Goal: Task Accomplishment & Management: Manage account settings

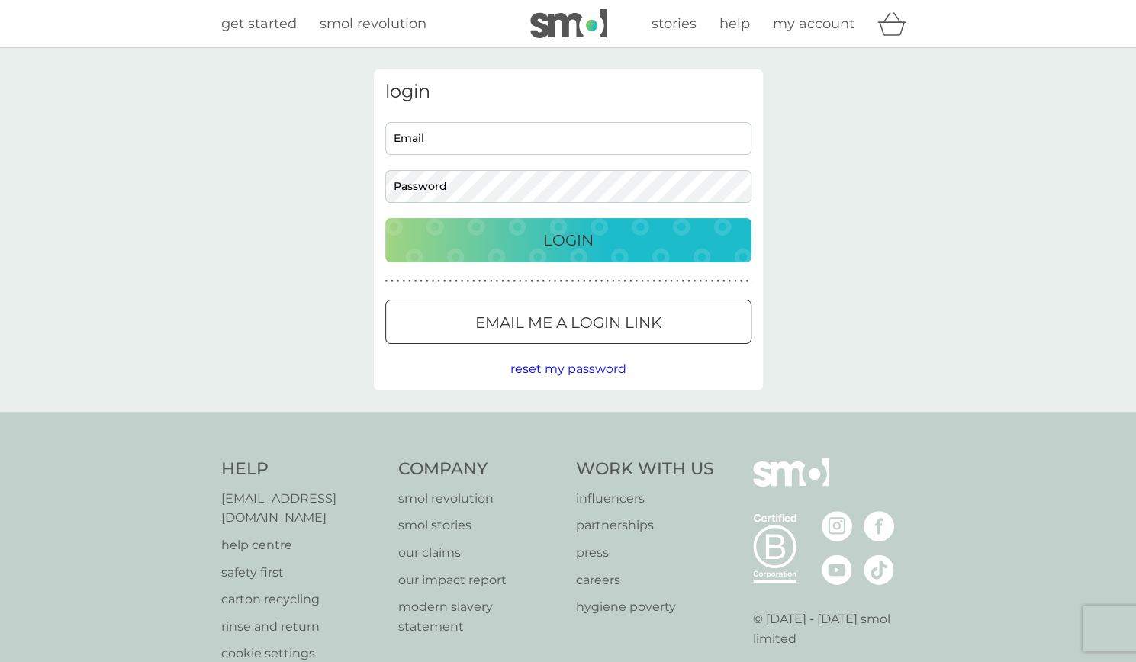
click at [509, 153] on input "Email" at bounding box center [568, 138] width 366 height 33
type input "[PERSON_NAME][EMAIL_ADDRESS][DOMAIN_NAME]"
click at [385, 218] on button "Login" at bounding box center [568, 240] width 366 height 44
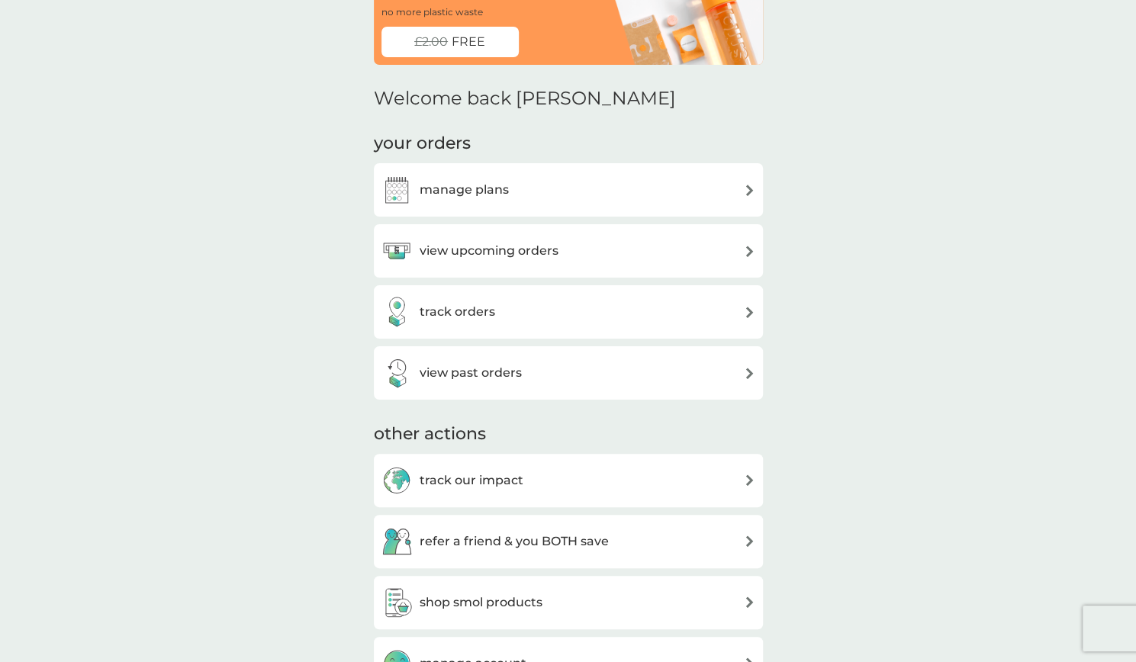
scroll to position [103, 0]
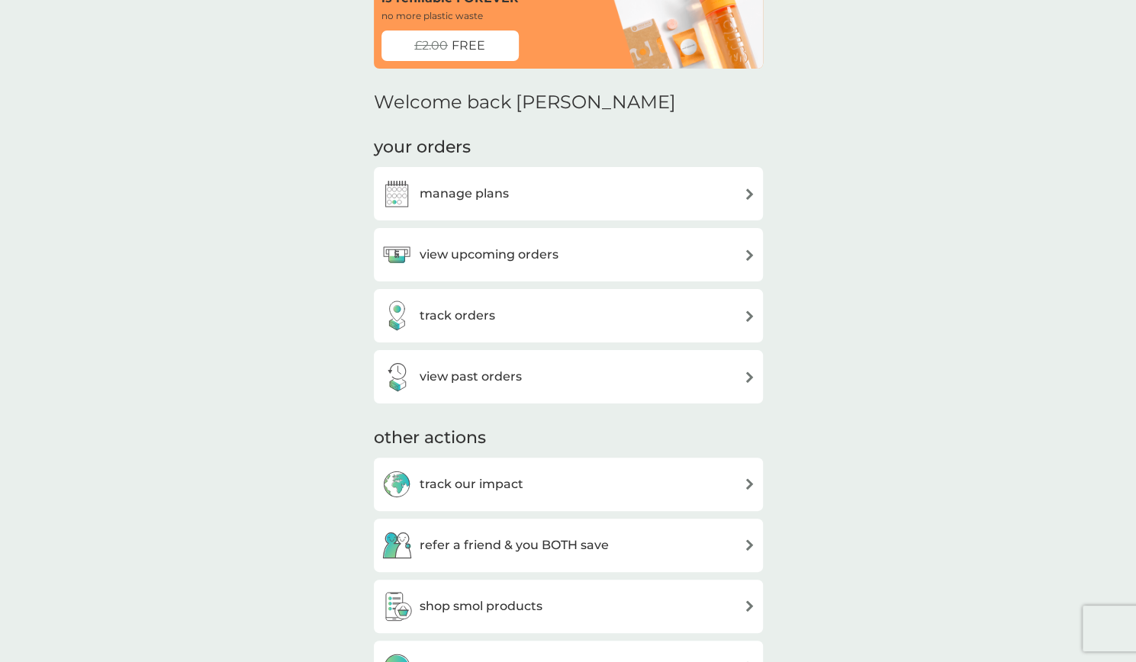
click at [514, 185] on div "manage plans" at bounding box center [568, 193] width 374 height 31
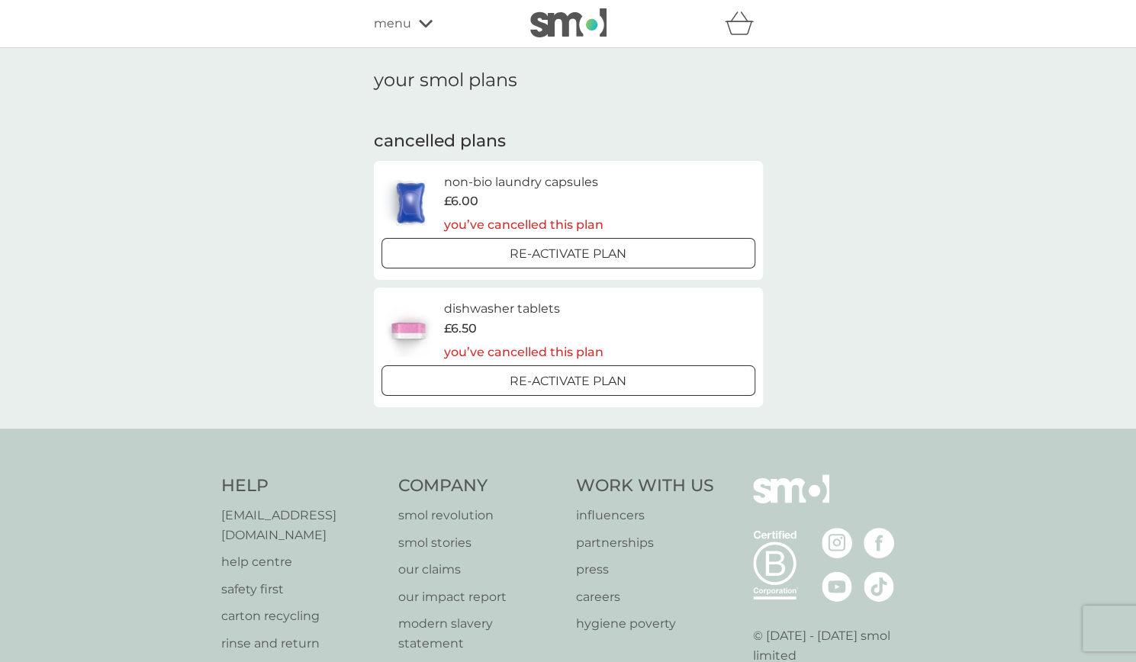
click at [494, 379] on div "Re-activate Plan" at bounding box center [569, 381] width 362 height 20
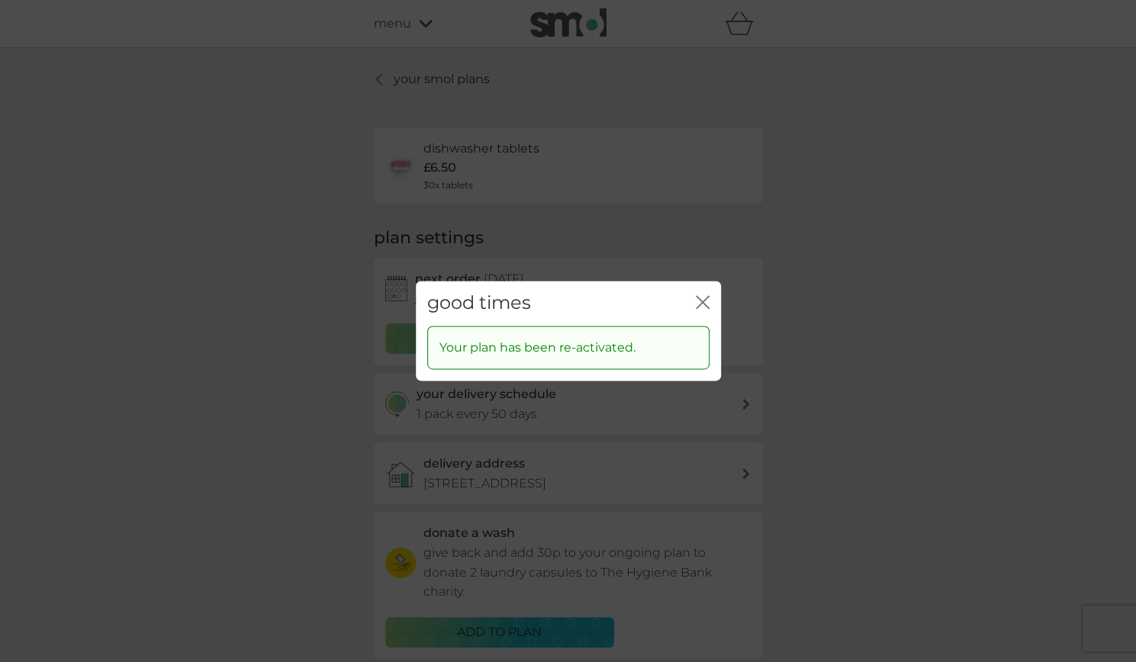
click at [696, 297] on icon "close" at bounding box center [699, 302] width 6 height 12
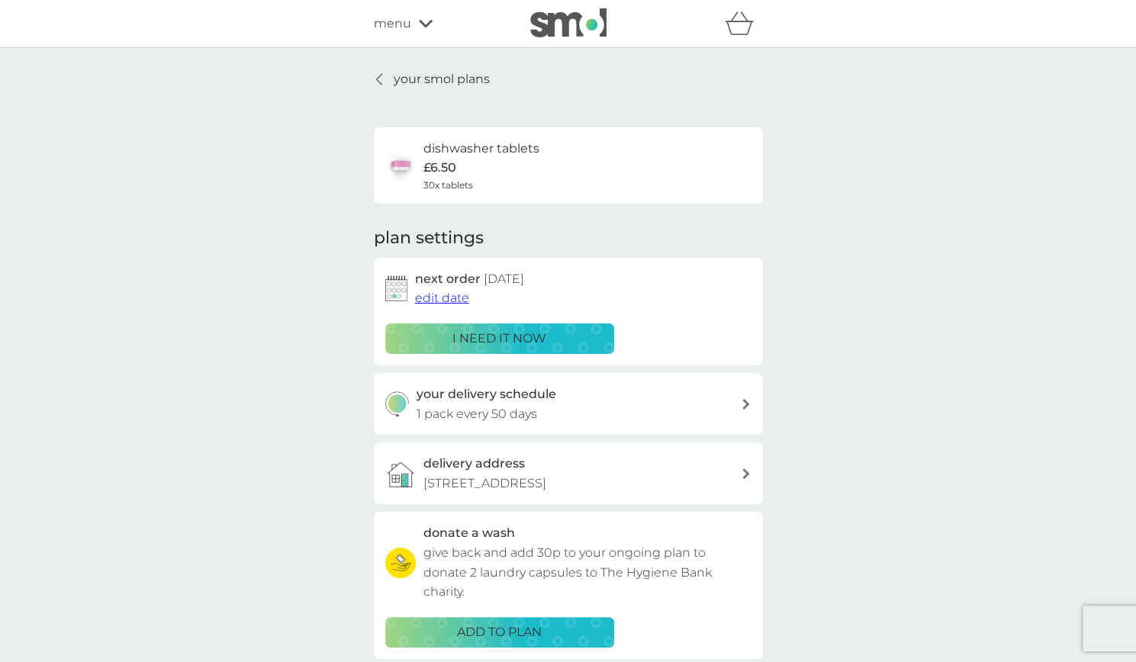
click at [439, 304] on span "edit date" at bounding box center [442, 298] width 54 height 14
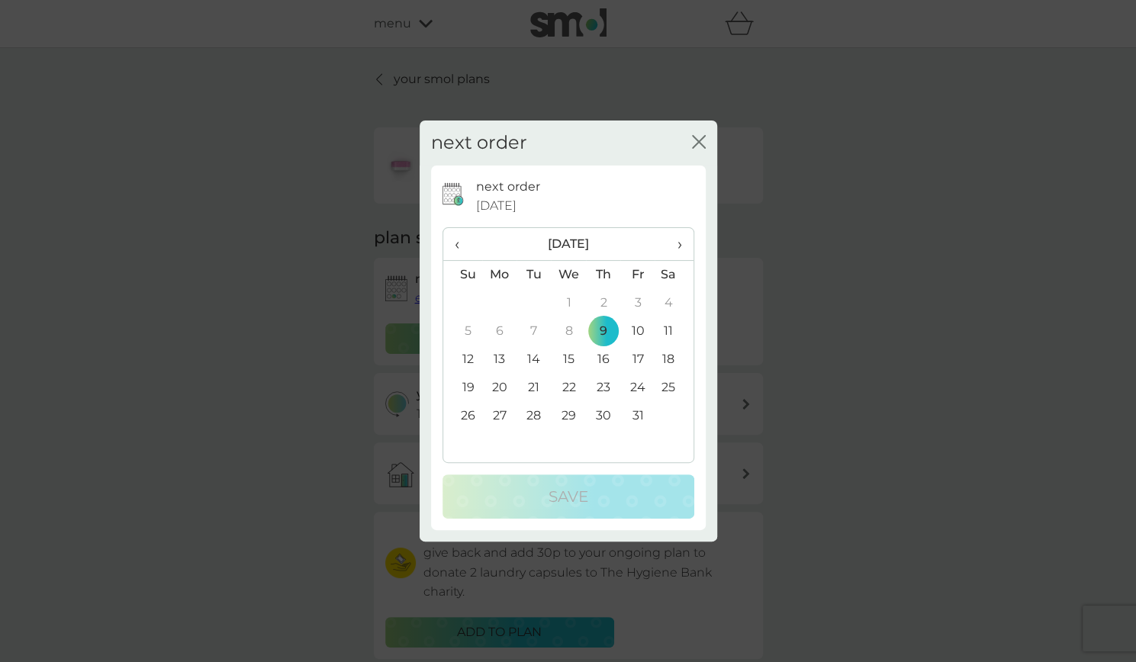
click at [679, 249] on span "›" at bounding box center [673, 244] width 15 height 32
click at [615, 359] on td "13" at bounding box center [603, 360] width 34 height 28
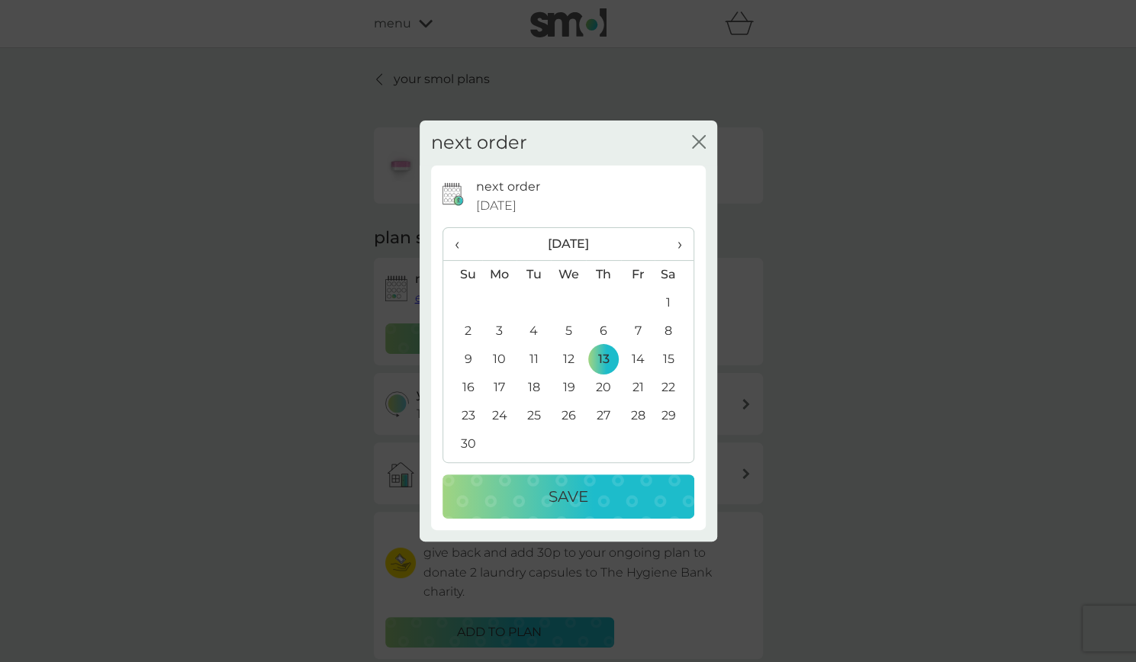
click at [607, 490] on div "Save" at bounding box center [568, 496] width 221 height 24
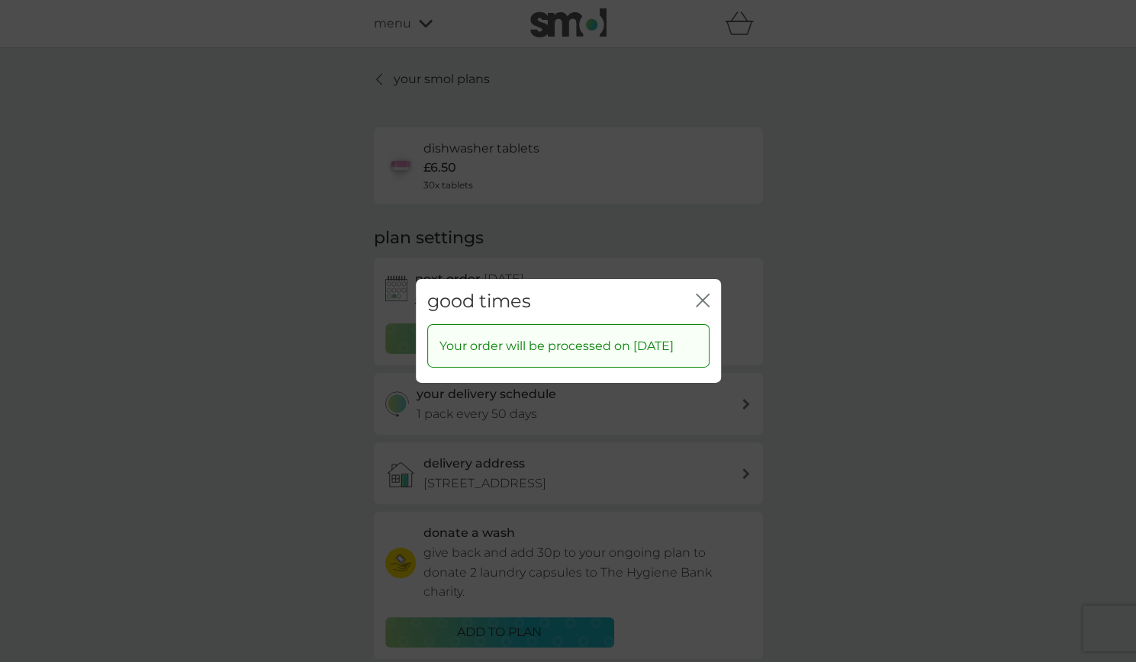
click at [697, 295] on icon "close" at bounding box center [699, 300] width 6 height 12
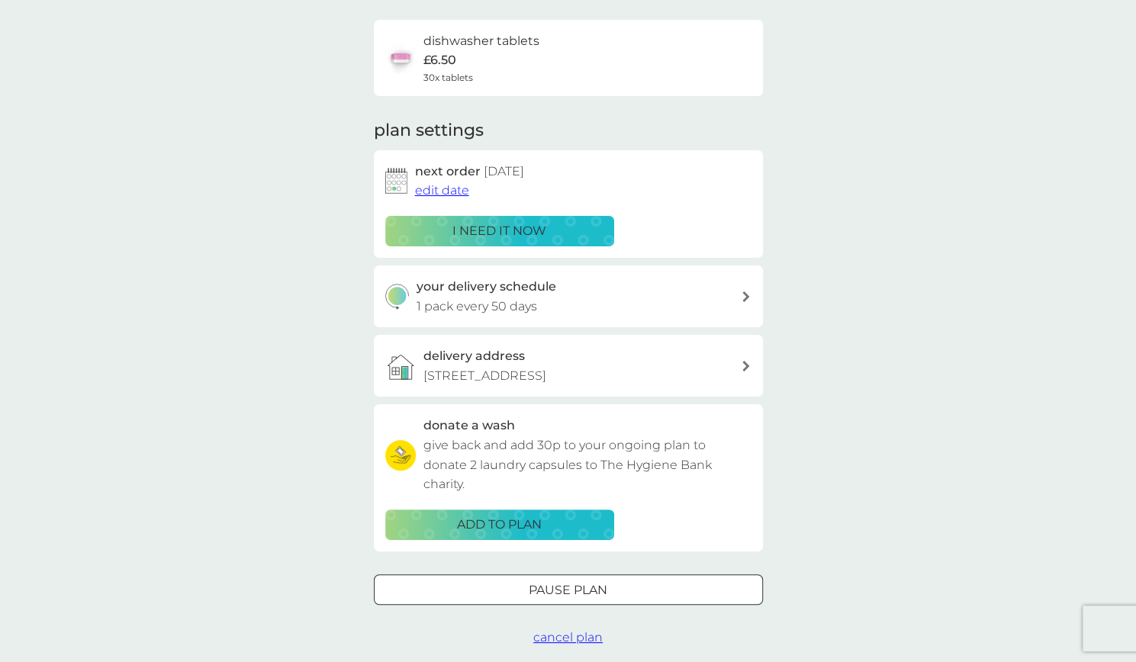
scroll to position [108, 0]
click at [481, 365] on p "[STREET_ADDRESS]" at bounding box center [484, 375] width 123 height 20
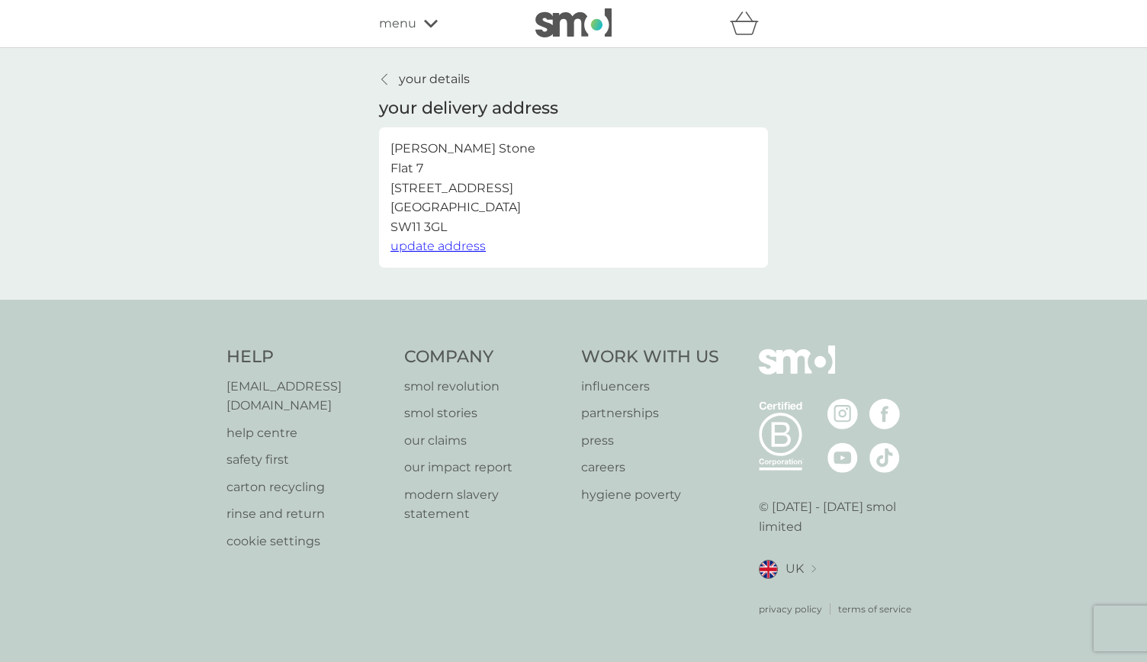
click at [432, 242] on span "update address" at bounding box center [438, 246] width 95 height 14
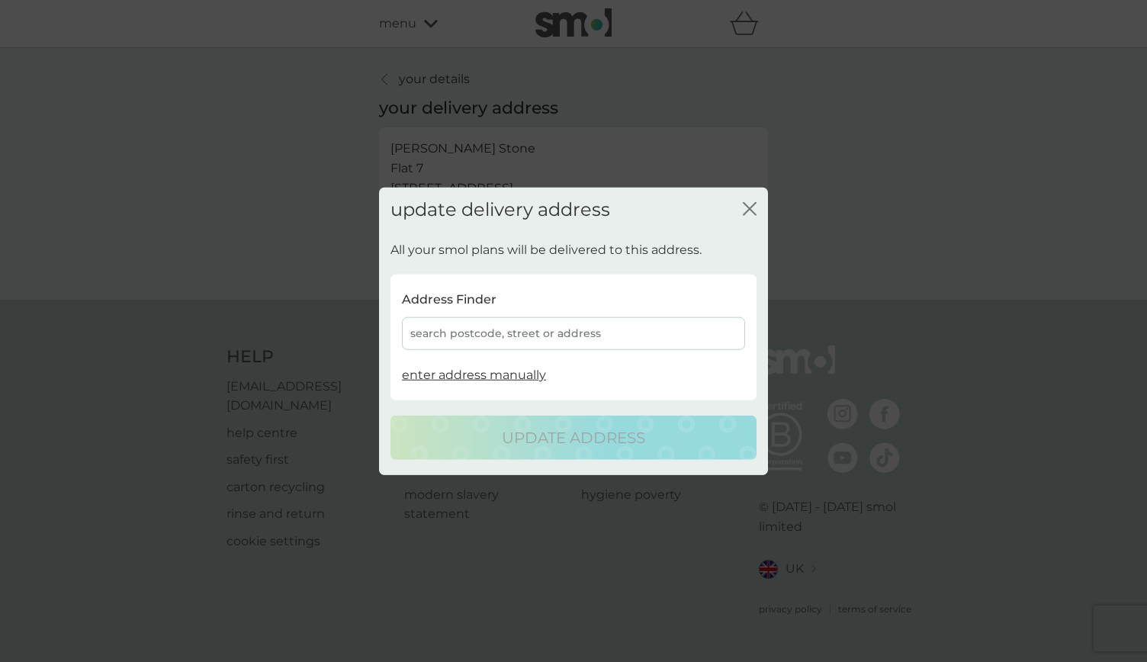
click at [507, 330] on div "search postcode, street or address" at bounding box center [573, 333] width 343 height 33
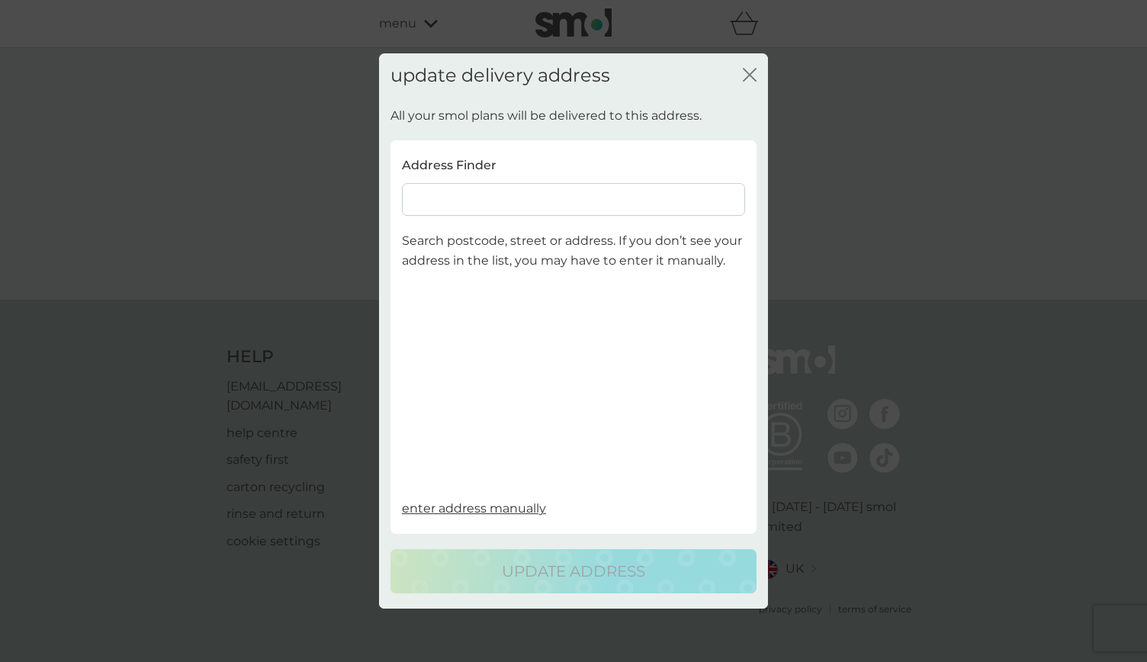
click at [507, 196] on input at bounding box center [573, 199] width 343 height 33
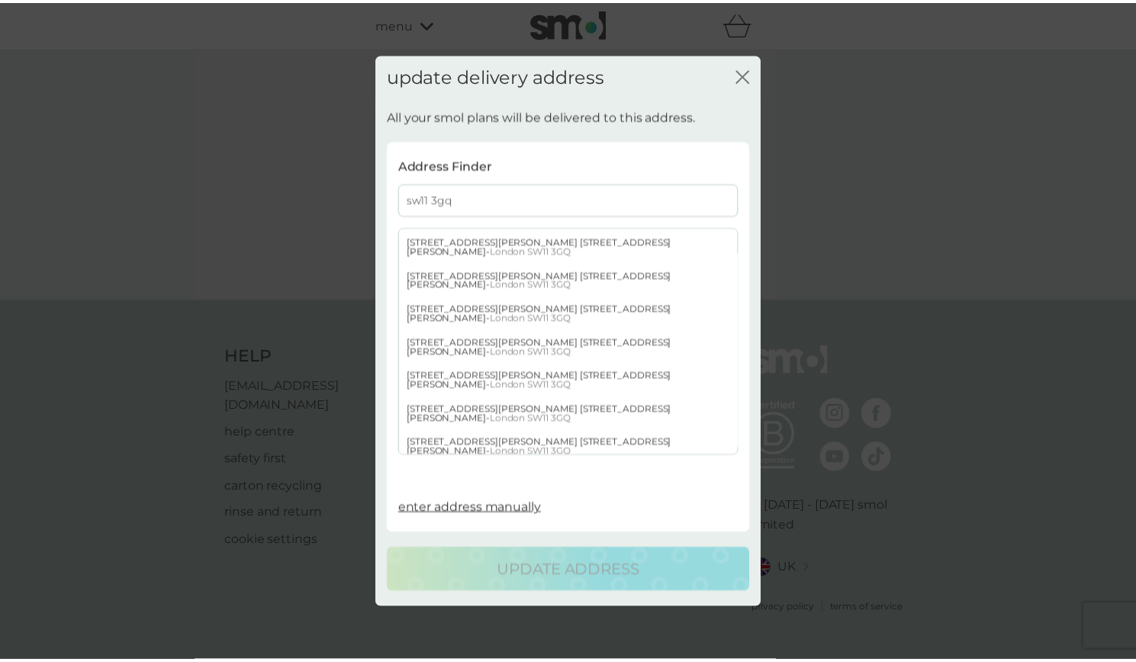
scroll to position [411, 0]
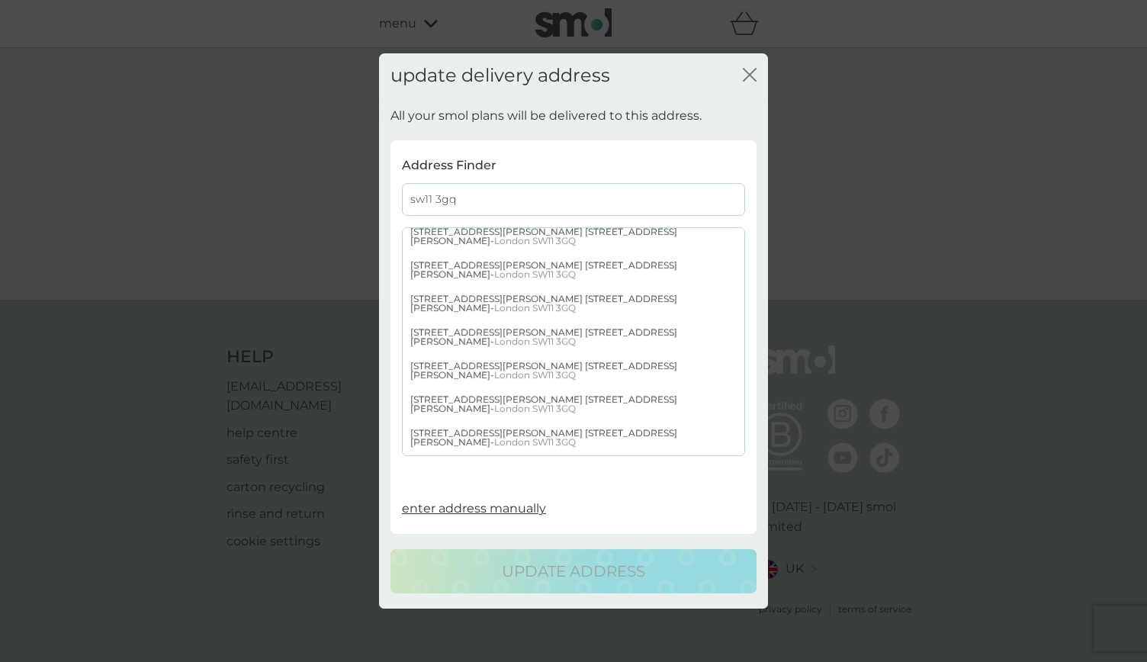
type input "sw11 3gq"
click at [438, 622] on div "[STREET_ADDRESS][PERSON_NAME][PERSON_NAME]" at bounding box center [574, 639] width 342 height 34
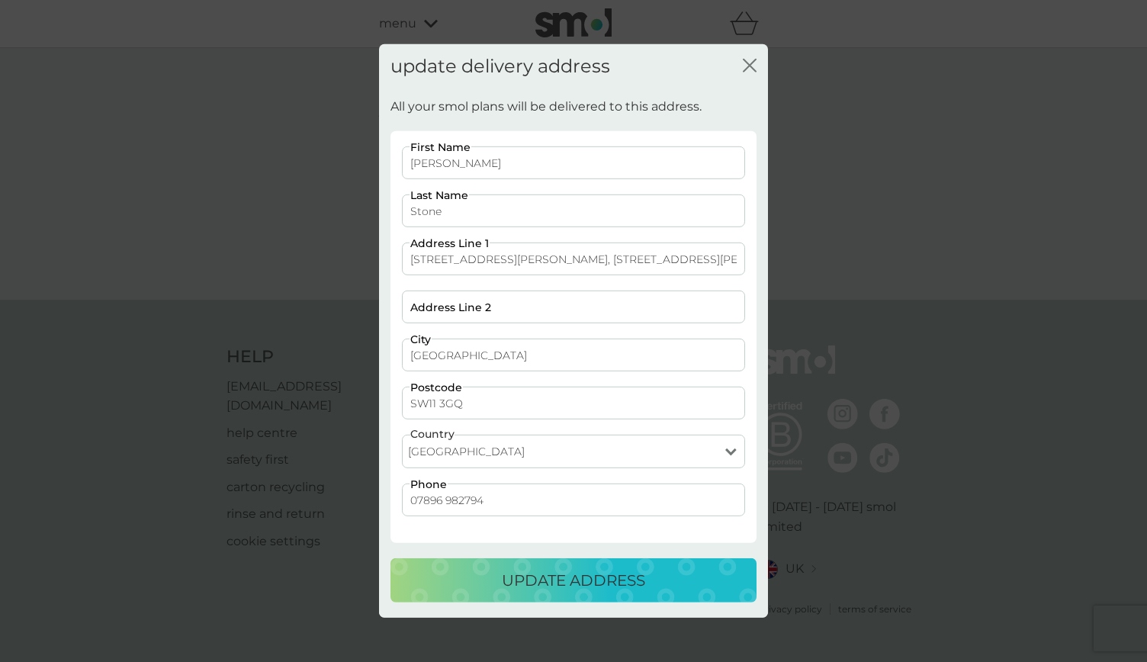
click at [494, 586] on div "update address" at bounding box center [574, 580] width 336 height 24
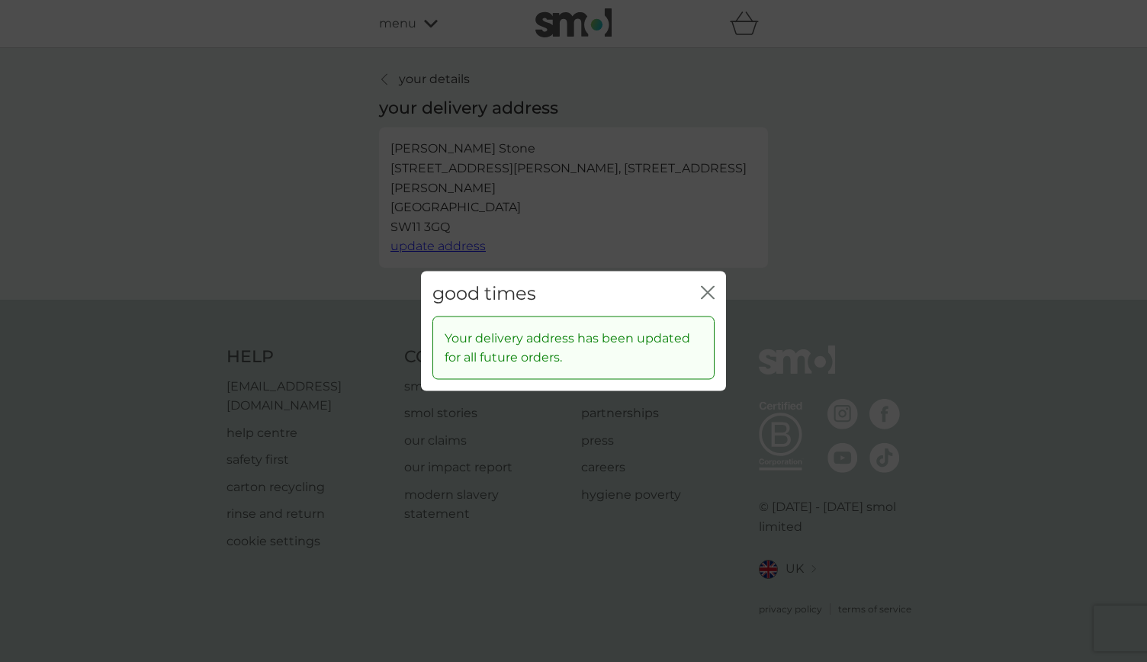
click at [703, 295] on icon "close" at bounding box center [708, 293] width 14 height 14
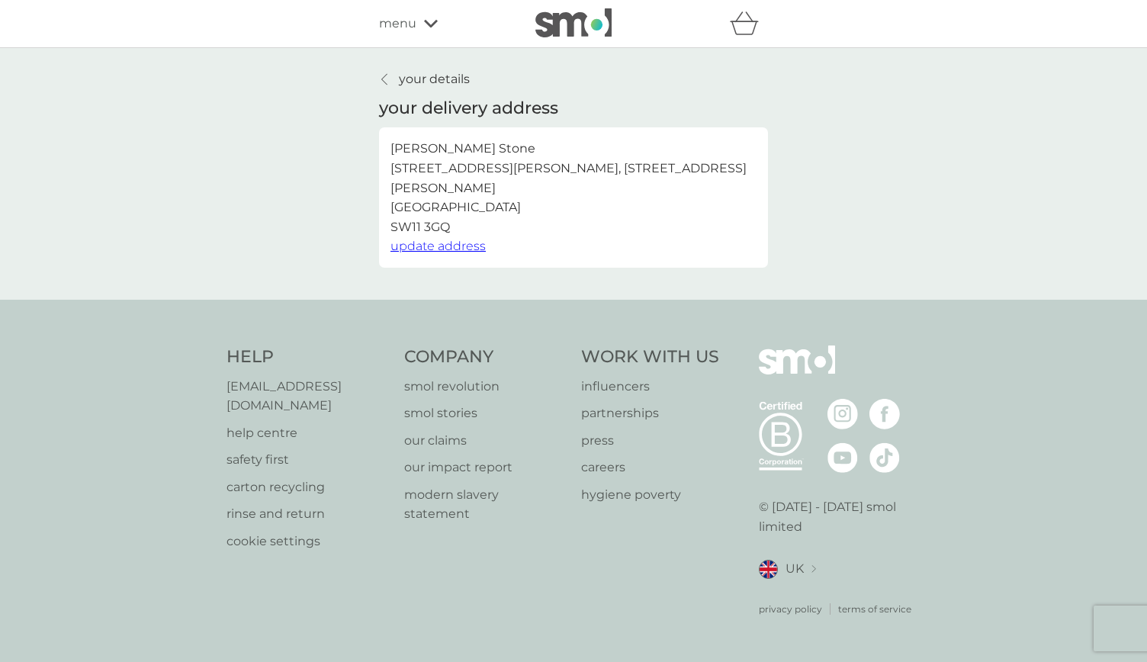
click at [413, 85] on p "your details" at bounding box center [434, 79] width 71 height 20
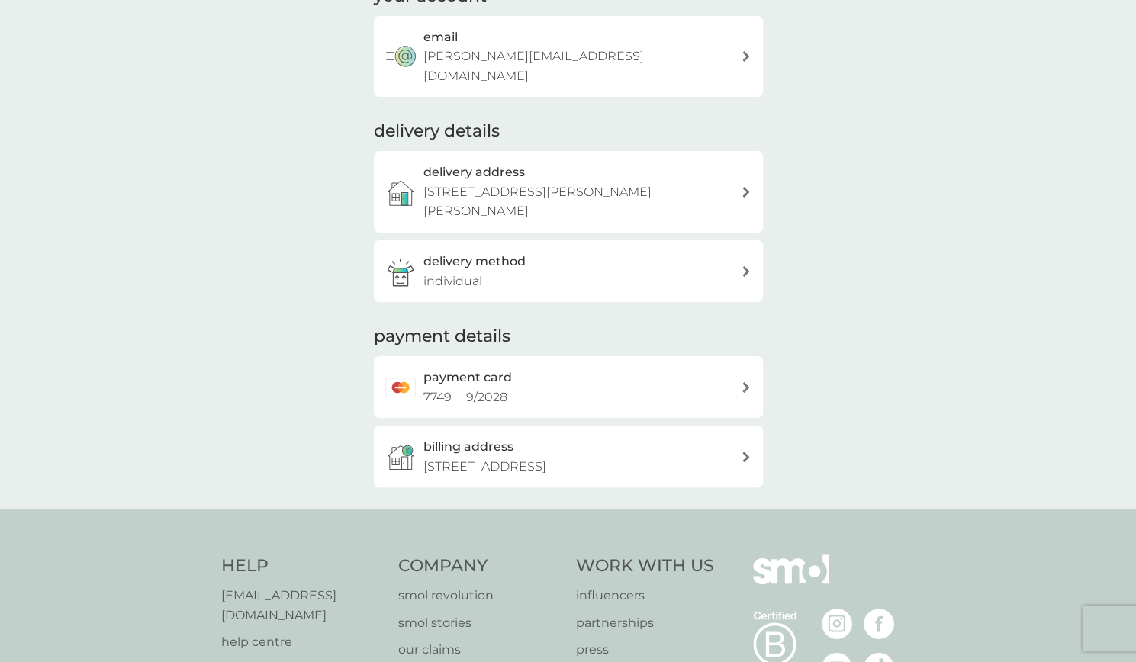
scroll to position [136, 0]
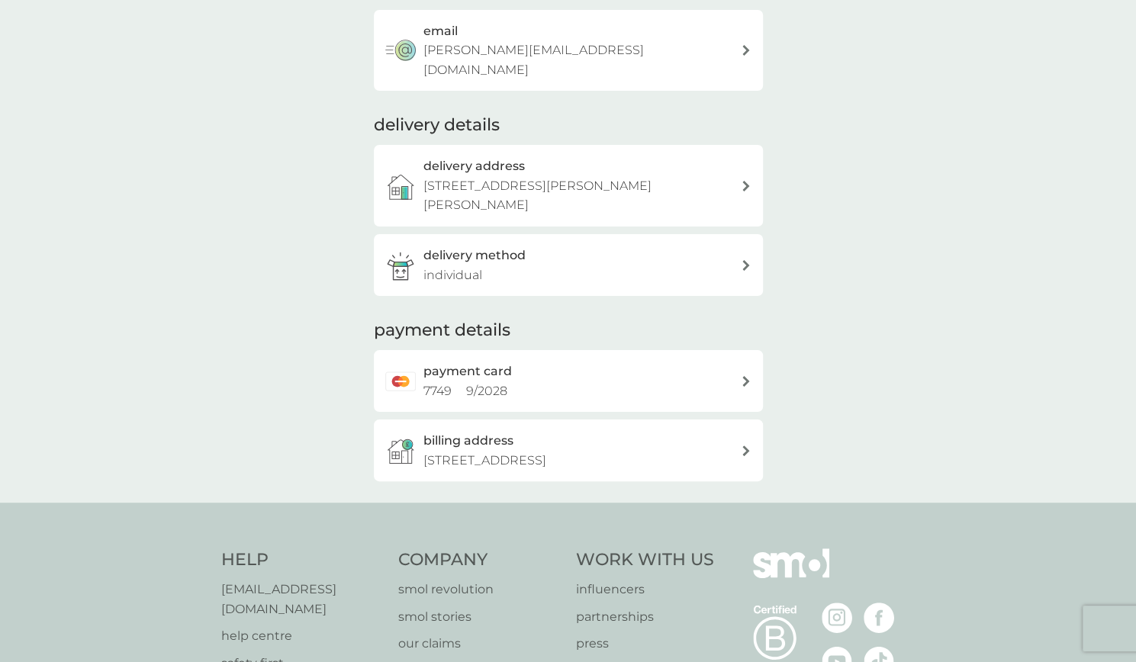
click at [469, 246] on h3 "delivery method" at bounding box center [474, 256] width 102 height 20
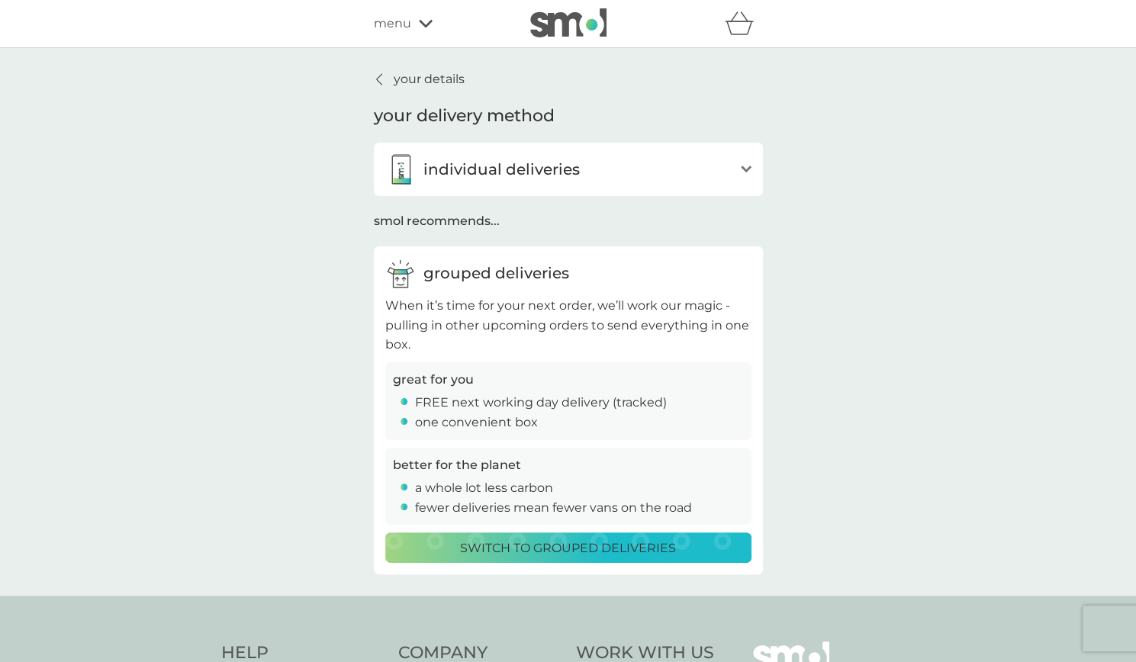
click at [474, 172] on p "individual deliveries" at bounding box center [501, 169] width 156 height 24
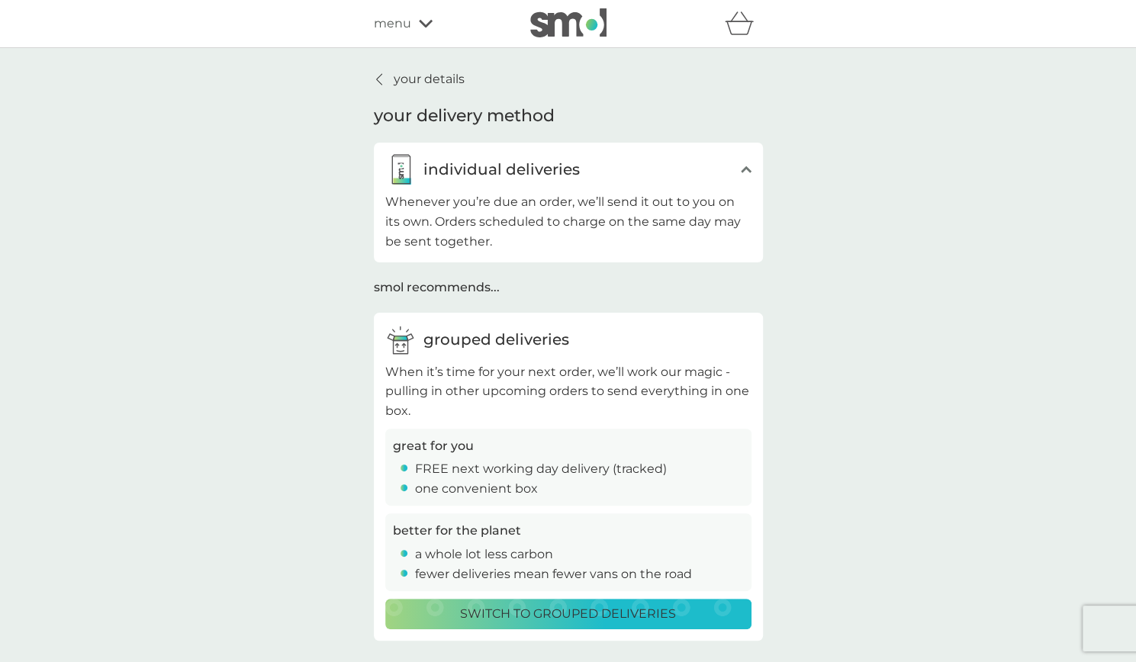
click at [474, 172] on p "individual deliveries" at bounding box center [501, 169] width 156 height 24
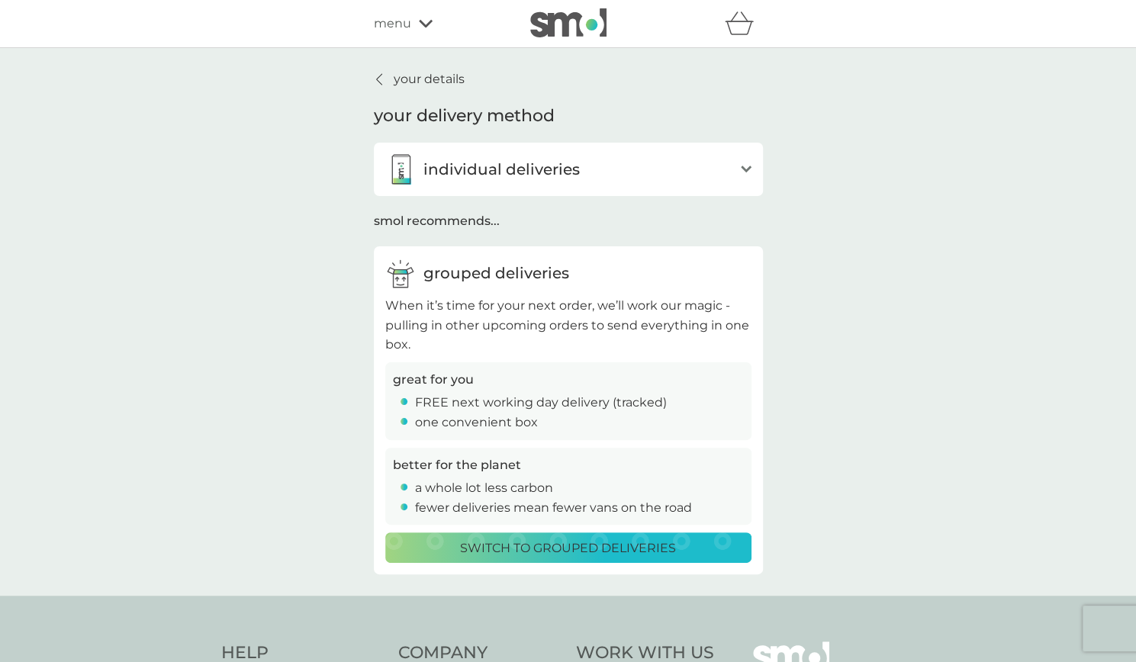
click at [409, 80] on p "your details" at bounding box center [429, 79] width 71 height 20
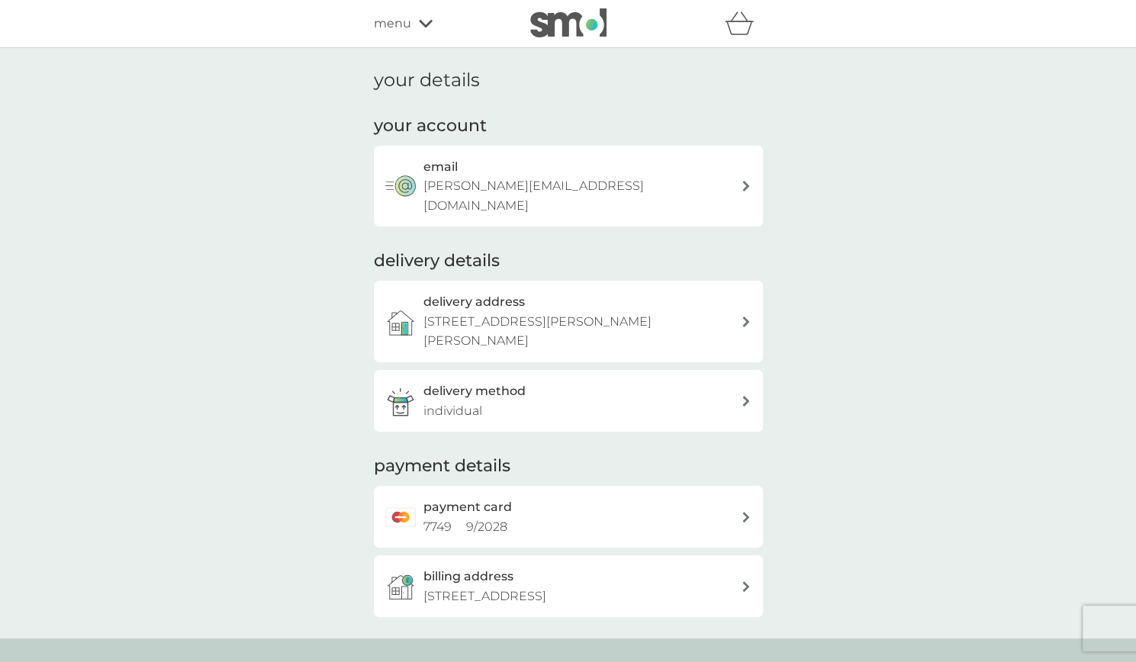
click at [535, 397] on div "delivery method individual" at bounding box center [581, 400] width 317 height 39
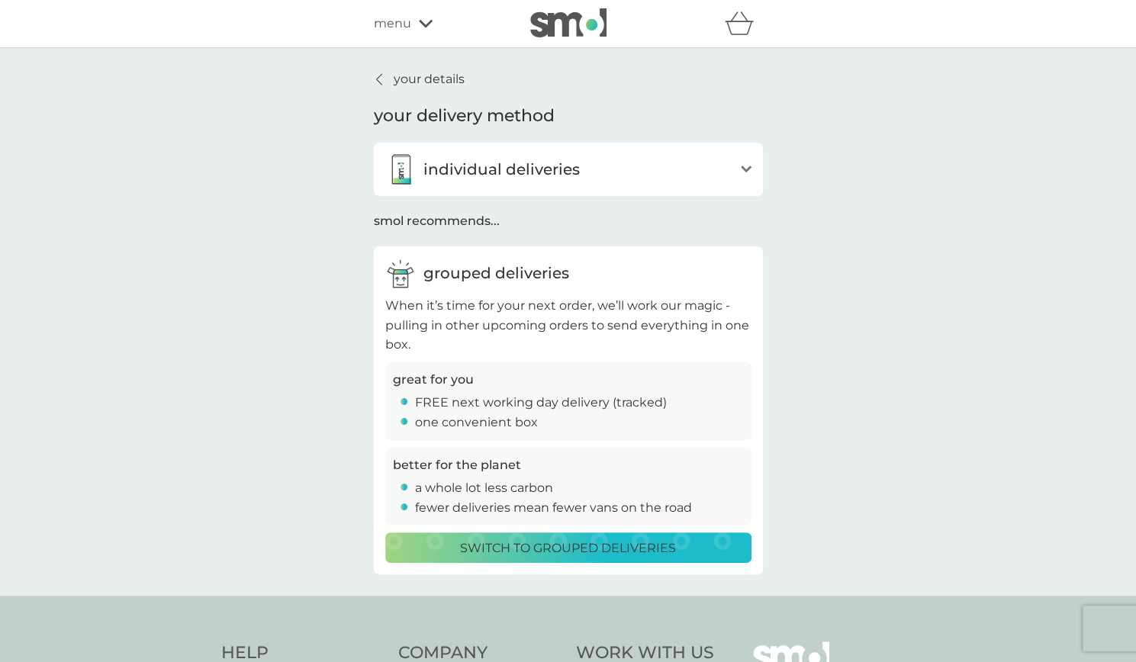
click at [400, 82] on p "your details" at bounding box center [429, 79] width 71 height 20
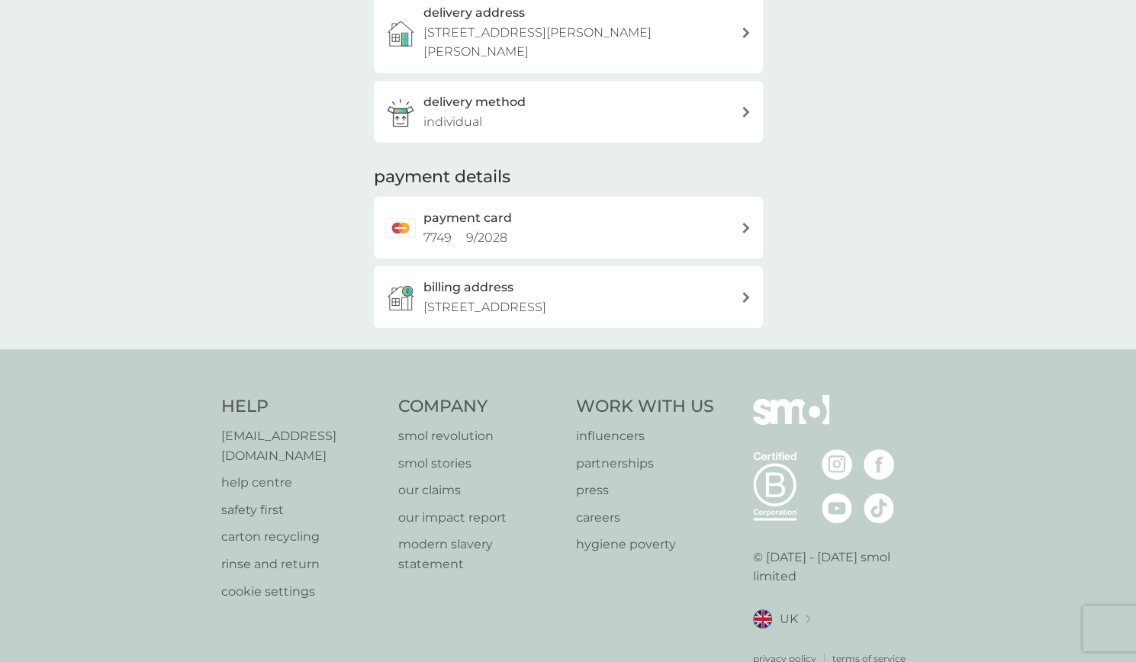
scroll to position [290, 0]
click at [546, 297] on p "[STREET_ADDRESS]" at bounding box center [484, 307] width 123 height 20
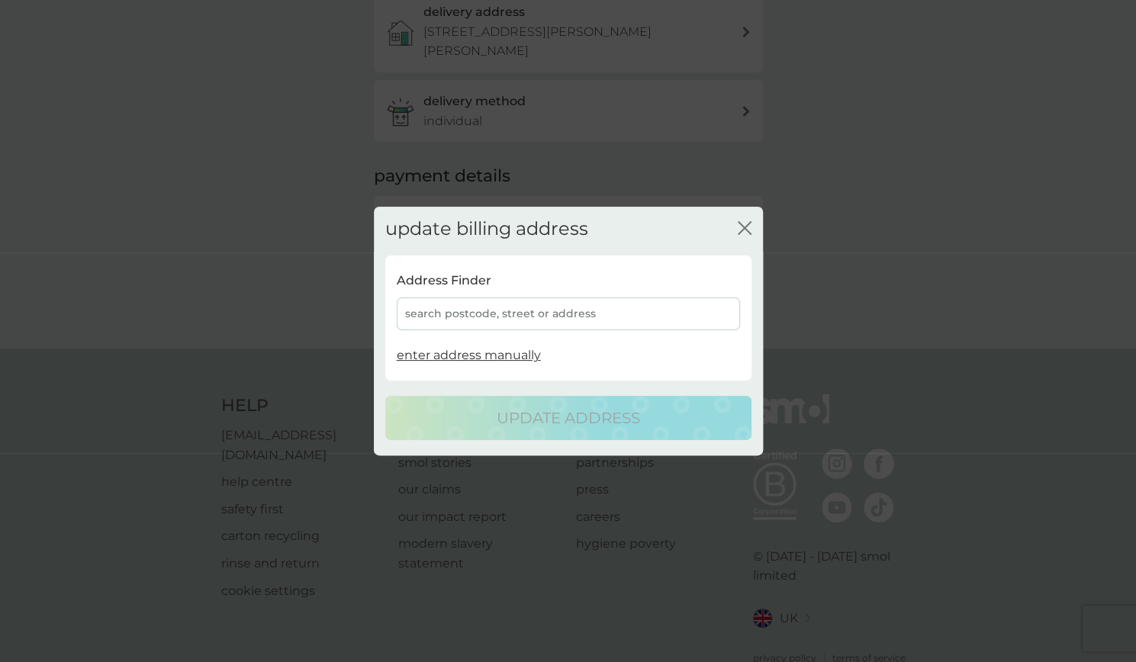
click at [555, 321] on div "search postcode, street or address" at bounding box center [568, 313] width 343 height 33
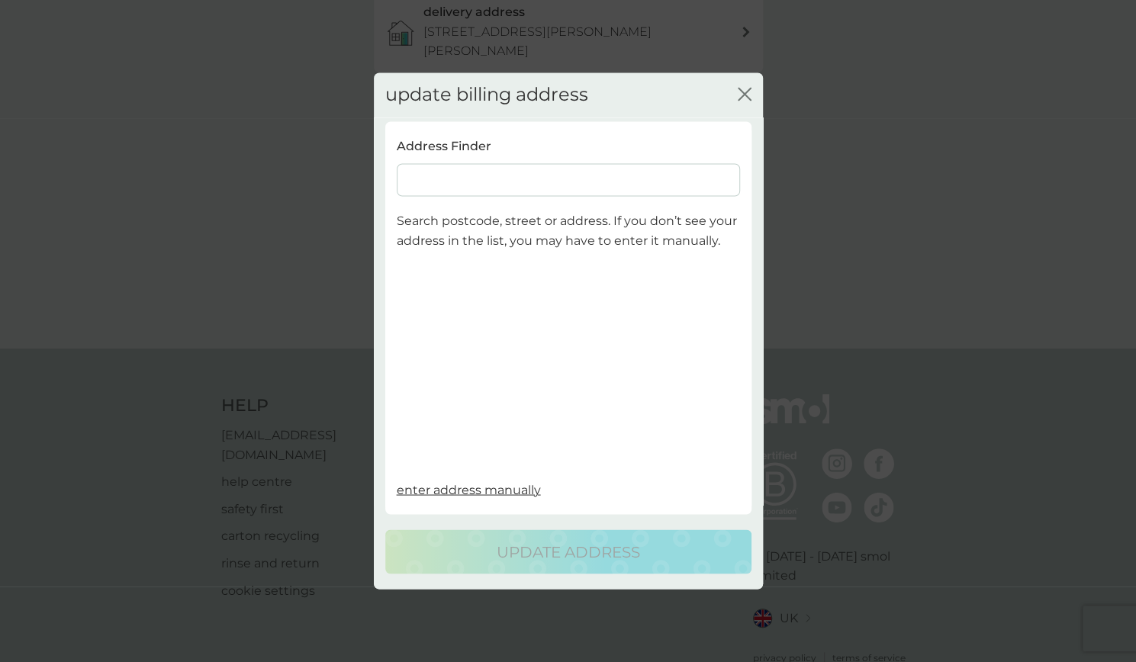
click at [464, 178] on input at bounding box center [568, 180] width 343 height 33
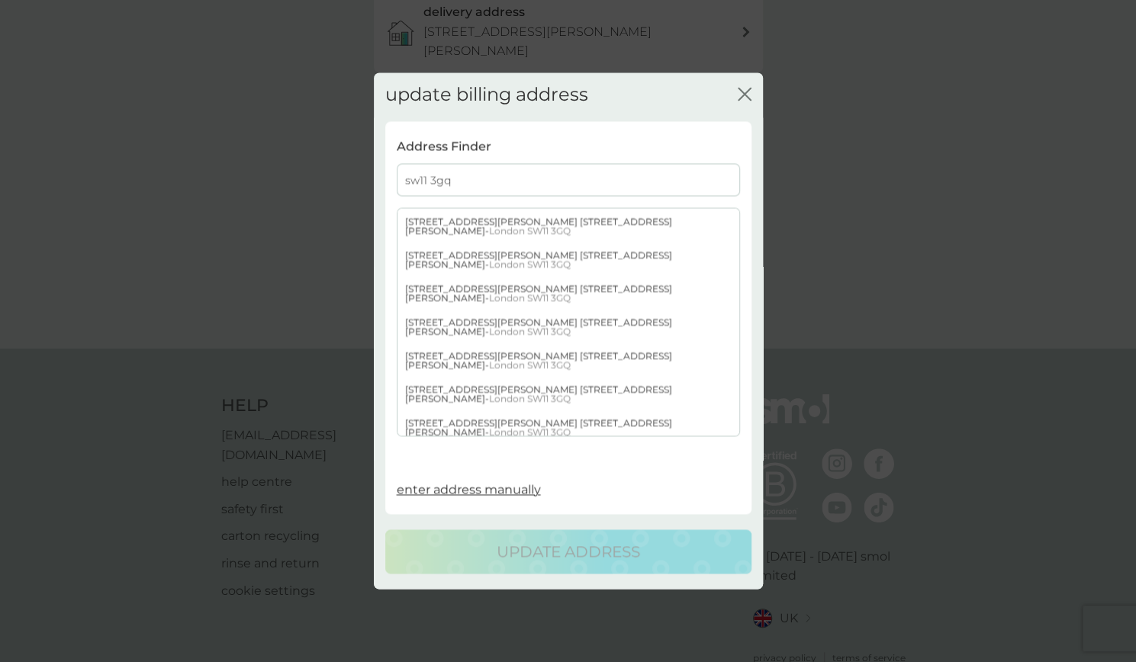
scroll to position [539, 0]
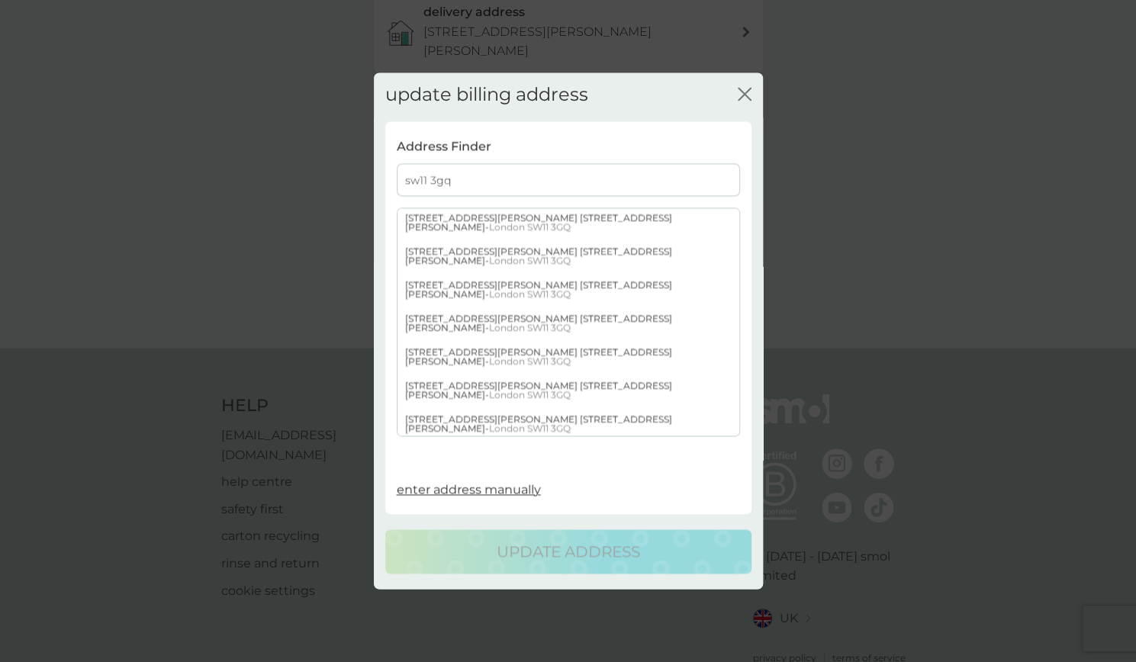
type input "sw11 3gq"
click at [458, 475] on div "[STREET_ADDRESS][PERSON_NAME][PERSON_NAME]" at bounding box center [568, 492] width 342 height 34
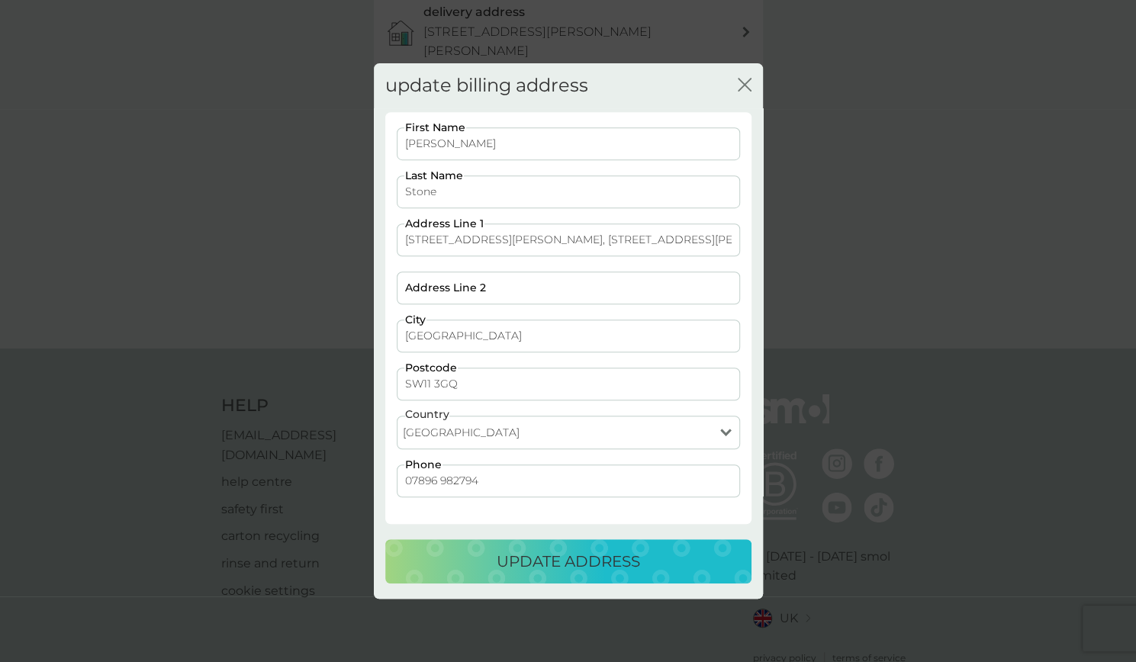
click at [502, 567] on p "update address" at bounding box center [568, 561] width 143 height 24
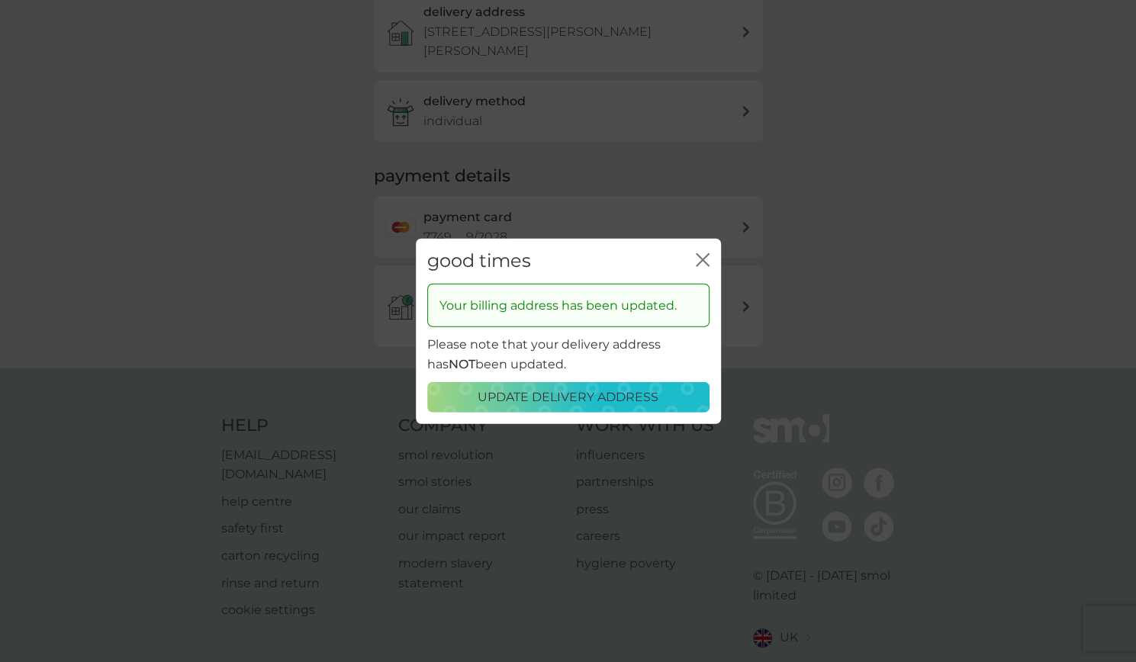
click at [700, 259] on icon "close" at bounding box center [703, 260] width 14 height 14
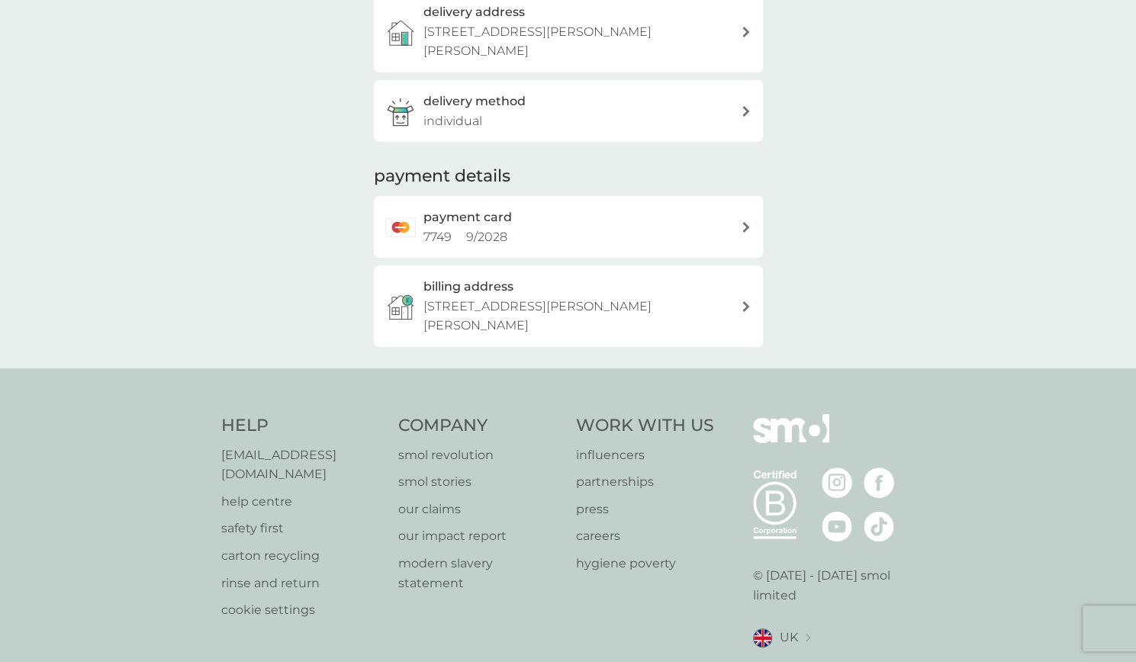
click at [527, 297] on p "[STREET_ADDRESS][PERSON_NAME][PERSON_NAME]" at bounding box center [581, 316] width 317 height 39
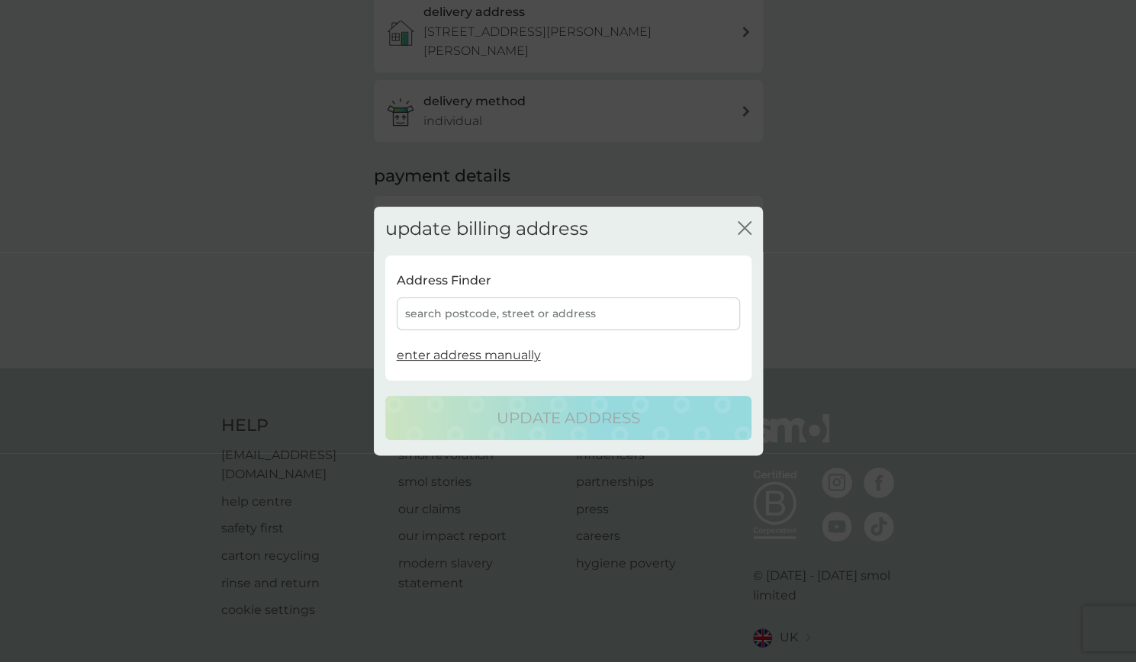
click at [622, 306] on div "search postcode, street or address" at bounding box center [568, 313] width 343 height 33
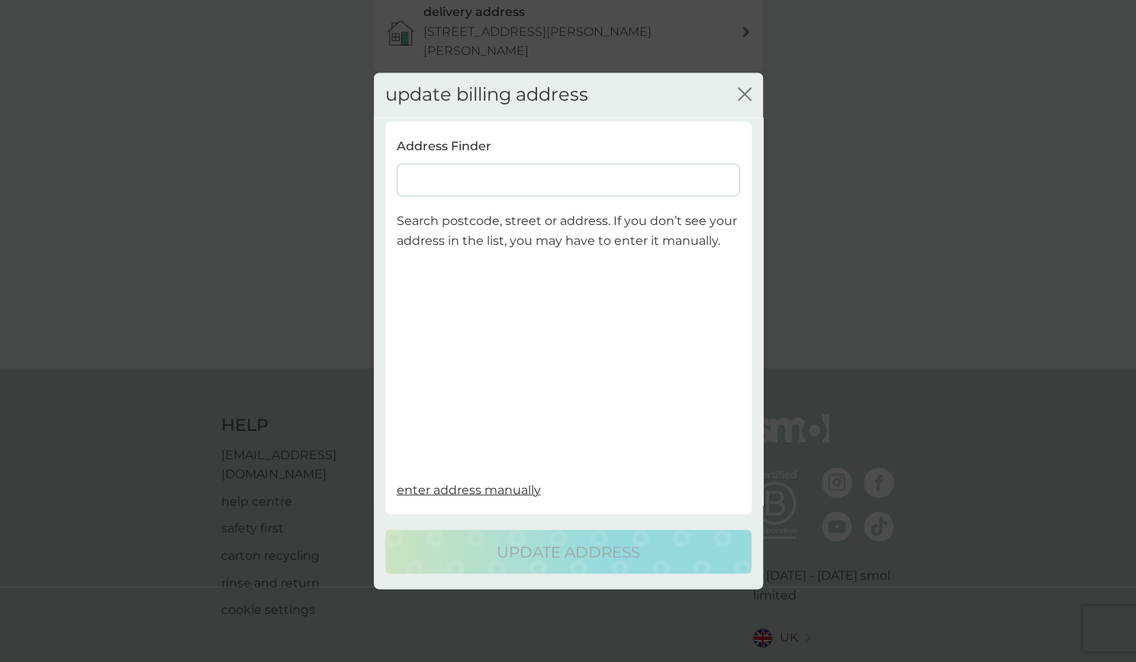
click at [555, 182] on input at bounding box center [568, 180] width 343 height 33
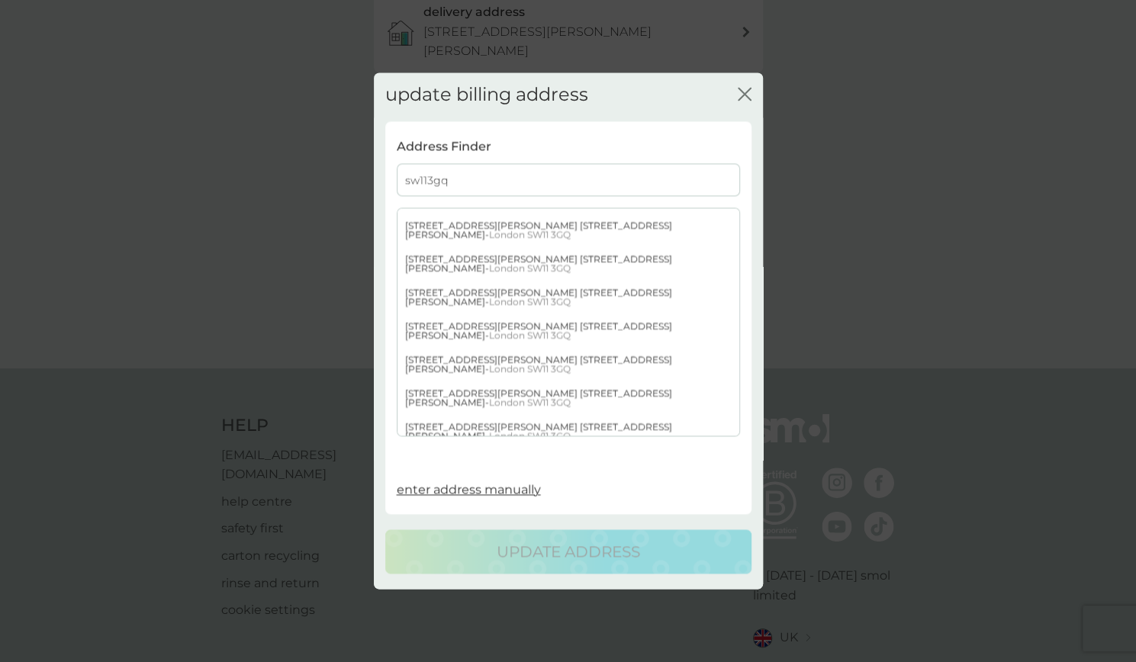
scroll to position [497, 0]
type input "sw113gq"
click at [494, 518] on div "[STREET_ADDRESS][PERSON_NAME][PERSON_NAME]" at bounding box center [568, 535] width 342 height 34
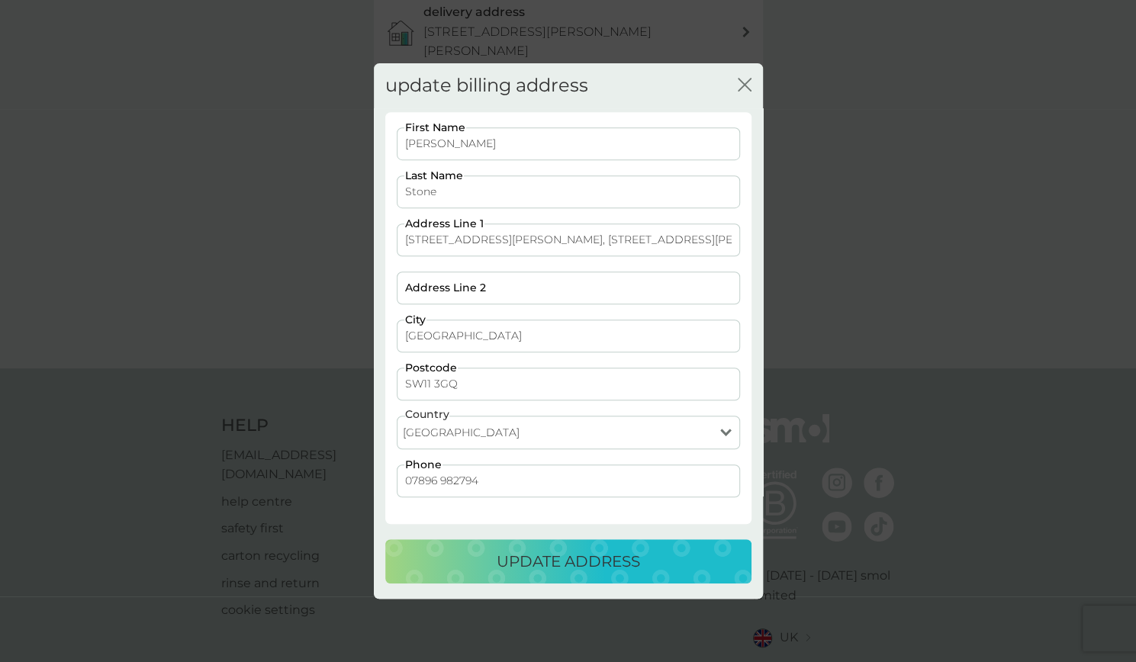
click at [438, 158] on input "[PERSON_NAME]" at bounding box center [568, 143] width 343 height 33
drag, startPoint x: 468, startPoint y: 152, endPoint x: 392, endPoint y: 157, distance: 75.7
click at [392, 157] on div "Maddie First Name [PERSON_NAME] Last Name [STREET_ADDRESS][PERSON_NAME][PERSON_…" at bounding box center [568, 319] width 355 height 385
type input "[PERSON_NAME]"
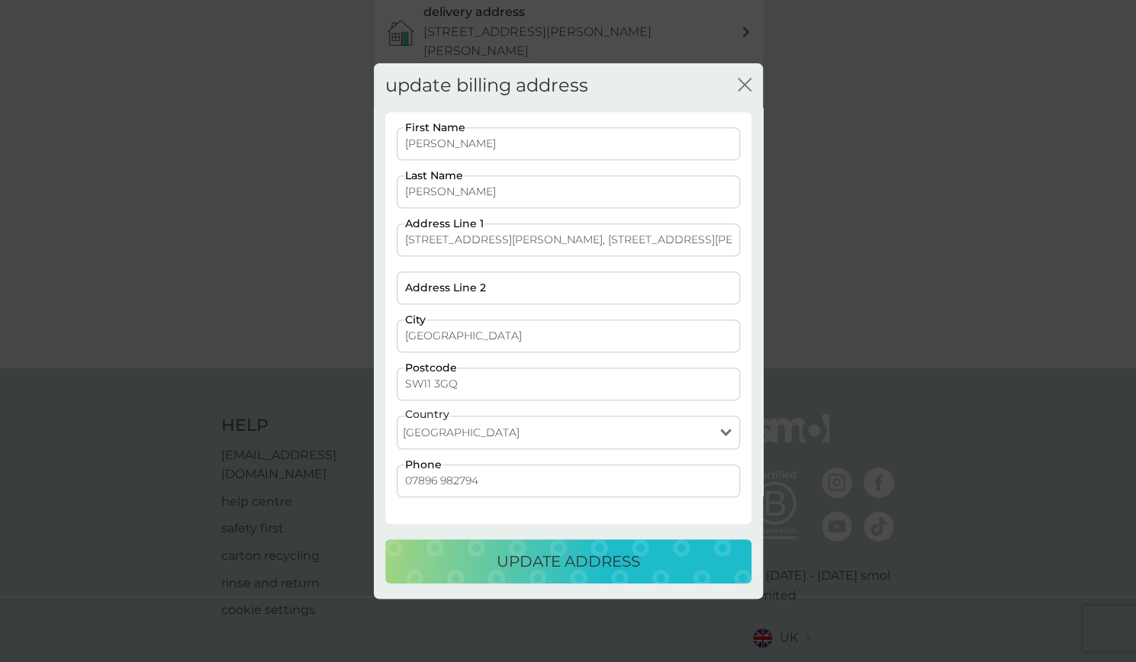
click at [385, 539] on button "update address" at bounding box center [568, 561] width 366 height 44
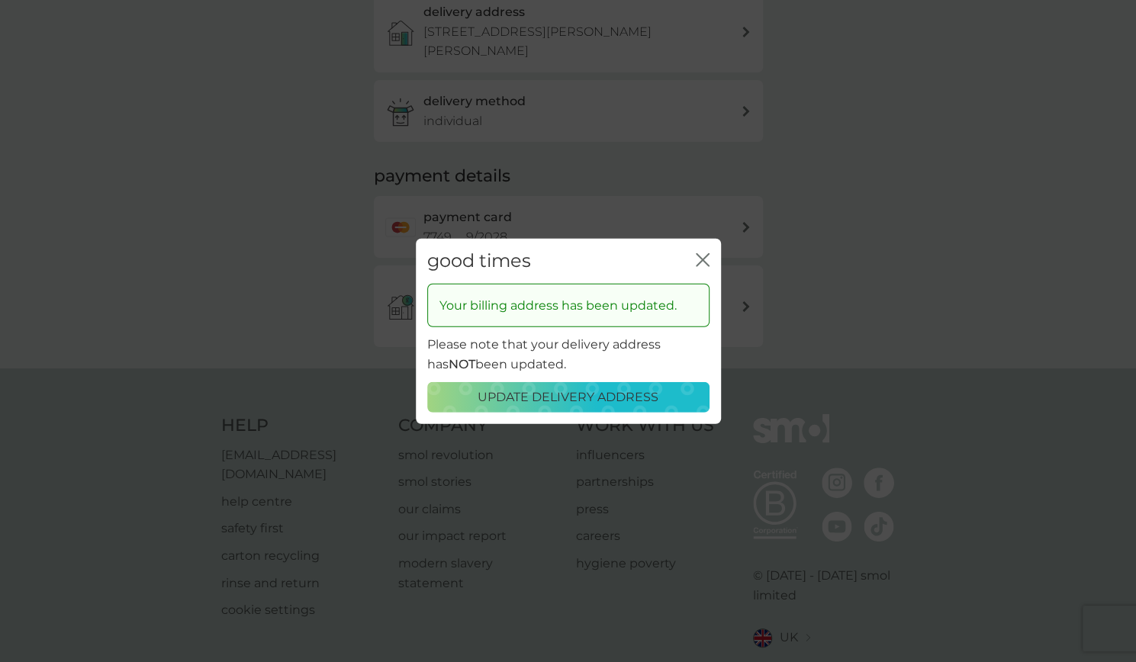
click at [696, 259] on icon "close" at bounding box center [703, 260] width 14 height 14
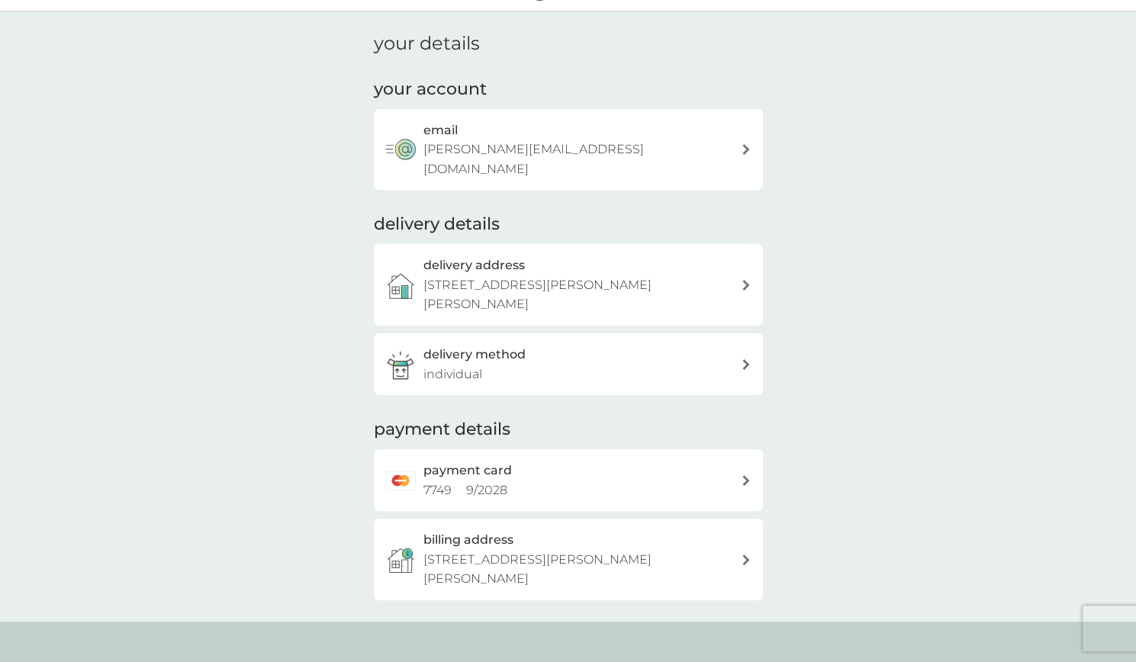
scroll to position [0, 0]
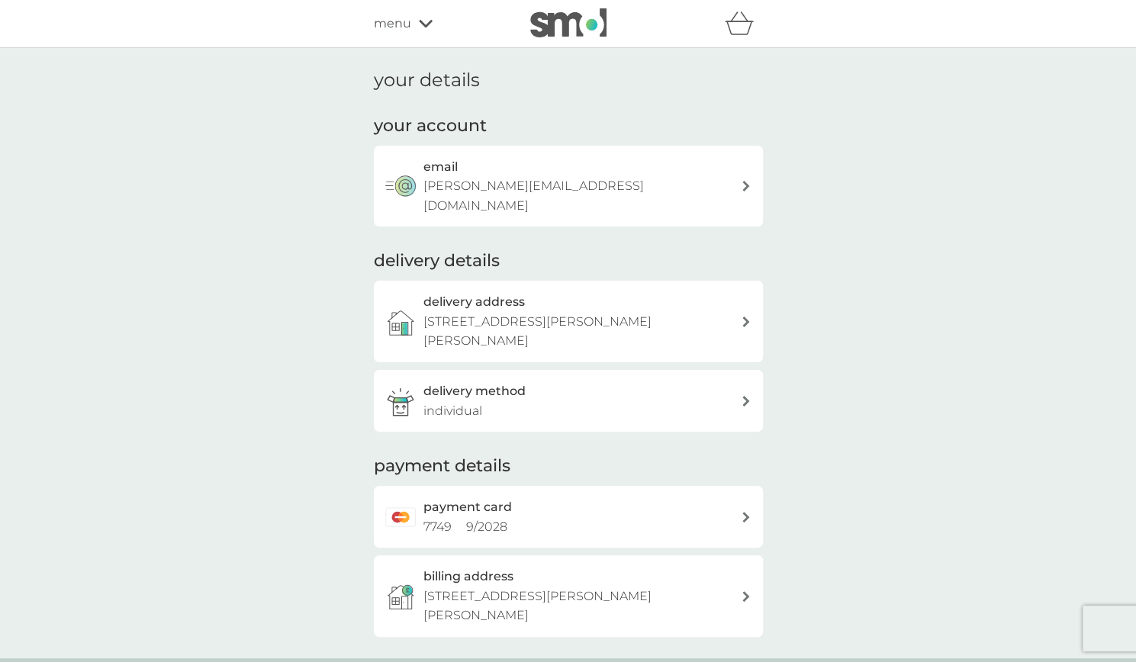
click at [449, 381] on h3 "delivery method" at bounding box center [474, 391] width 102 height 20
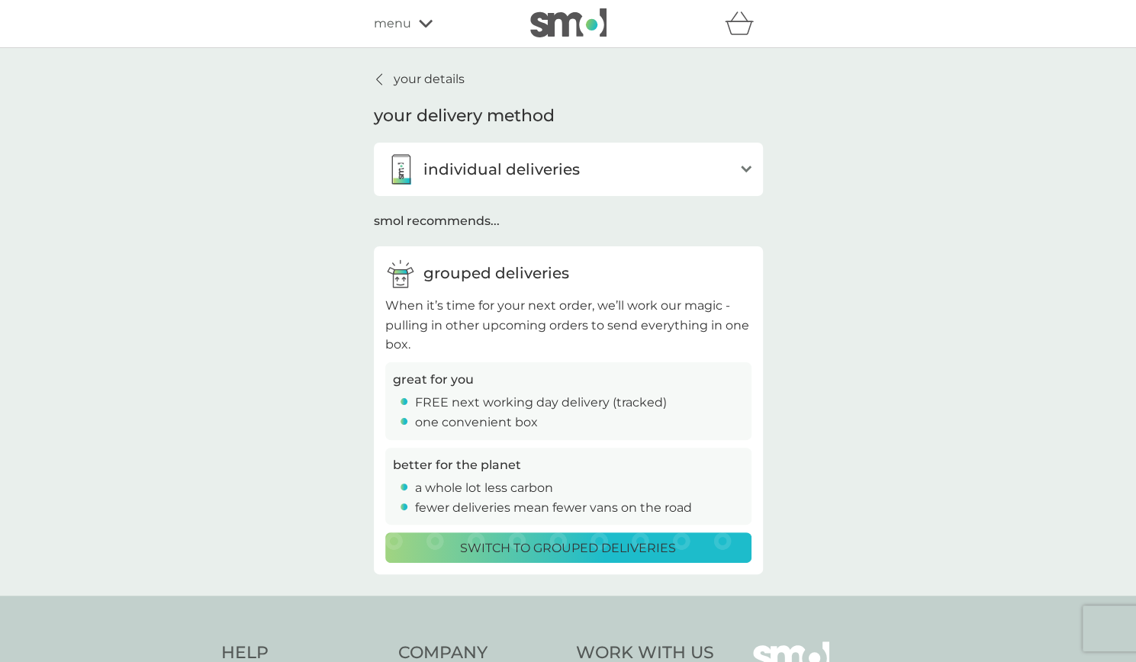
click at [572, 556] on p "Switch to grouped deliveries" at bounding box center [568, 549] width 216 height 20
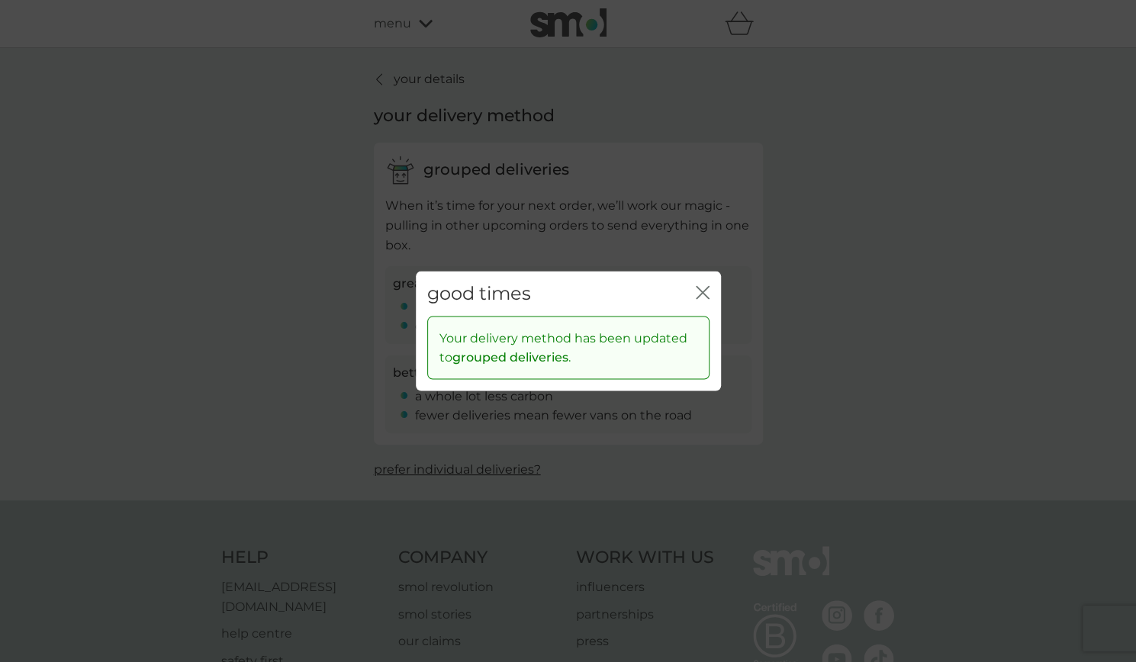
click at [707, 299] on icon "close" at bounding box center [703, 293] width 14 height 14
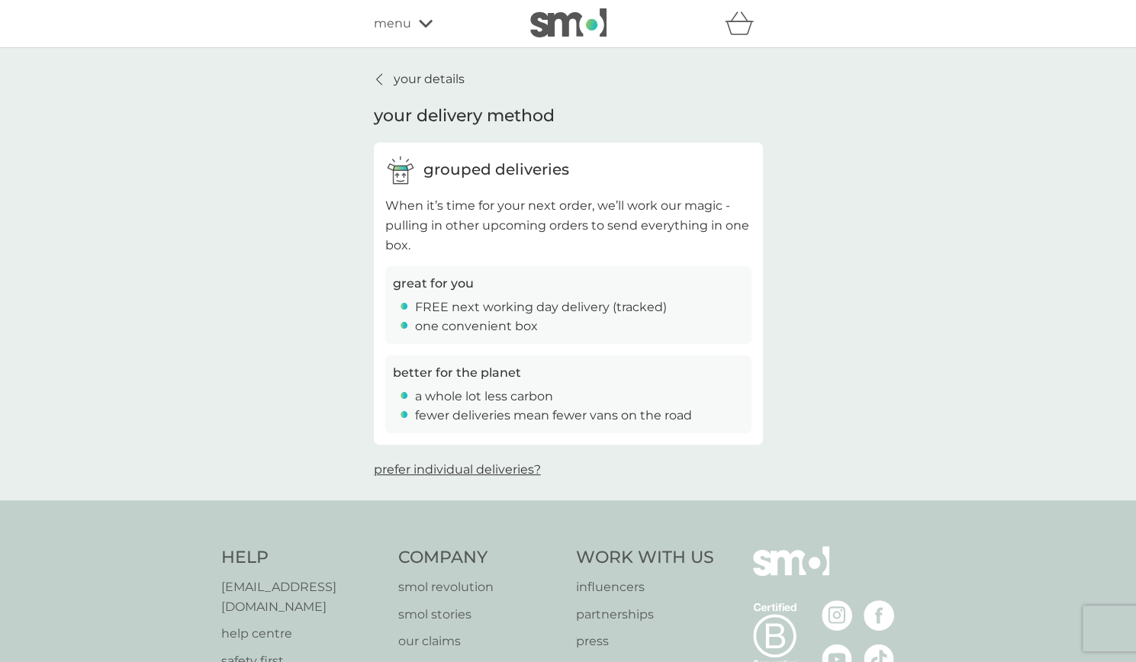
click at [400, 76] on p "your details" at bounding box center [429, 79] width 71 height 20
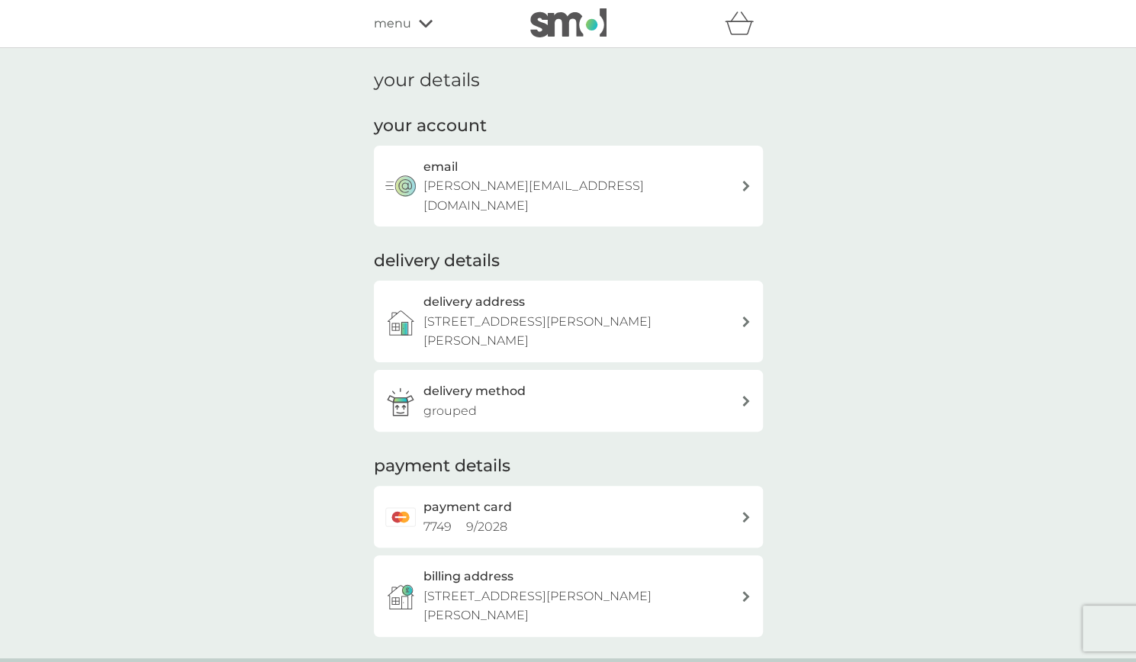
click at [402, 27] on span "menu" at bounding box center [392, 24] width 37 height 20
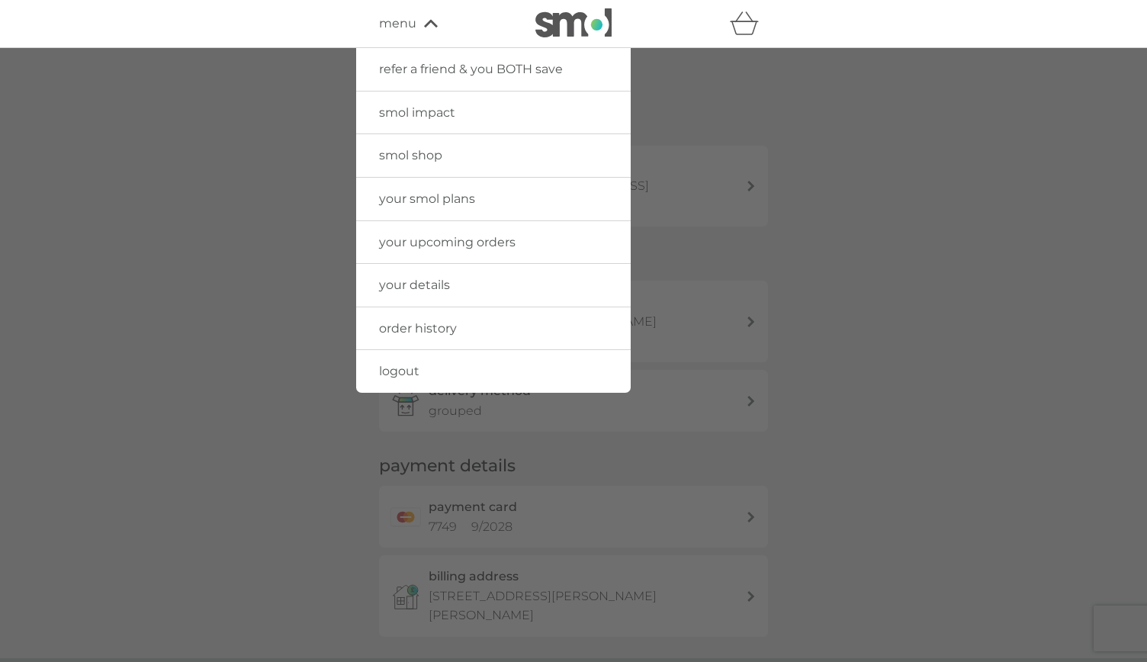
click at [725, 82] on div at bounding box center [573, 379] width 1147 height 662
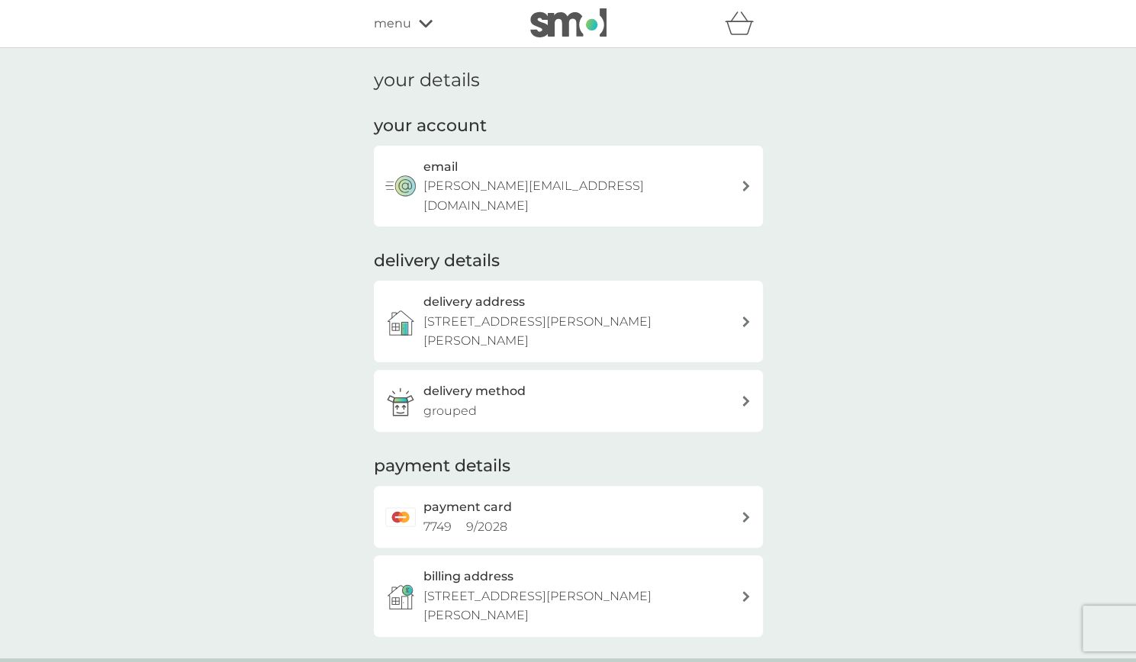
click at [558, 31] on img at bounding box center [568, 22] width 76 height 29
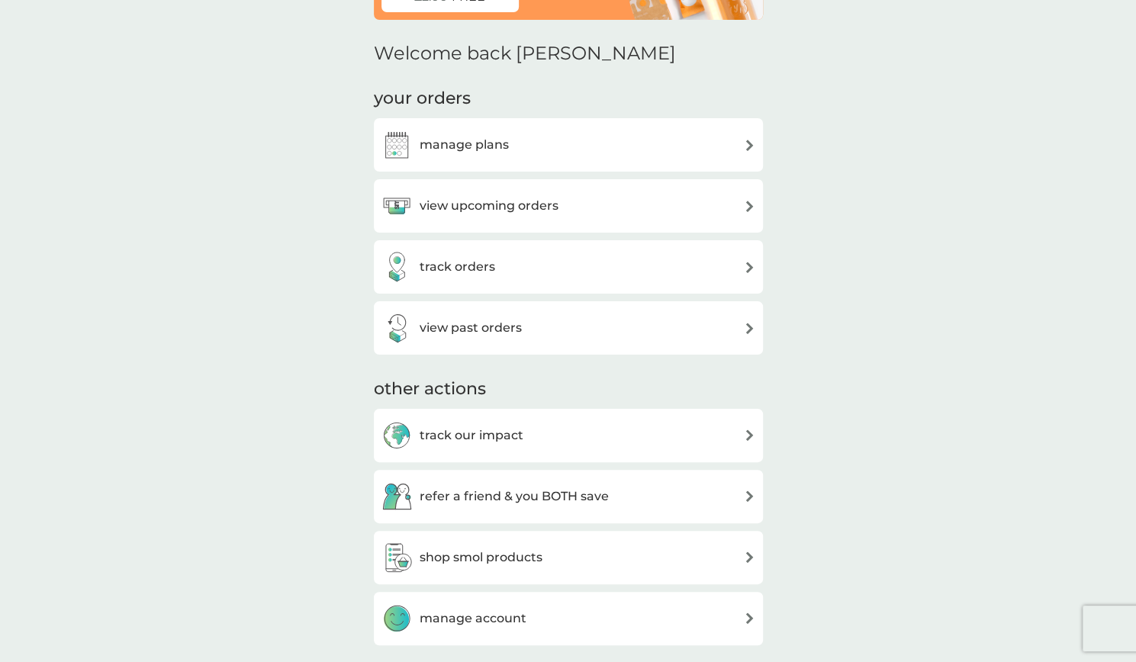
scroll to position [166, 0]
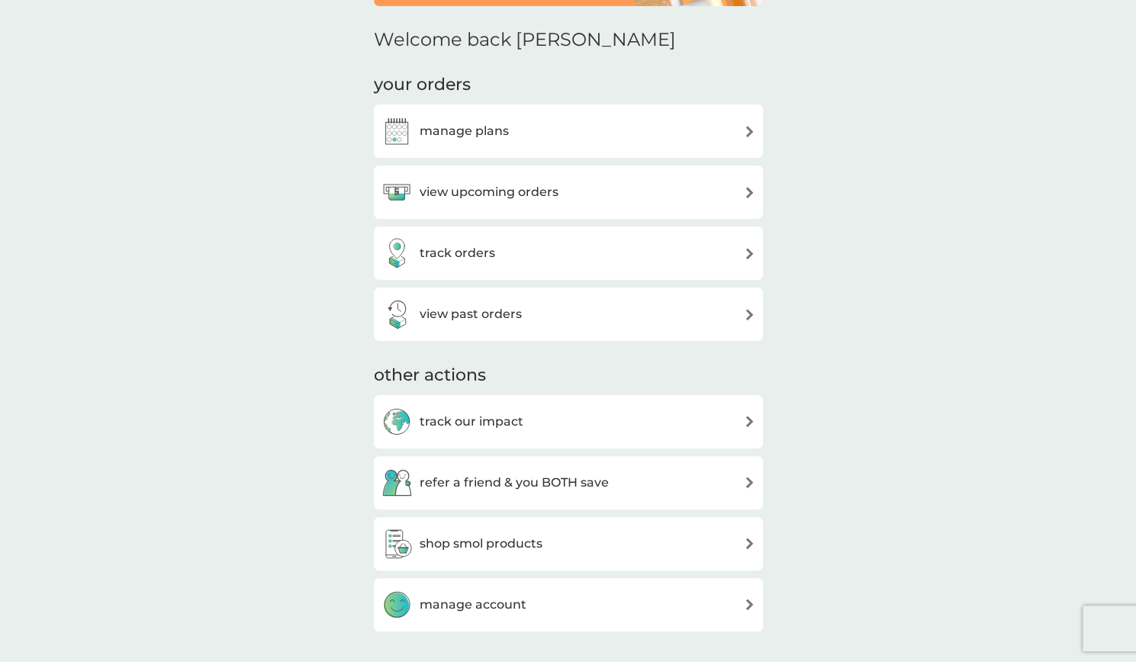
click at [469, 117] on div "manage plans" at bounding box center [444, 131] width 127 height 31
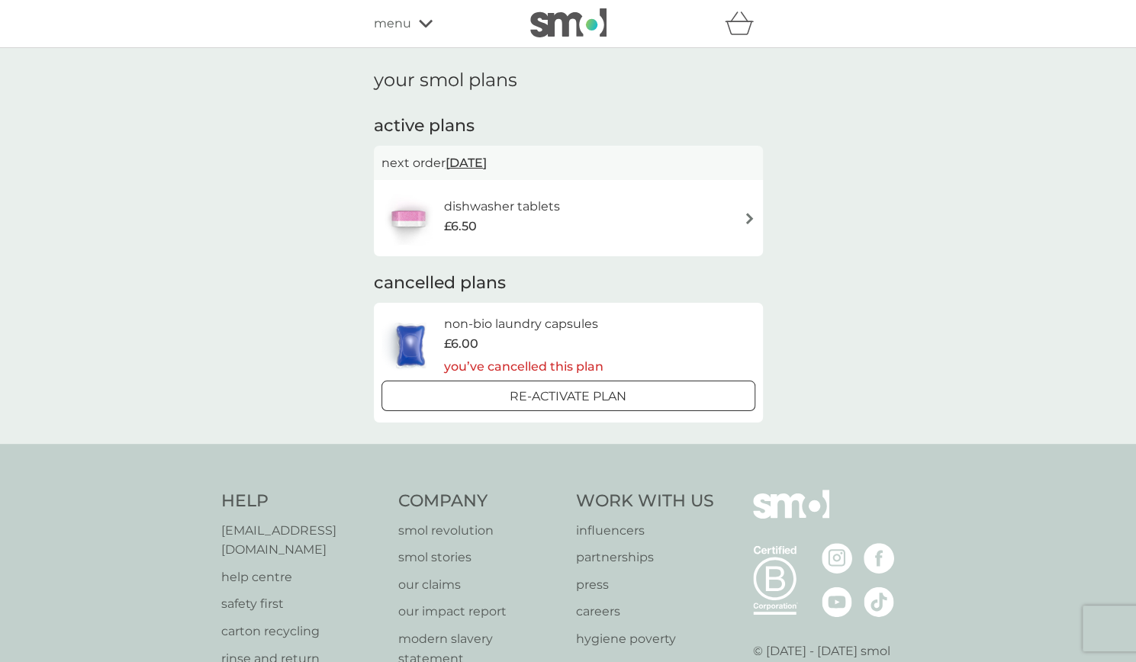
click at [401, 27] on span "menu" at bounding box center [392, 24] width 37 height 20
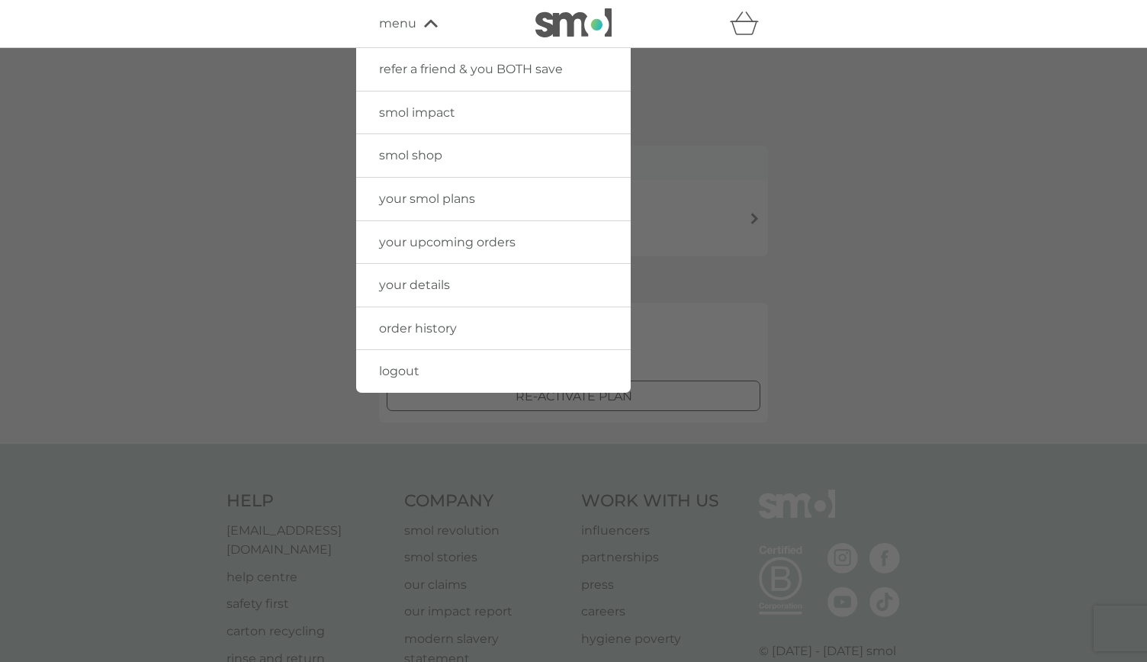
click at [553, 21] on img at bounding box center [573, 22] width 76 height 29
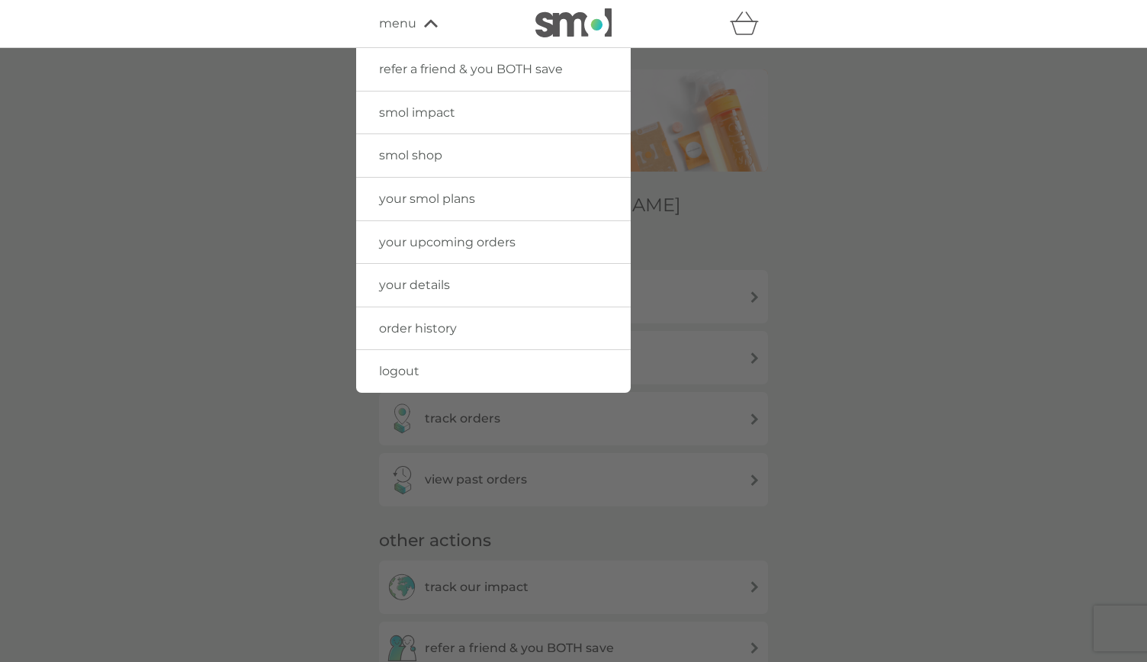
click at [211, 288] on div at bounding box center [573, 379] width 1147 height 662
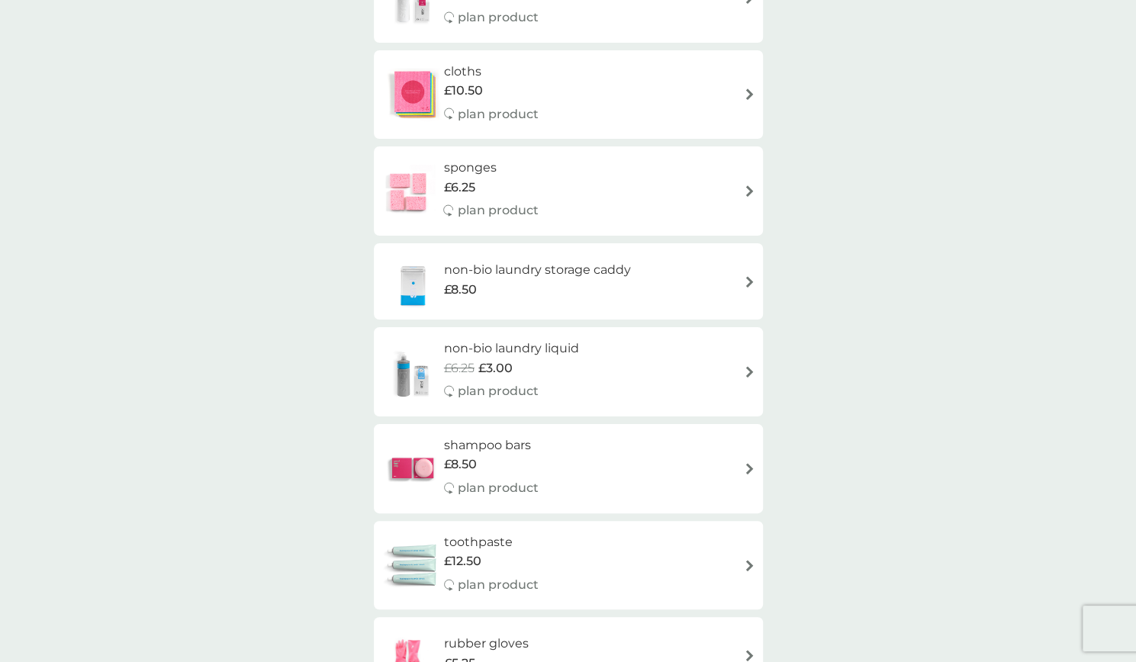
scroll to position [2352, 0]
click at [412, 178] on img at bounding box center [407, 190] width 53 height 53
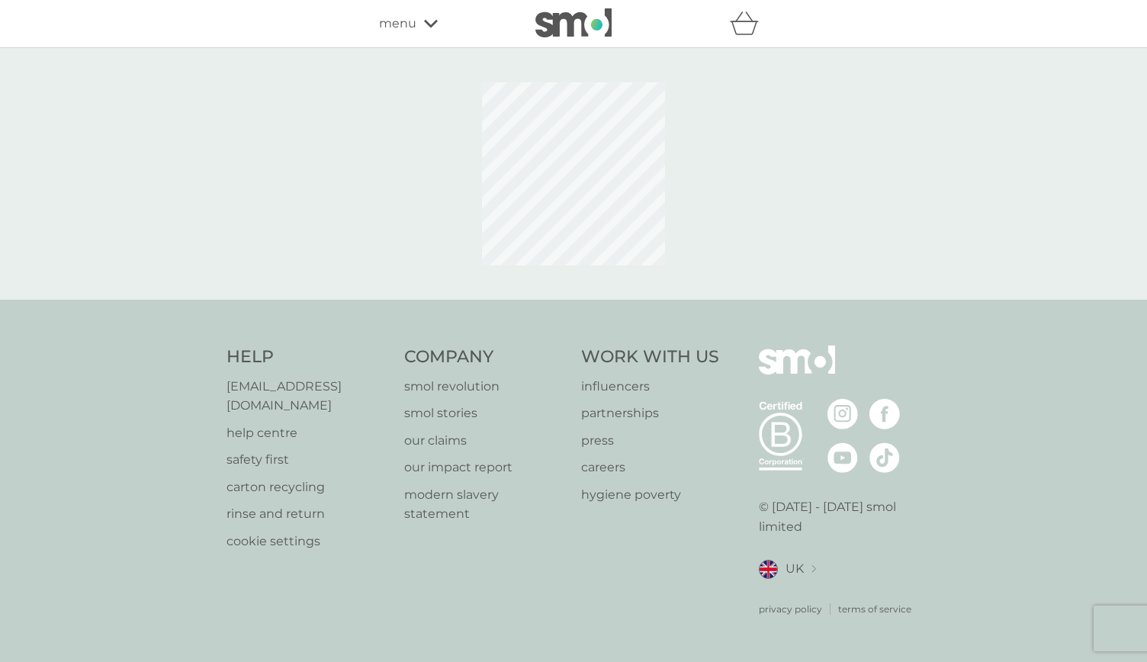
select select "63"
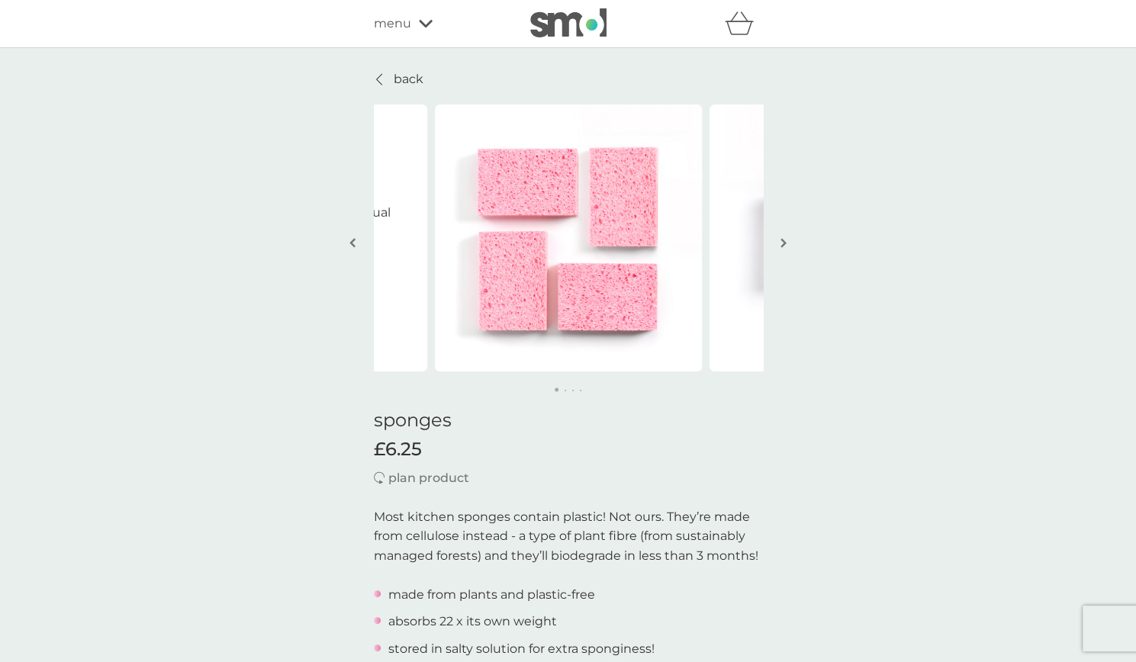
click at [412, 16] on div "menu" at bounding box center [439, 24] width 130 height 20
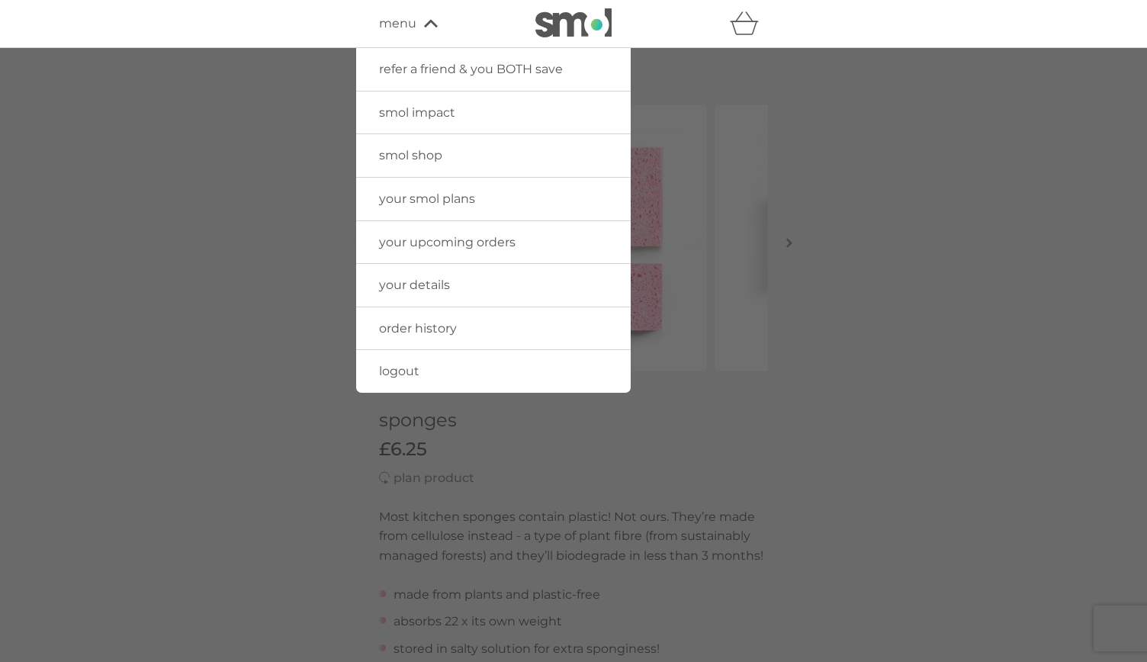
click at [412, 148] on span "smol shop" at bounding box center [410, 155] width 63 height 14
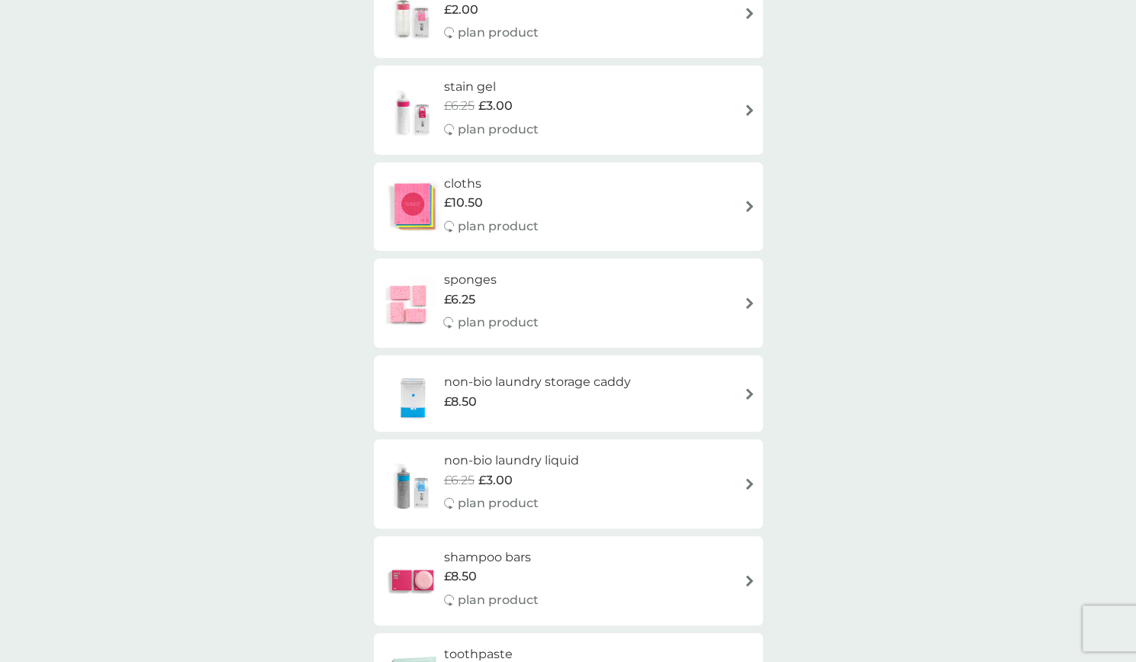
scroll to position [1598, 0]
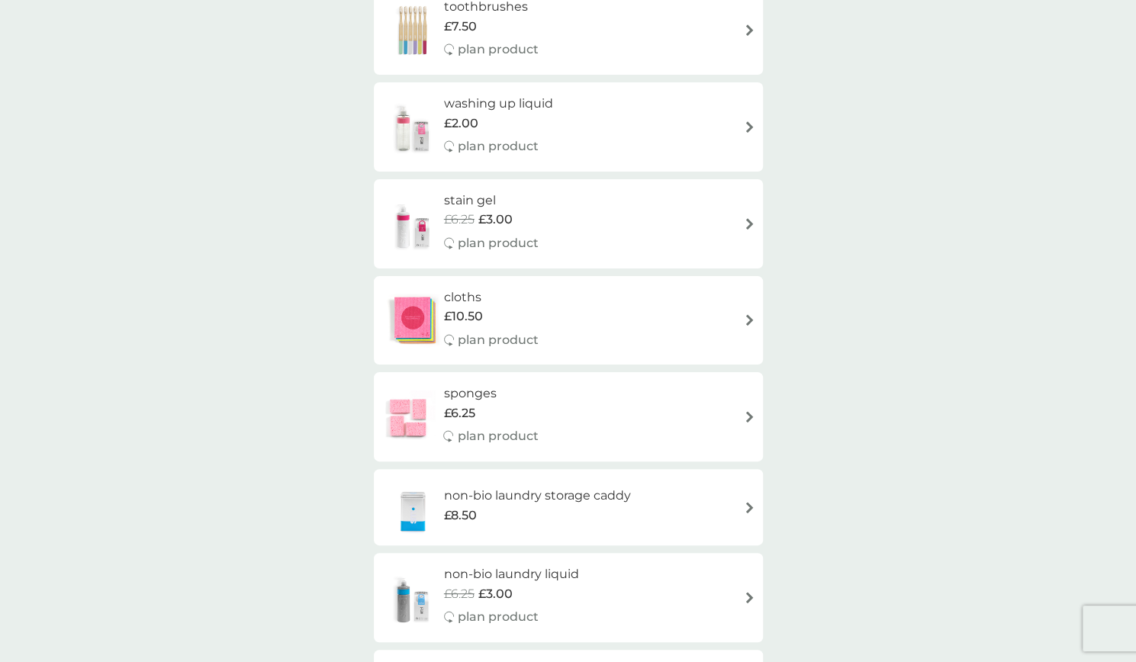
click at [571, 420] on div "sponges £6.25 plan product" at bounding box center [568, 417] width 374 height 66
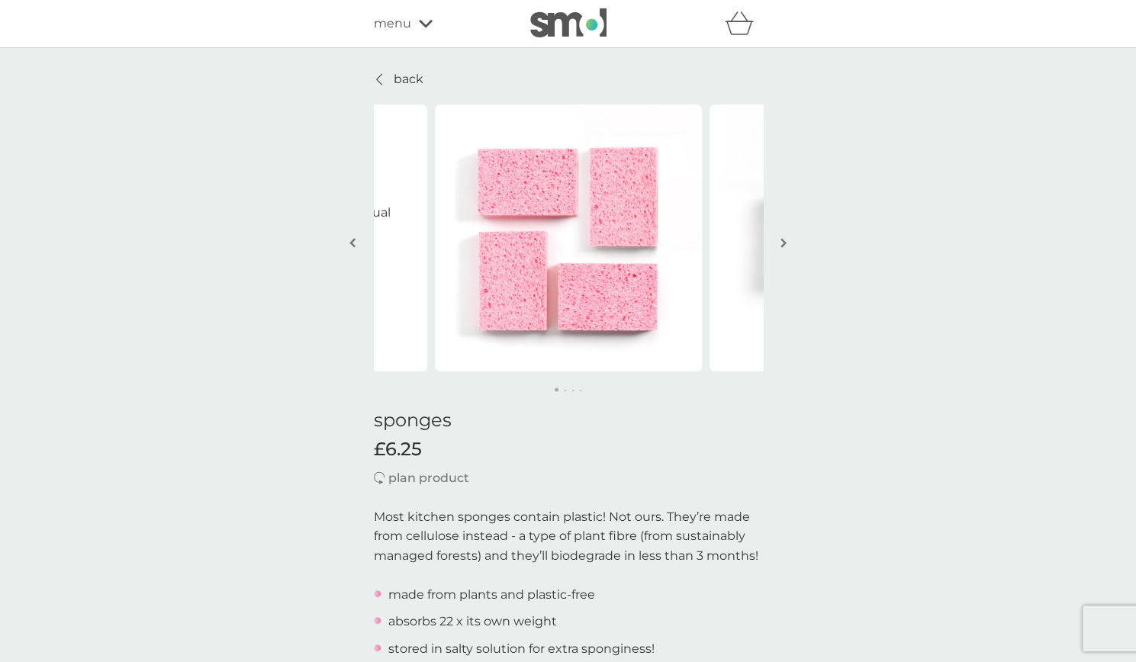
click at [778, 240] on button "button" at bounding box center [783, 244] width 11 height 76
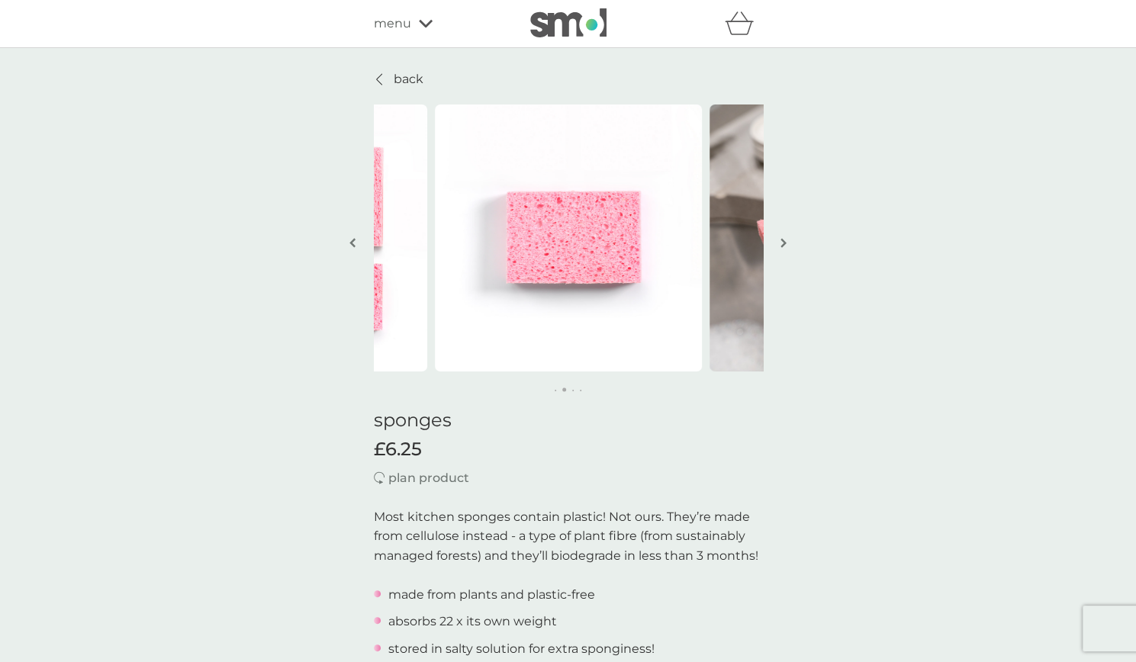
click at [778, 240] on button "button" at bounding box center [783, 244] width 11 height 76
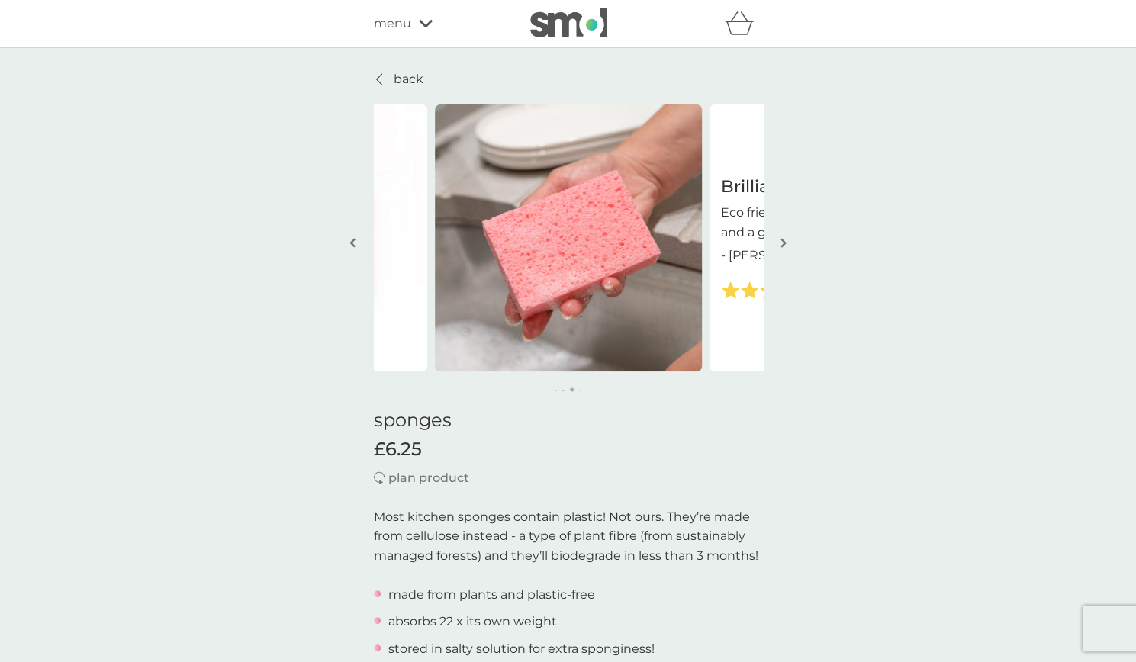
click at [778, 240] on button "button" at bounding box center [783, 244] width 11 height 76
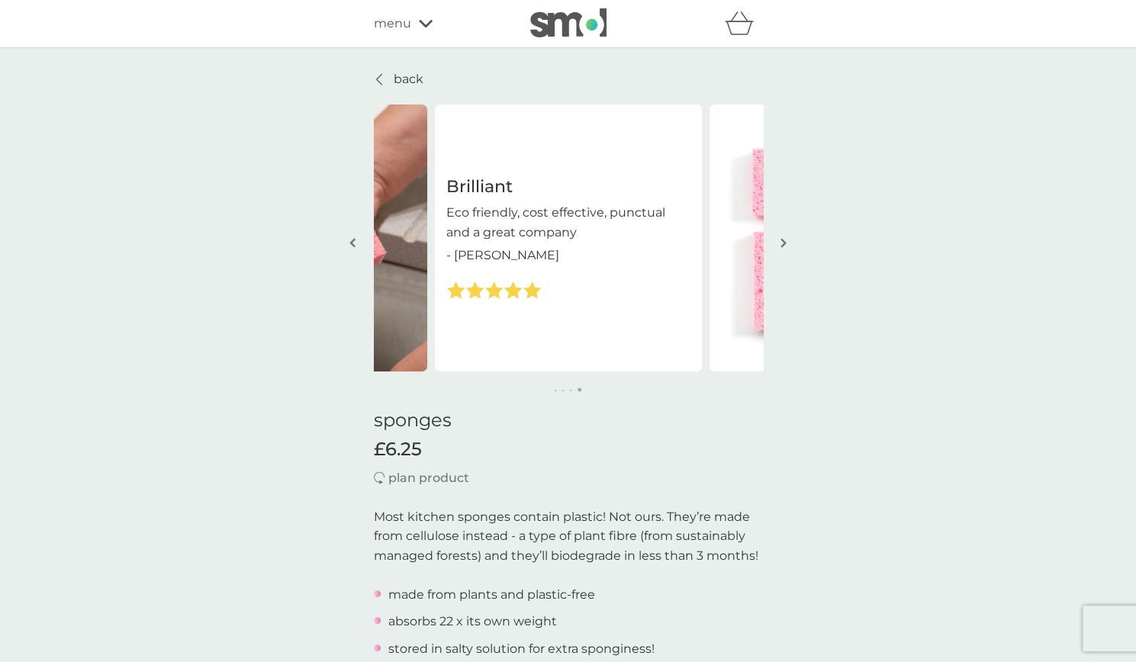
click at [778, 240] on button "button" at bounding box center [783, 244] width 11 height 76
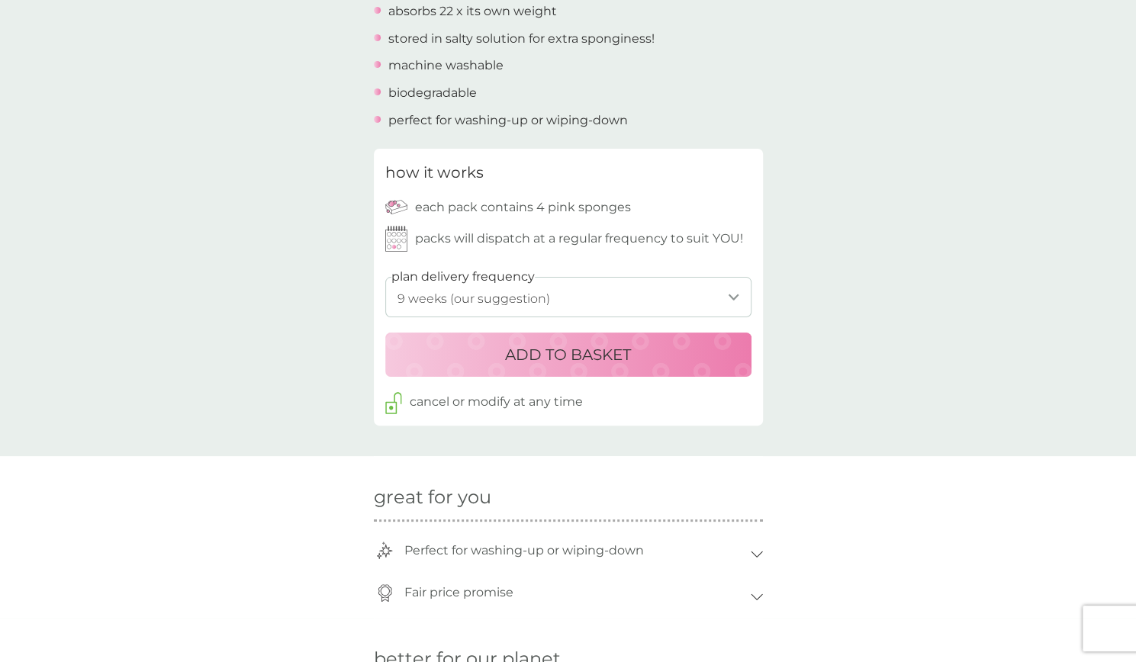
scroll to position [611, 0]
click at [722, 288] on select "1 week 2 weeks 3 weeks 4 weeks 5 weeks 6 weeks 7 weeks 8 weeks 9 weeks (our sug…" at bounding box center [568, 296] width 366 height 40
select select "112"
click at [385, 276] on select "1 week 2 weeks 3 weeks 4 weeks 5 weeks 6 weeks 7 weeks 8 weeks 9 weeks (our sug…" at bounding box center [568, 296] width 366 height 40
click at [522, 350] on p "ADD TO BASKET" at bounding box center [568, 354] width 126 height 24
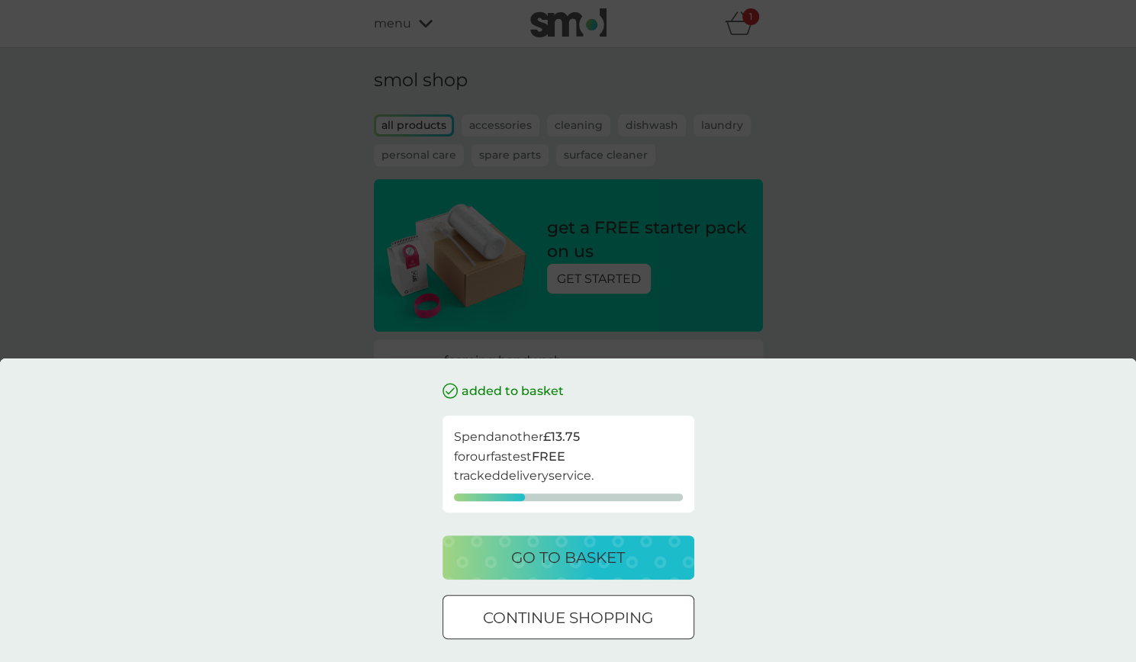
click at [547, 564] on p "go to basket" at bounding box center [568, 557] width 114 height 24
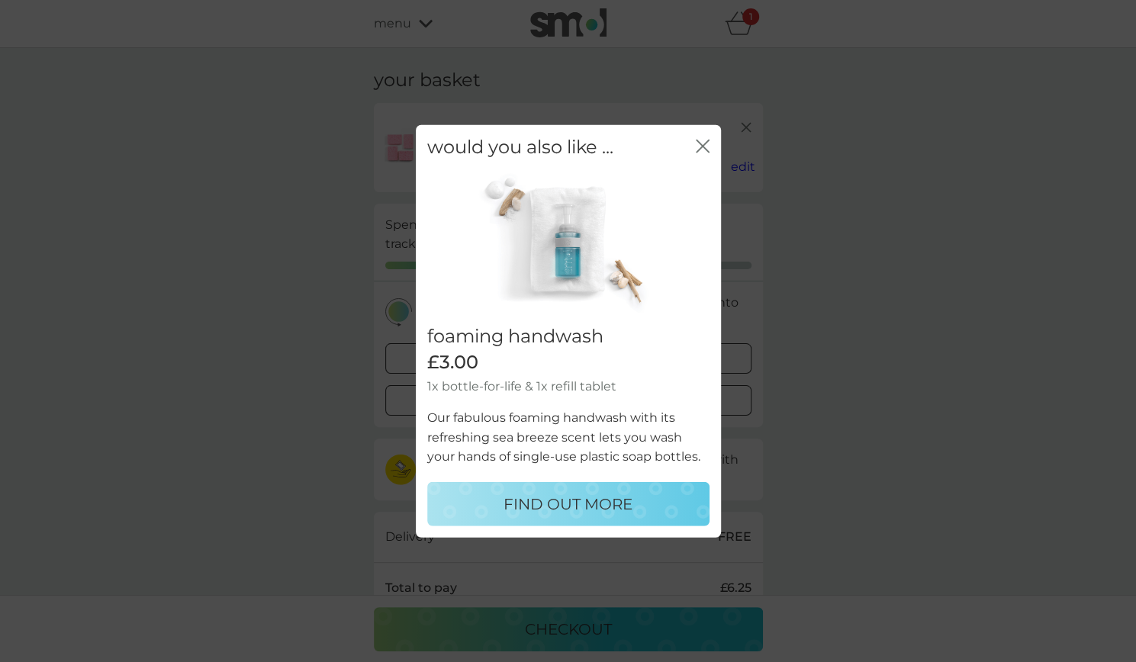
click at [694, 145] on div "would you also like ... close" at bounding box center [568, 147] width 305 height 45
click at [701, 145] on icon "close" at bounding box center [699, 146] width 6 height 12
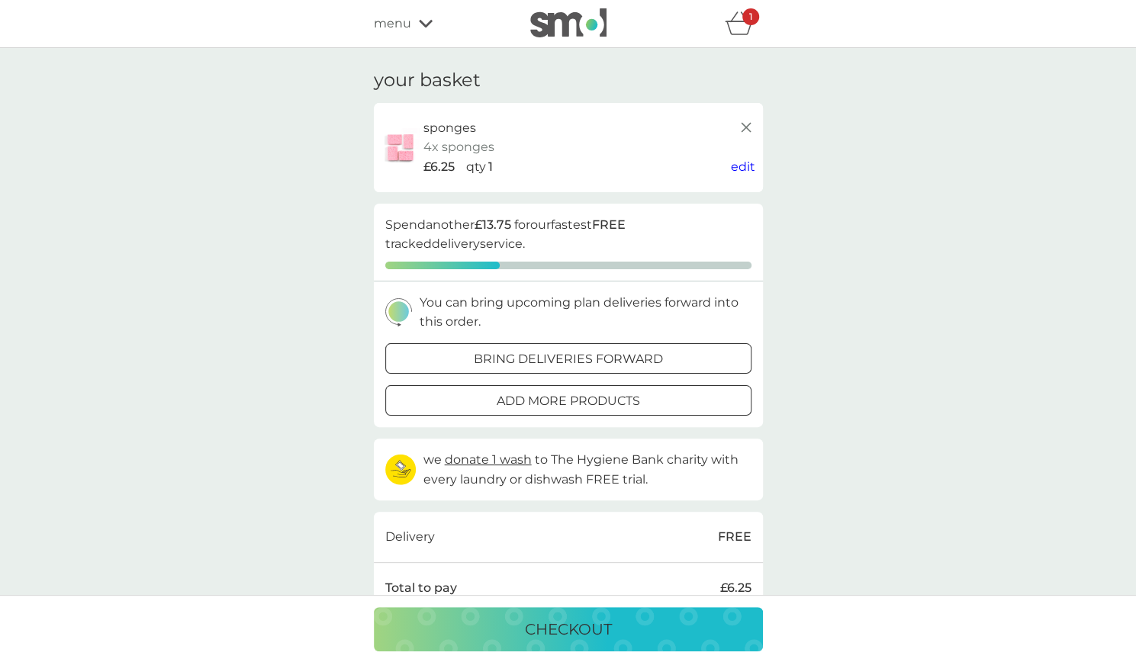
click at [748, 172] on span "edit" at bounding box center [743, 166] width 24 height 14
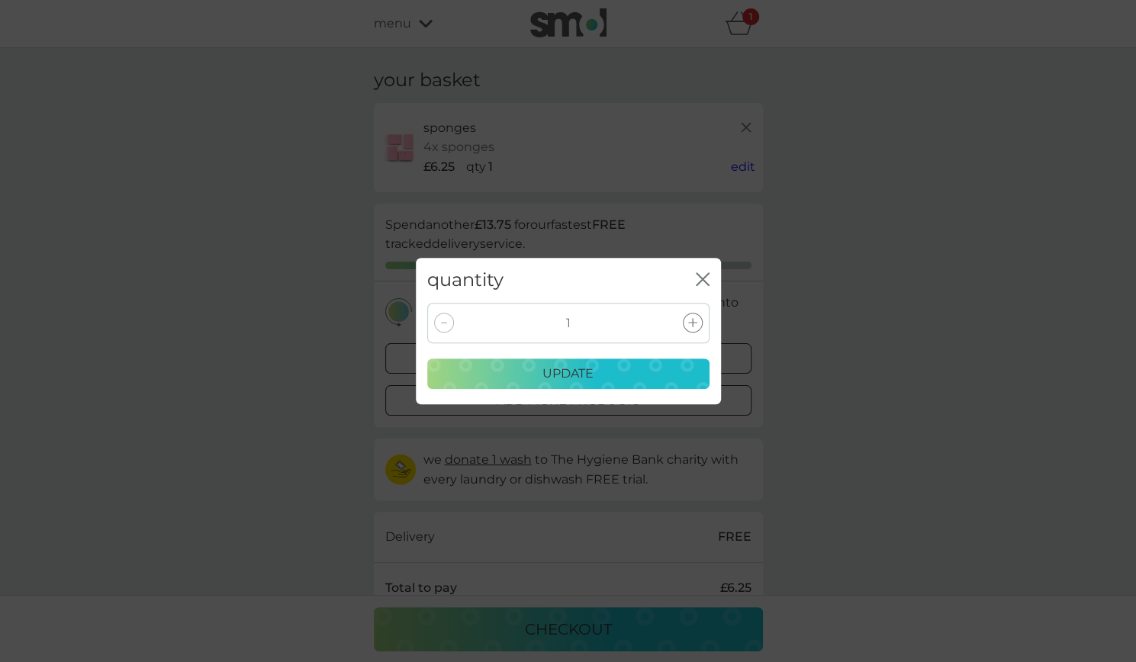
click at [697, 278] on icon "close" at bounding box center [703, 279] width 14 height 14
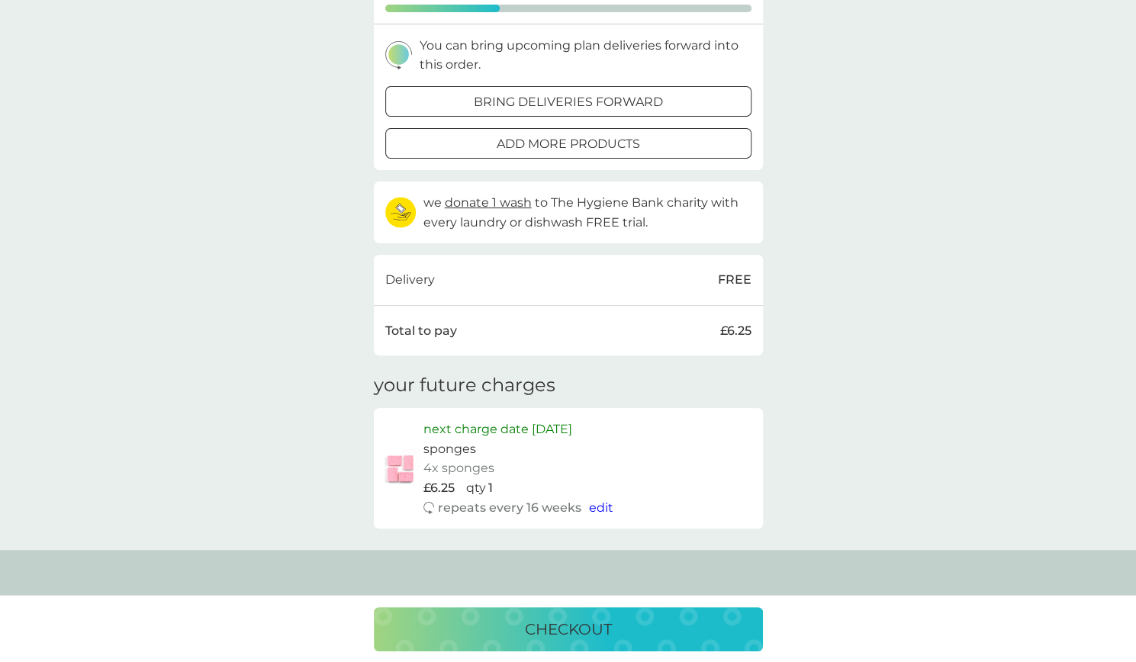
scroll to position [264, 0]
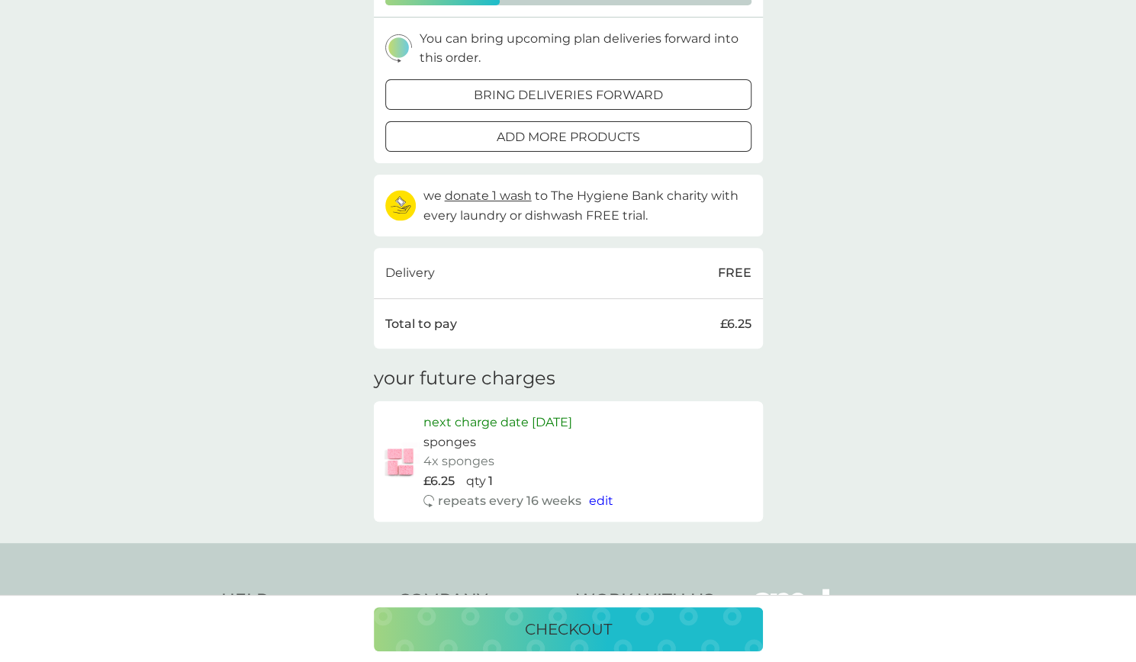
click at [522, 640] on div "checkout" at bounding box center [568, 629] width 359 height 24
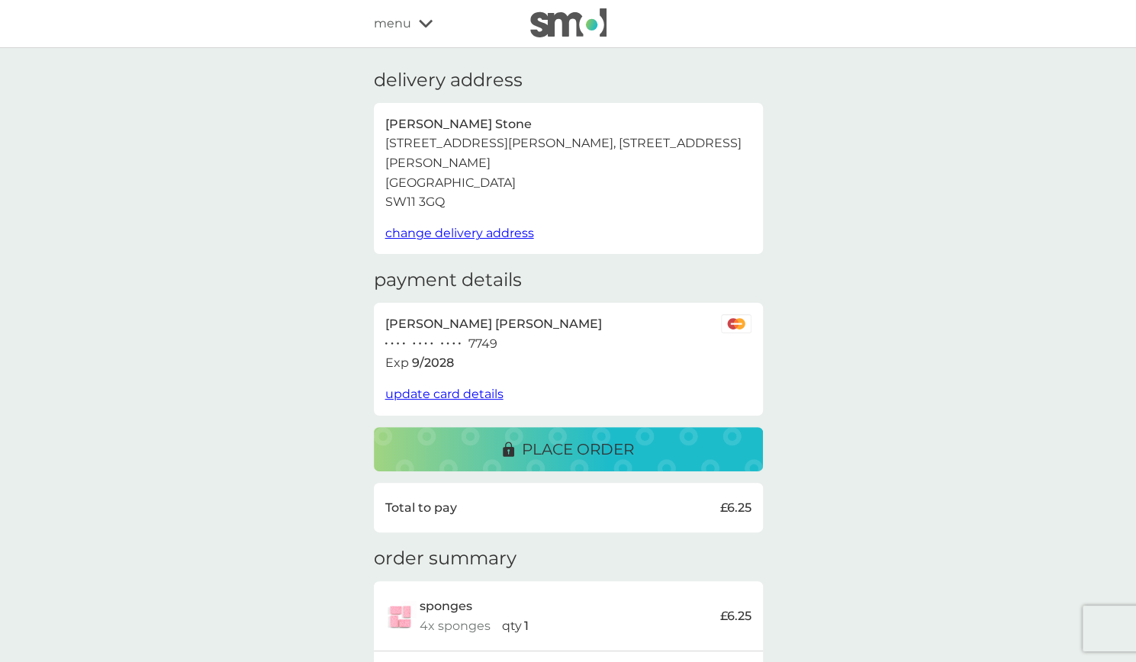
click at [505, 439] on div "place order" at bounding box center [568, 449] width 131 height 24
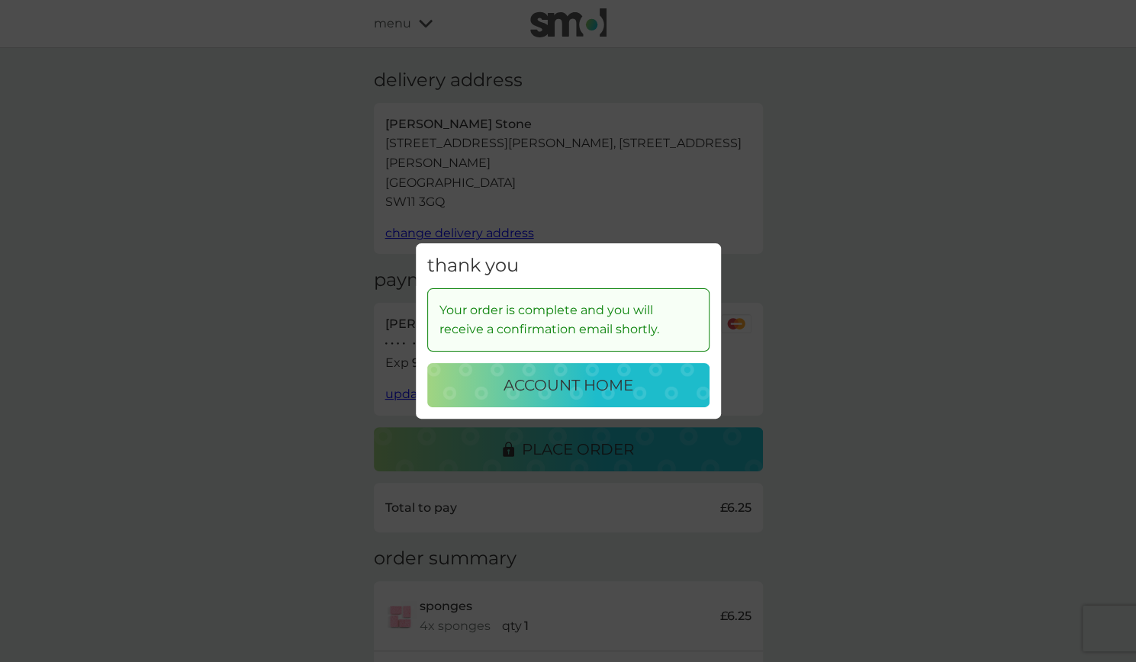
click at [589, 380] on p "account home" at bounding box center [568, 385] width 130 height 24
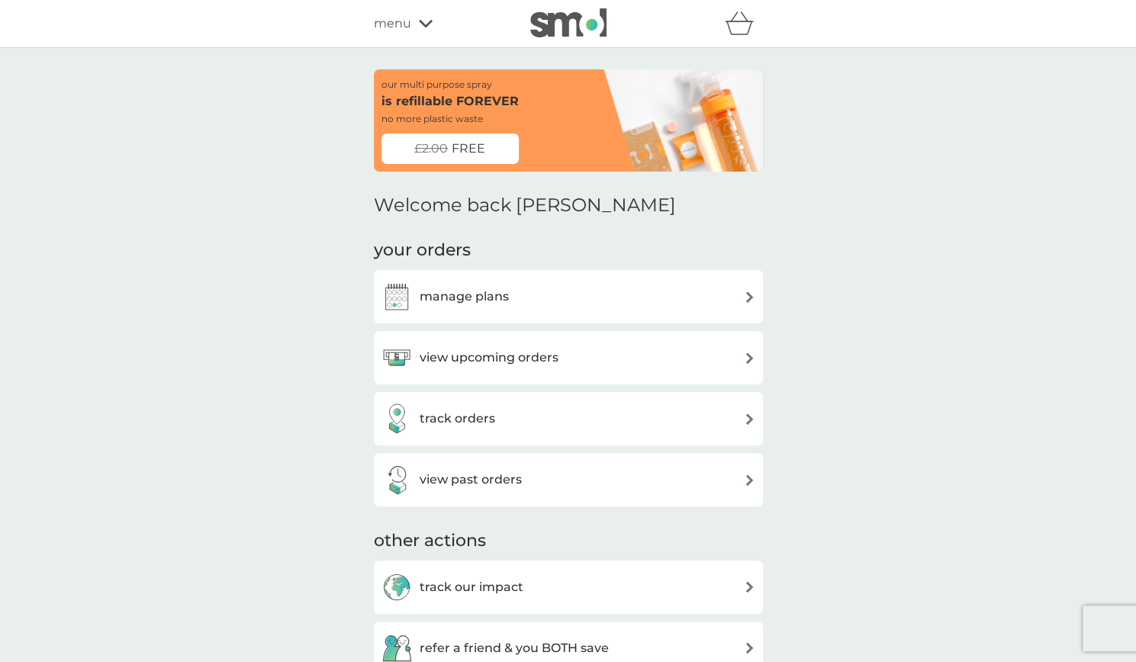
click at [407, 30] on span "menu" at bounding box center [392, 24] width 37 height 20
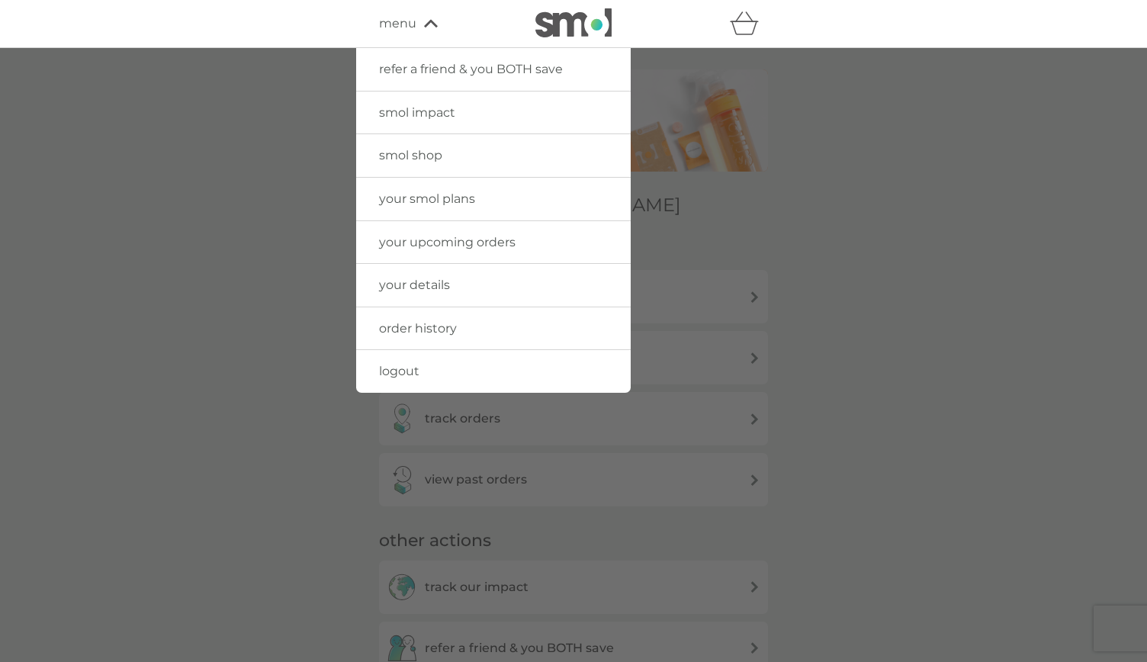
click at [426, 289] on span "your details" at bounding box center [414, 285] width 71 height 14
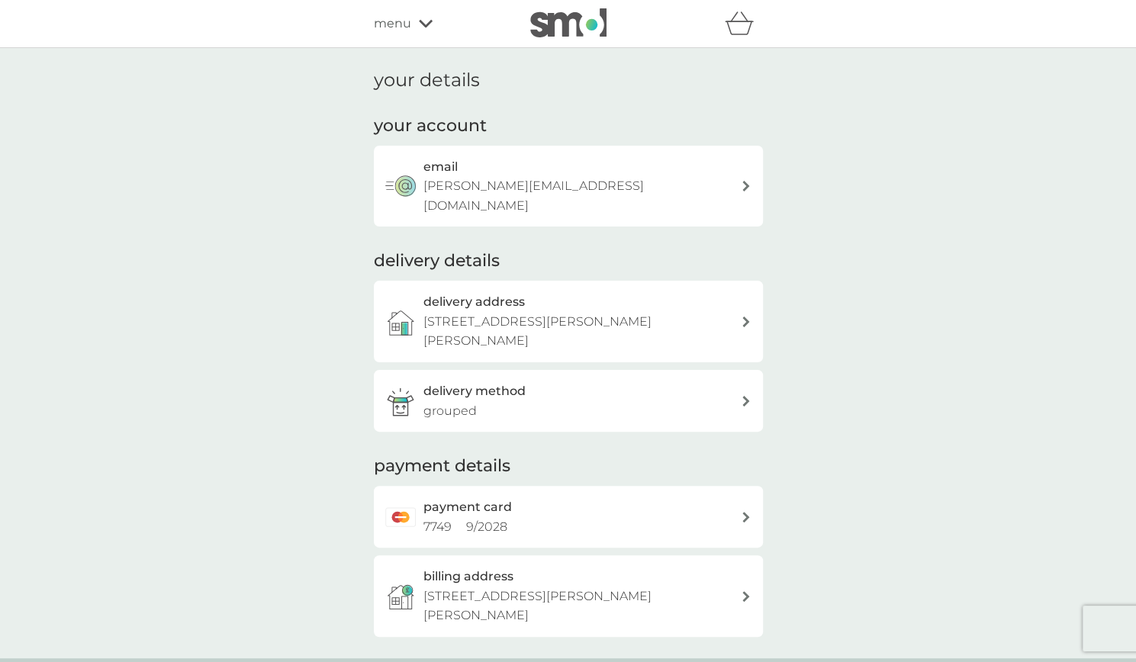
click at [569, 182] on p "[PERSON_NAME][EMAIL_ADDRESS][DOMAIN_NAME]" at bounding box center [581, 195] width 317 height 39
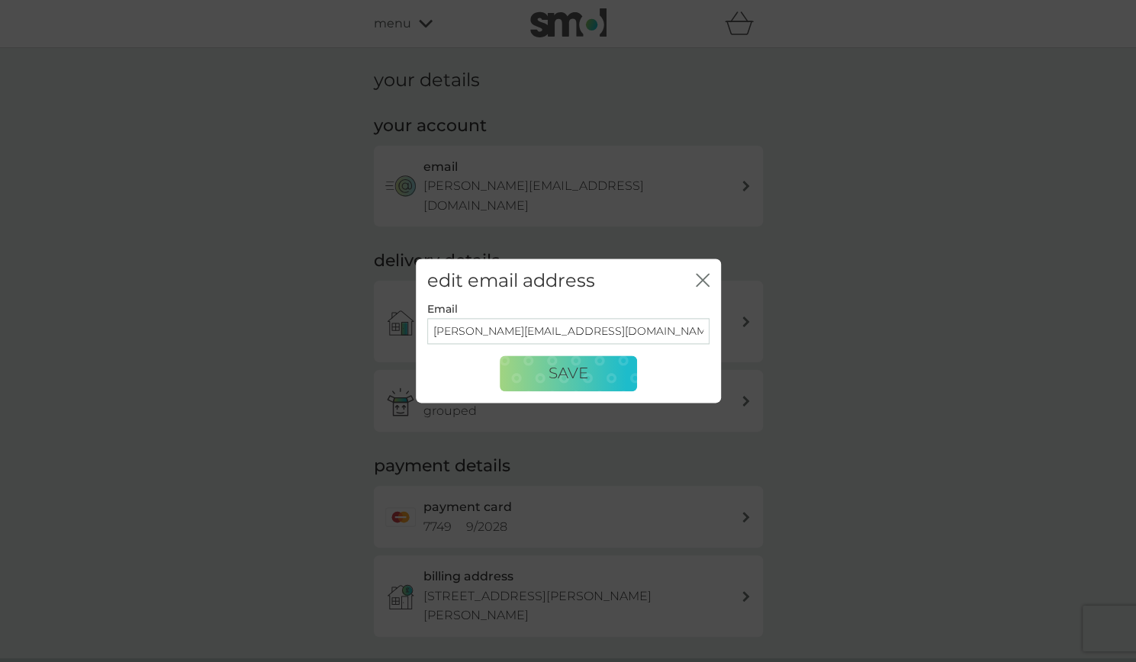
drag, startPoint x: 623, startPoint y: 329, endPoint x: 272, endPoint y: 298, distance: 353.0
click at [272, 298] on div "edit email address close Email madeleine.stone1@hotmail.co.uk Save" at bounding box center [568, 331] width 1136 height 662
type input "ml.longhini@gmail.com"
click at [555, 365] on span "Save" at bounding box center [568, 374] width 40 height 18
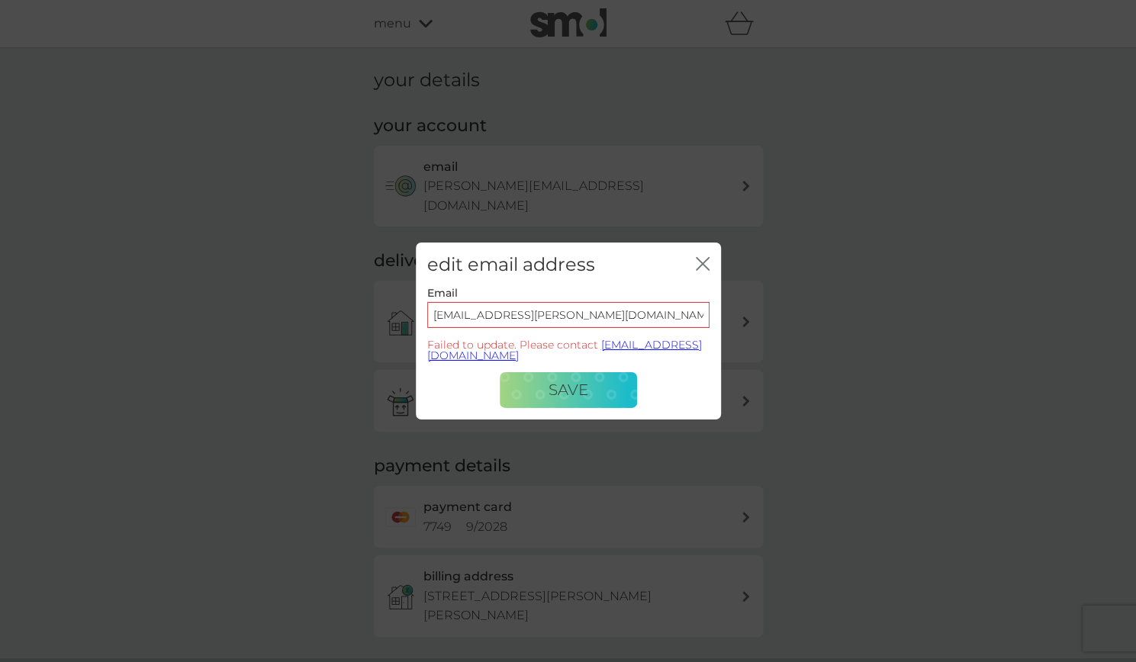
drag, startPoint x: 579, startPoint y: 314, endPoint x: 227, endPoint y: 303, distance: 351.8
click at [227, 303] on div "edit email address close Email ml.longhini@gmail.com Failed to update. Please c…" at bounding box center [568, 331] width 1136 height 662
click at [712, 272] on div "edit email address close" at bounding box center [568, 265] width 305 height 45
click at [694, 262] on div "edit email address close" at bounding box center [568, 265] width 305 height 45
click at [702, 269] on icon "close" at bounding box center [703, 264] width 14 height 14
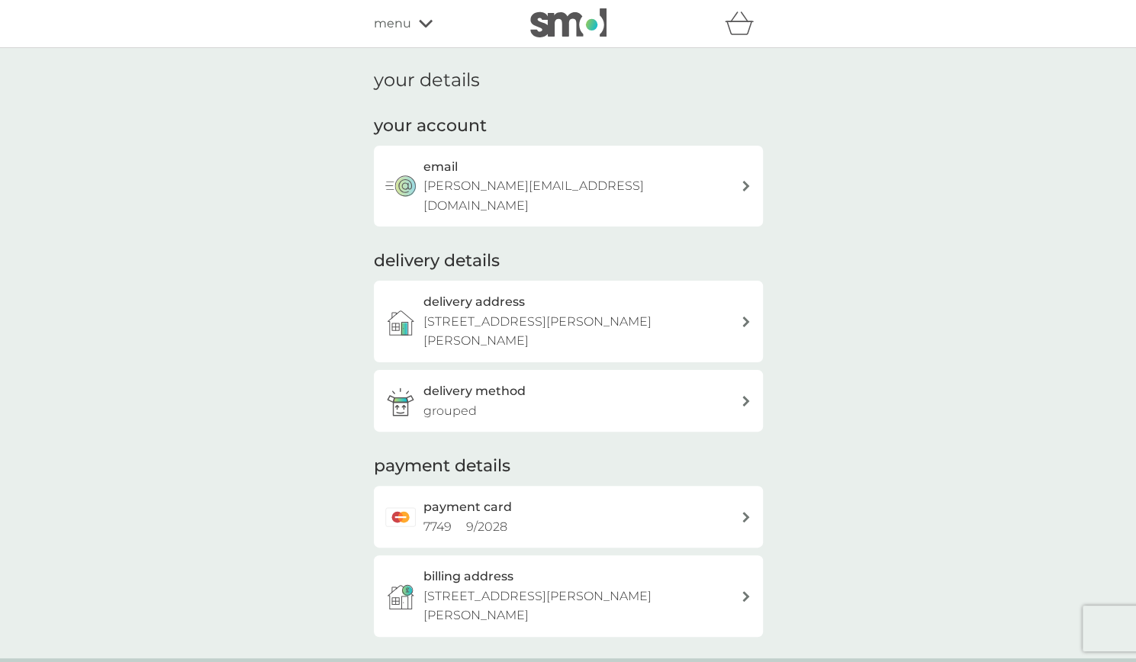
click at [432, 18] on div "menu" at bounding box center [439, 24] width 130 height 20
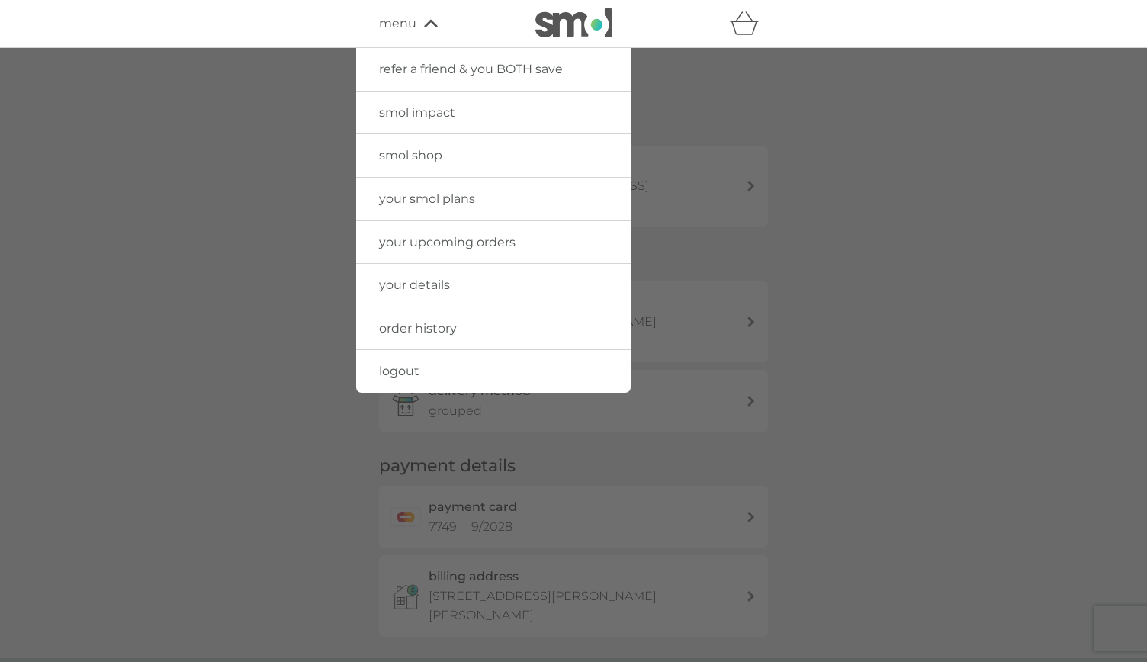
click at [421, 249] on link "your upcoming orders" at bounding box center [493, 242] width 275 height 43
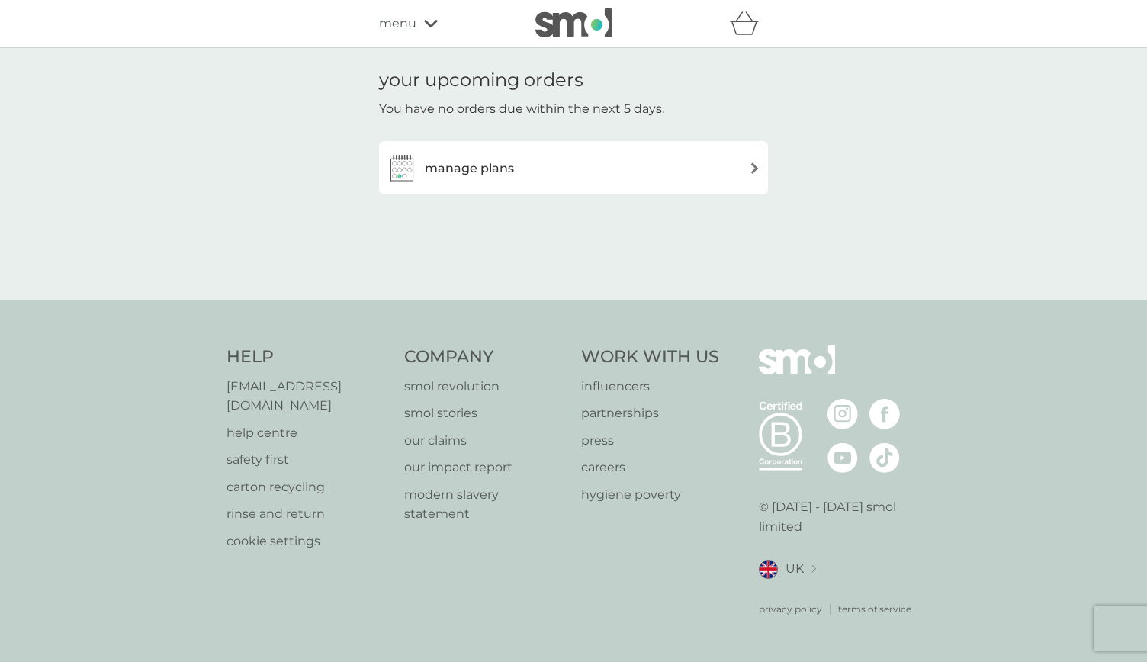
click at [460, 162] on h3 "manage plans" at bounding box center [469, 169] width 89 height 20
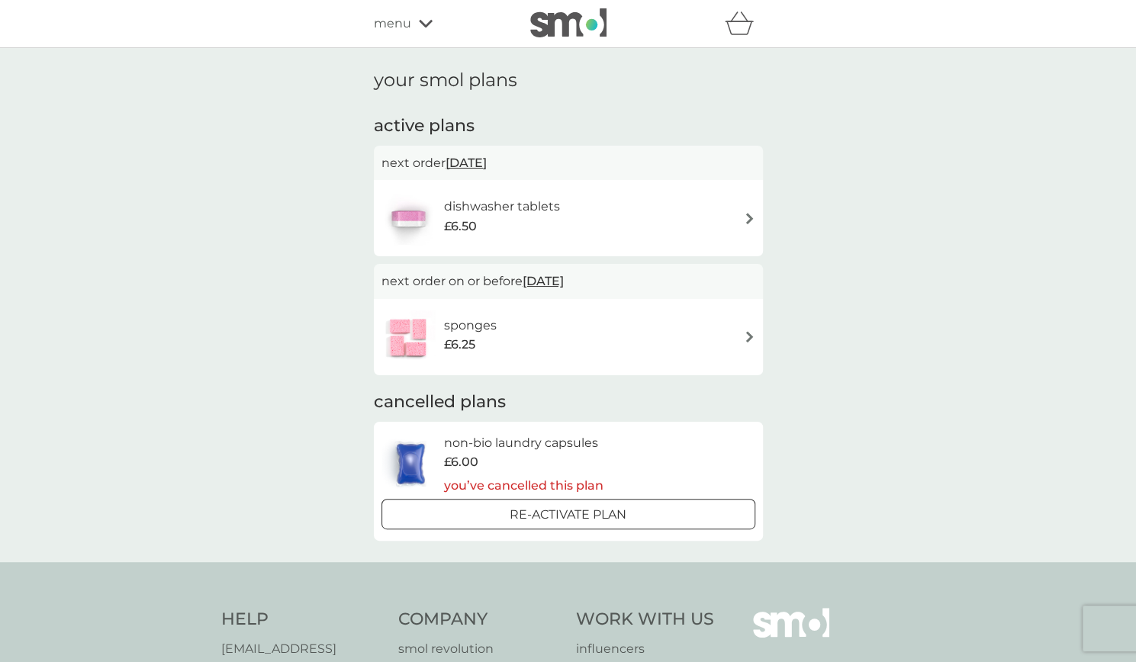
click at [558, 284] on span "28 Jan 2026" at bounding box center [543, 281] width 41 height 30
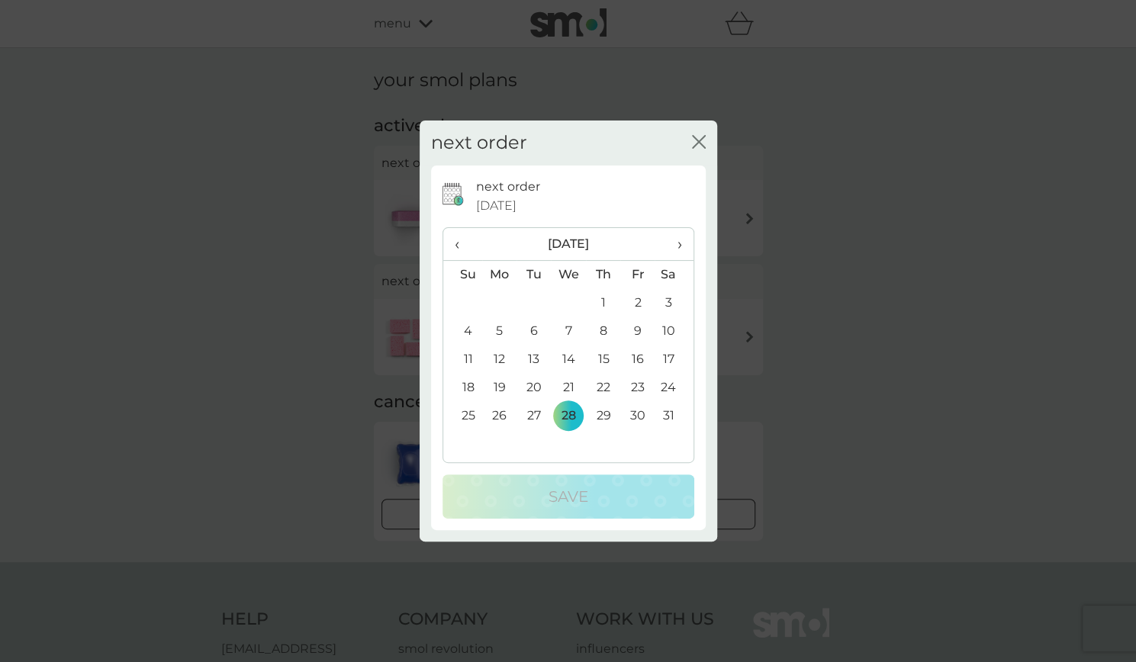
click at [458, 243] on span "‹" at bounding box center [463, 244] width 16 height 32
click at [679, 234] on span "›" at bounding box center [673, 244] width 15 height 32
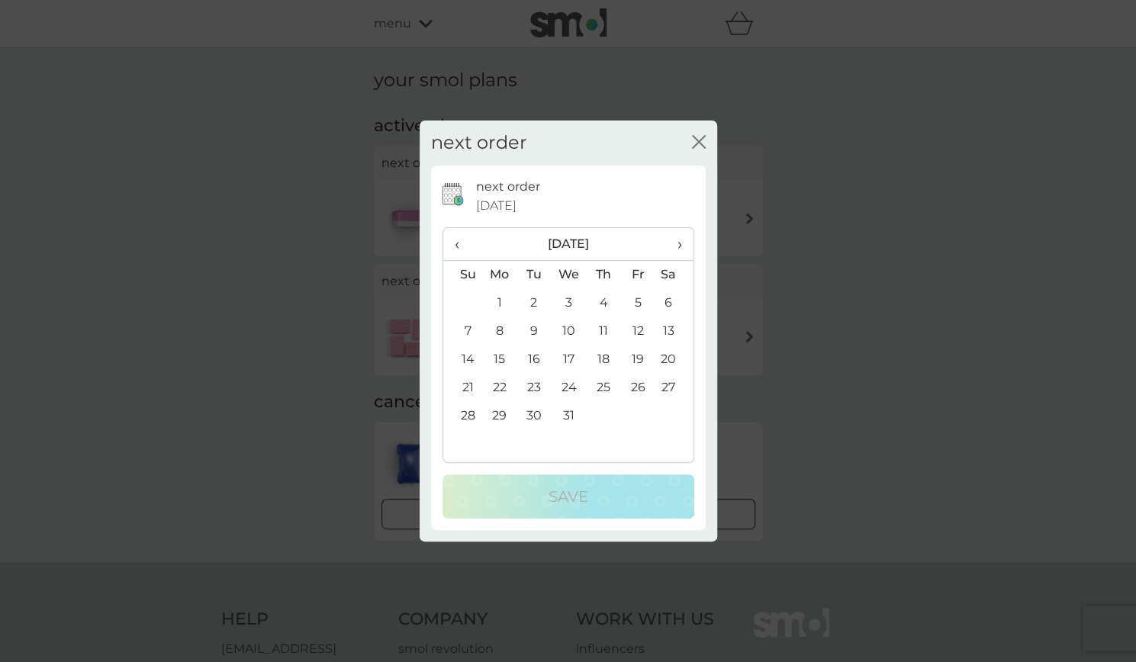
click at [694, 141] on icon "close" at bounding box center [699, 142] width 14 height 14
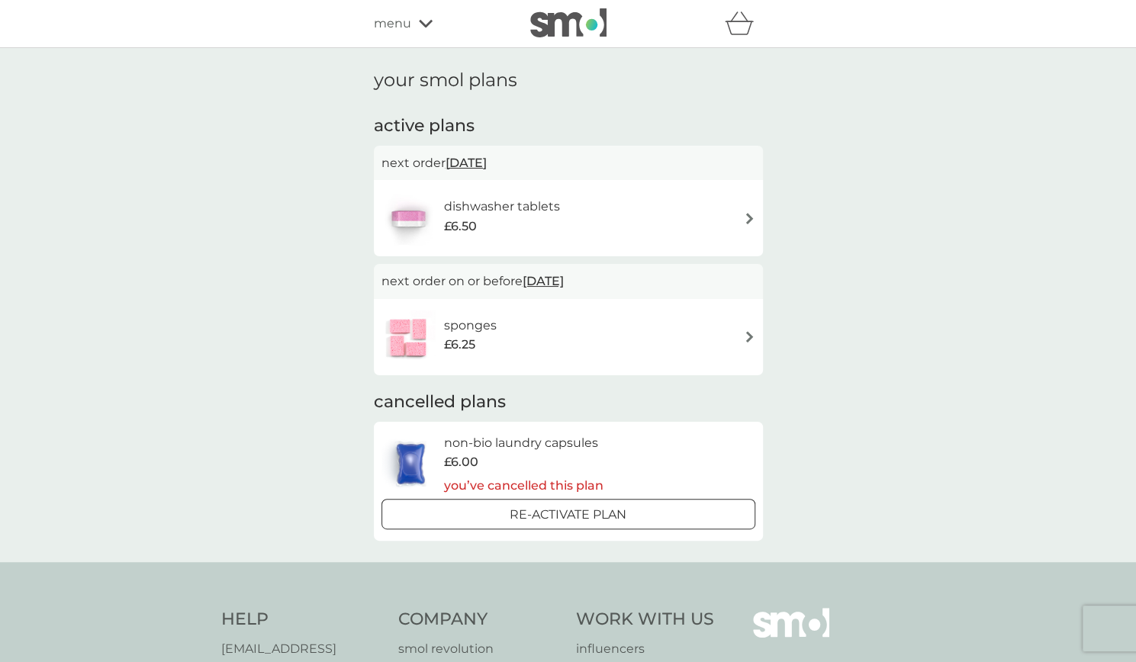
click at [551, 281] on span "28 Jan 2026" at bounding box center [543, 281] width 41 height 30
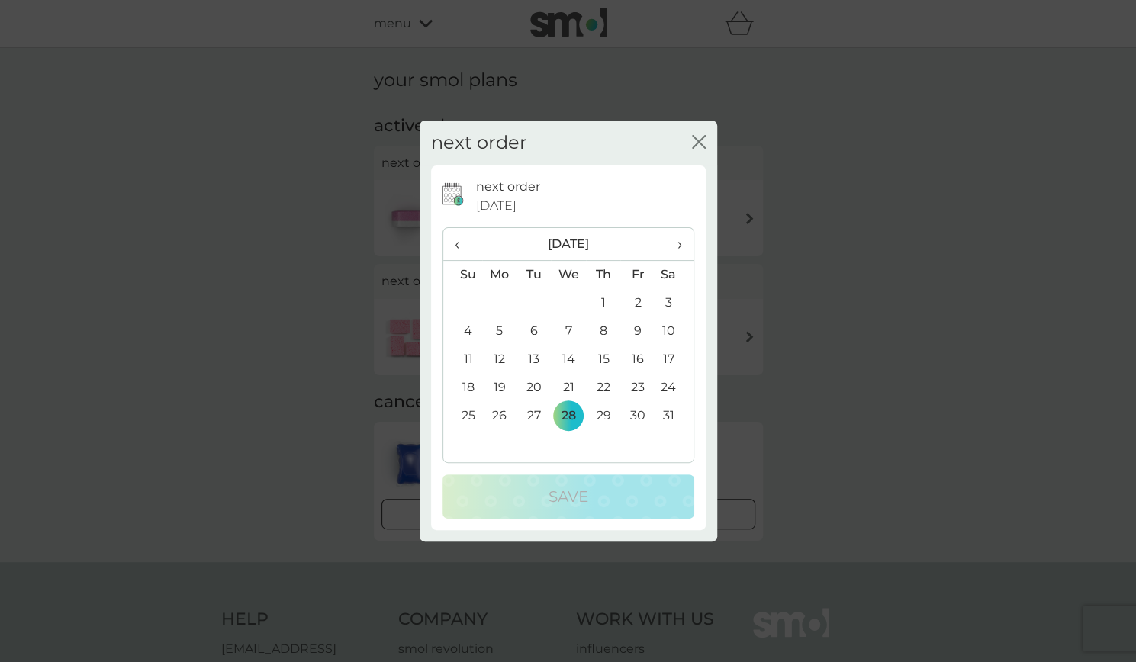
click at [459, 243] on span "‹" at bounding box center [463, 244] width 16 height 32
click at [675, 247] on span "›" at bounding box center [673, 244] width 15 height 32
click at [609, 362] on td "13" at bounding box center [603, 360] width 34 height 28
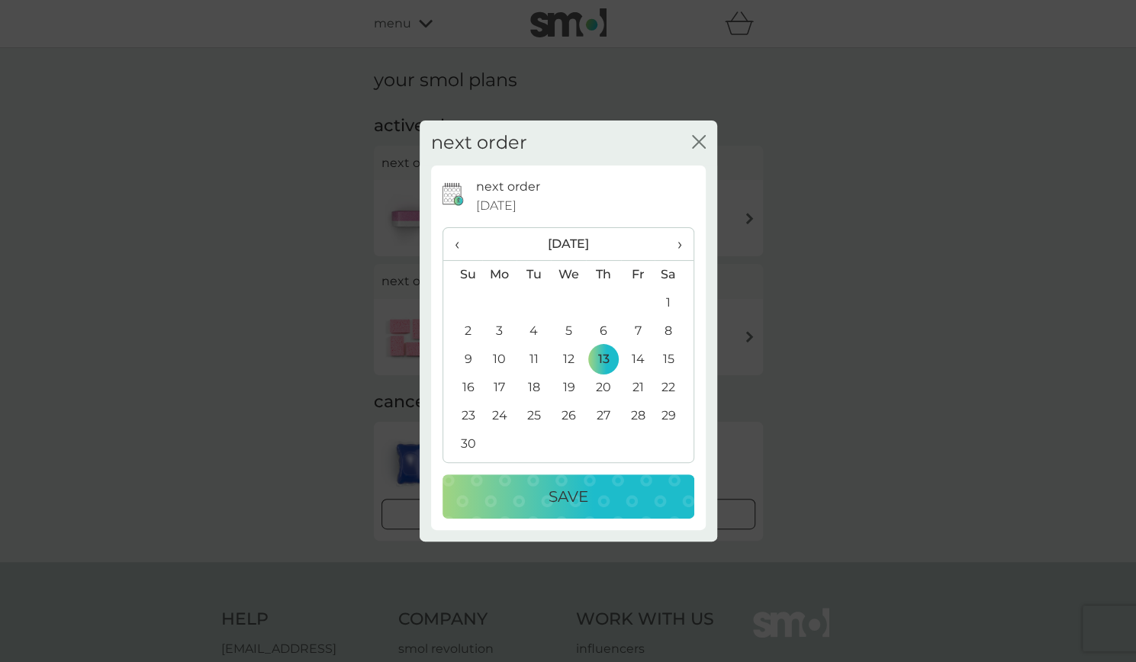
click at [561, 497] on p "Save" at bounding box center [568, 496] width 40 height 24
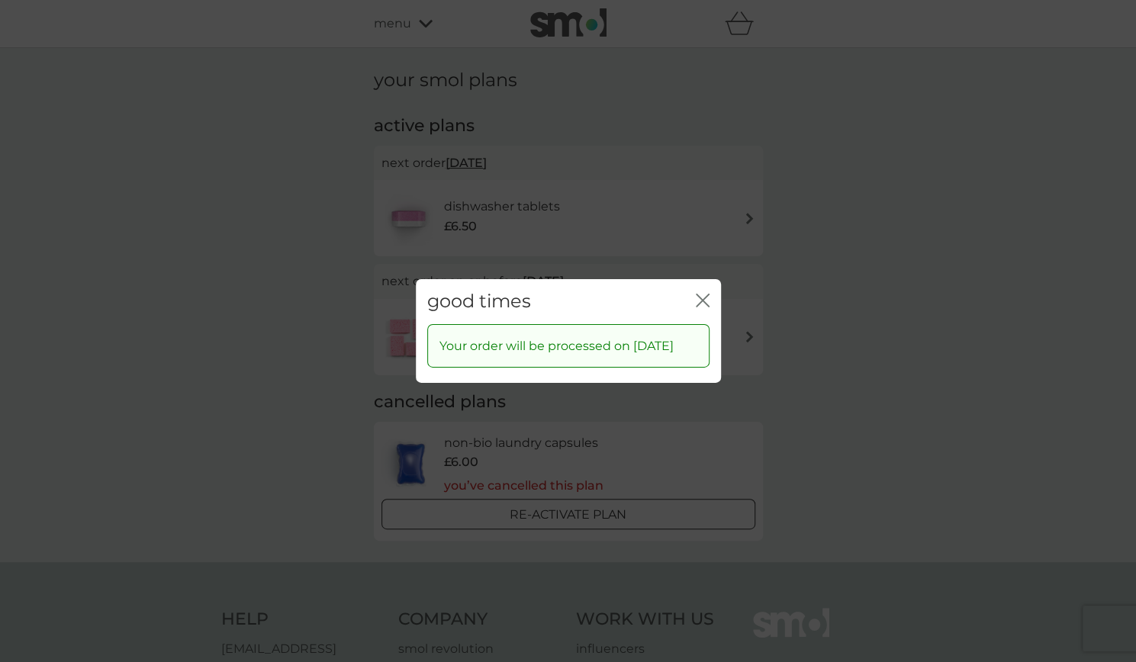
click at [703, 294] on icon "close" at bounding box center [703, 301] width 14 height 14
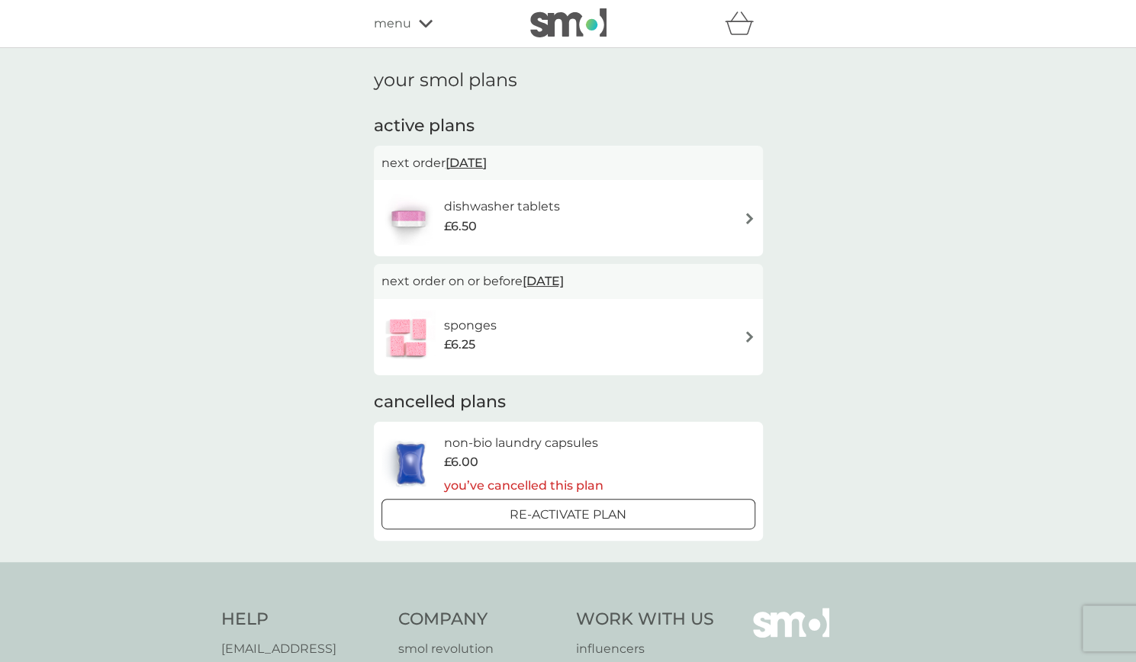
click at [413, 28] on div "menu" at bounding box center [439, 24] width 130 height 20
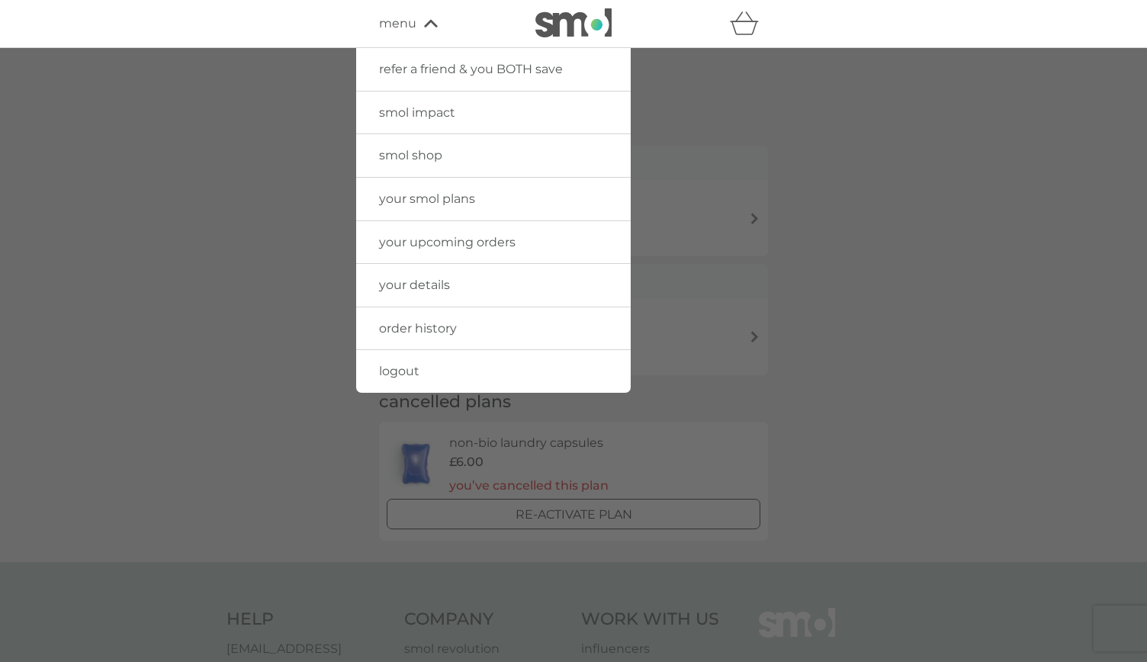
click at [539, 21] on img at bounding box center [573, 22] width 76 height 29
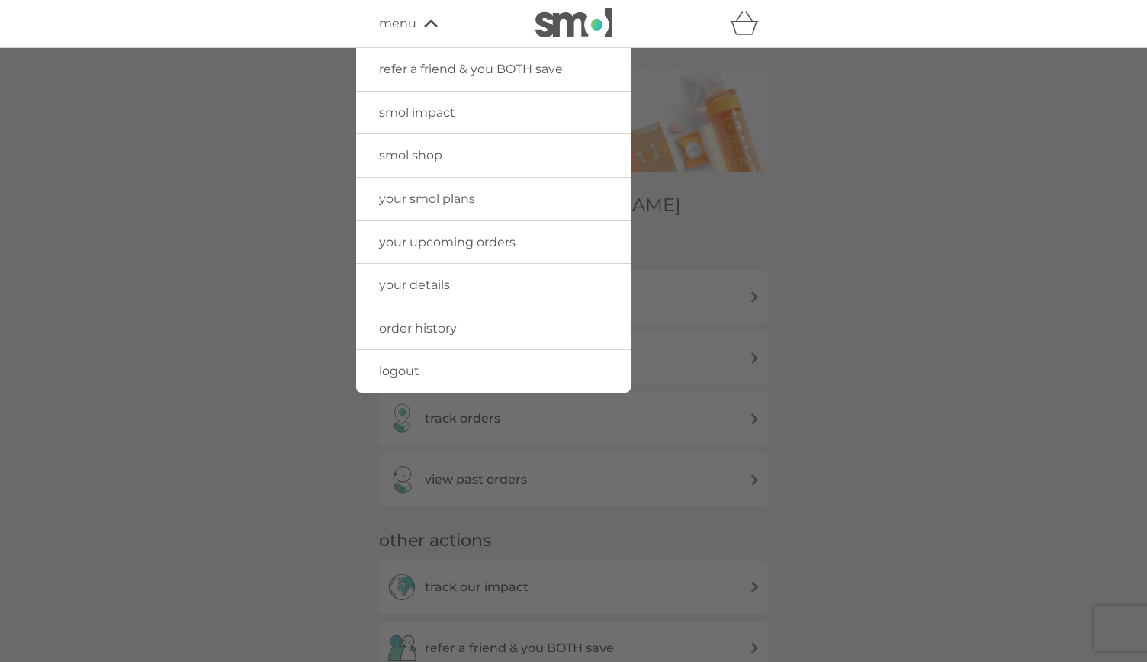
click at [235, 228] on div at bounding box center [573, 379] width 1147 height 662
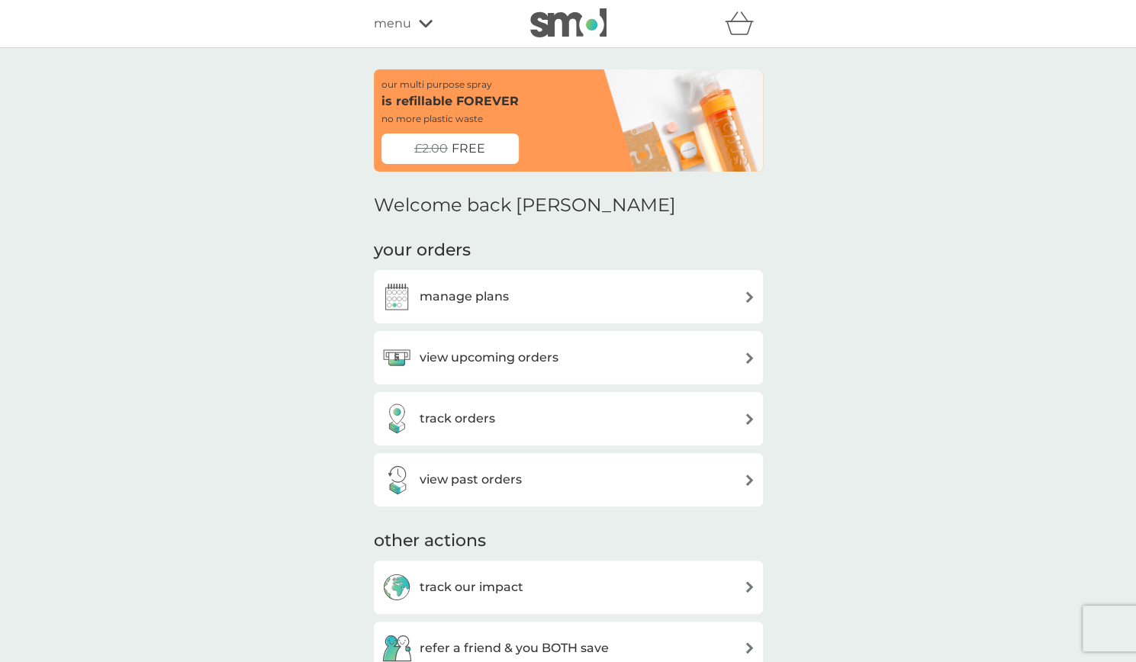
click at [433, 22] on div "menu" at bounding box center [439, 24] width 130 height 20
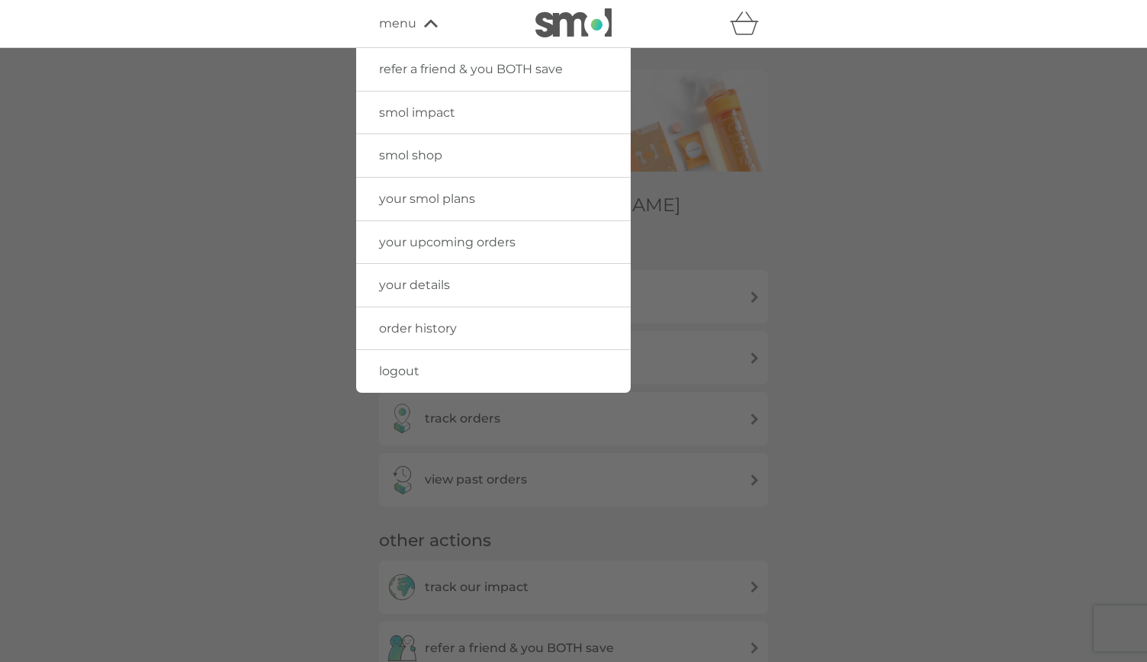
click at [421, 371] on link "logout" at bounding box center [493, 371] width 275 height 43
